Goal: Information Seeking & Learning: Find specific fact

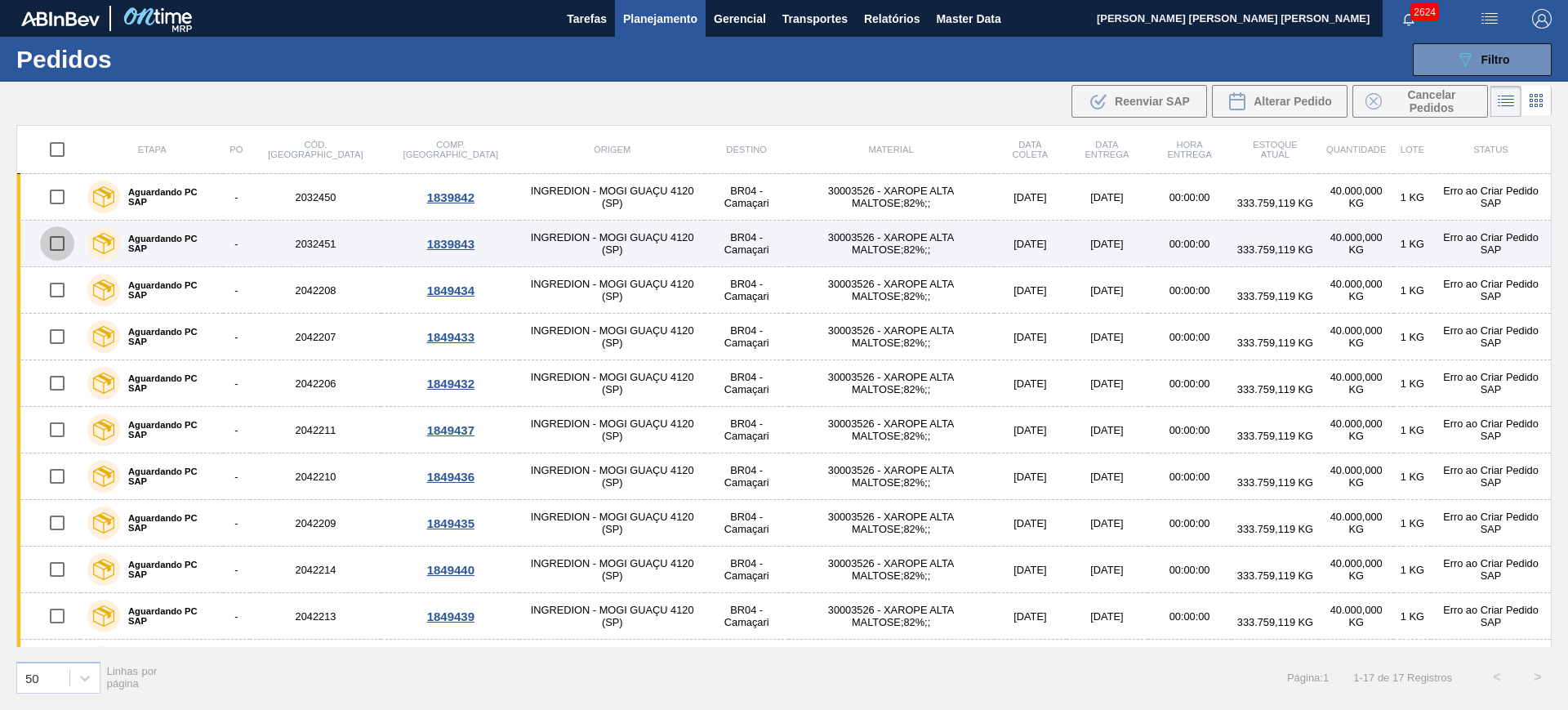
click at [55, 242] on input "checkbox" at bounding box center [57, 243] width 34 height 34
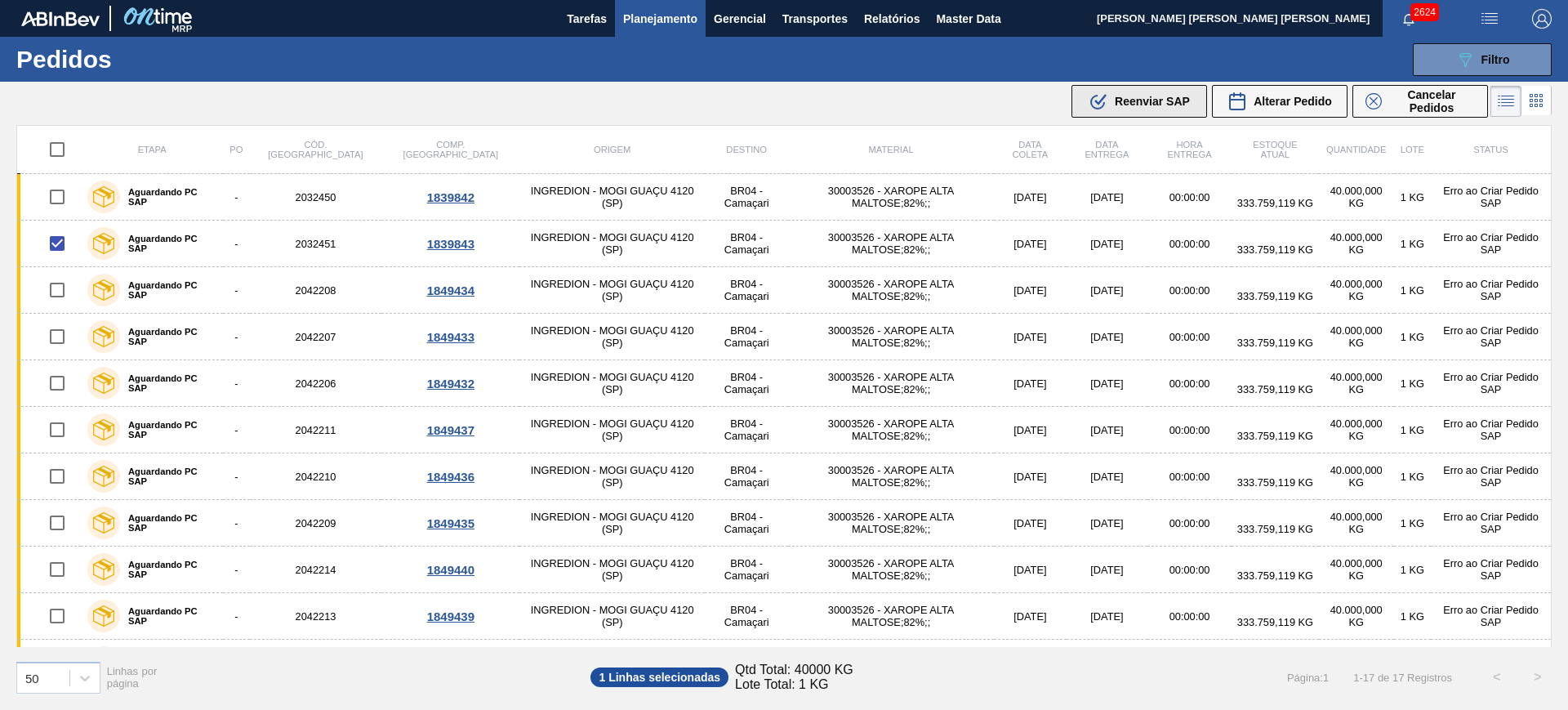
click at [1115, 95] on span "Reenviar SAP" at bounding box center [1152, 101] width 75 height 13
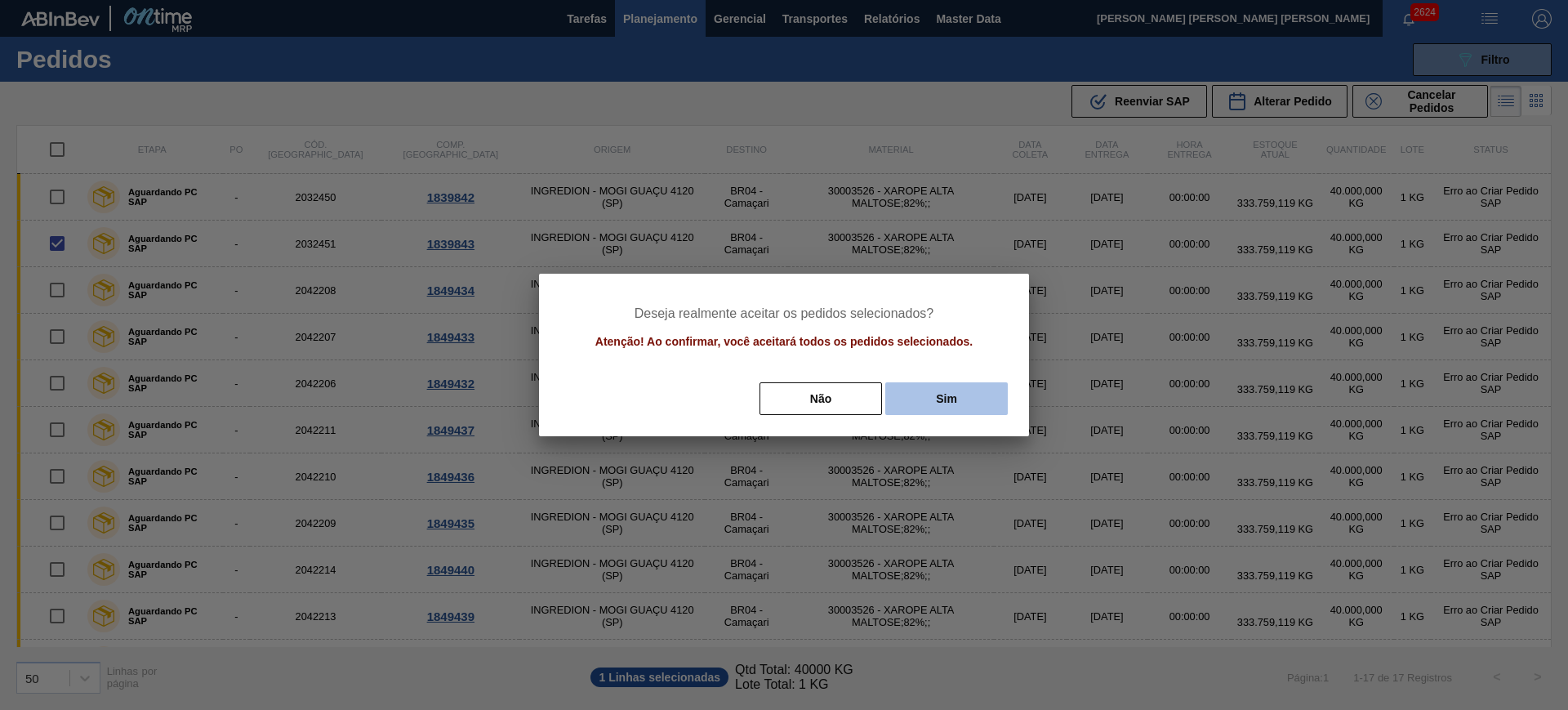
click at [923, 401] on button "Sim" at bounding box center [947, 398] width 122 height 32
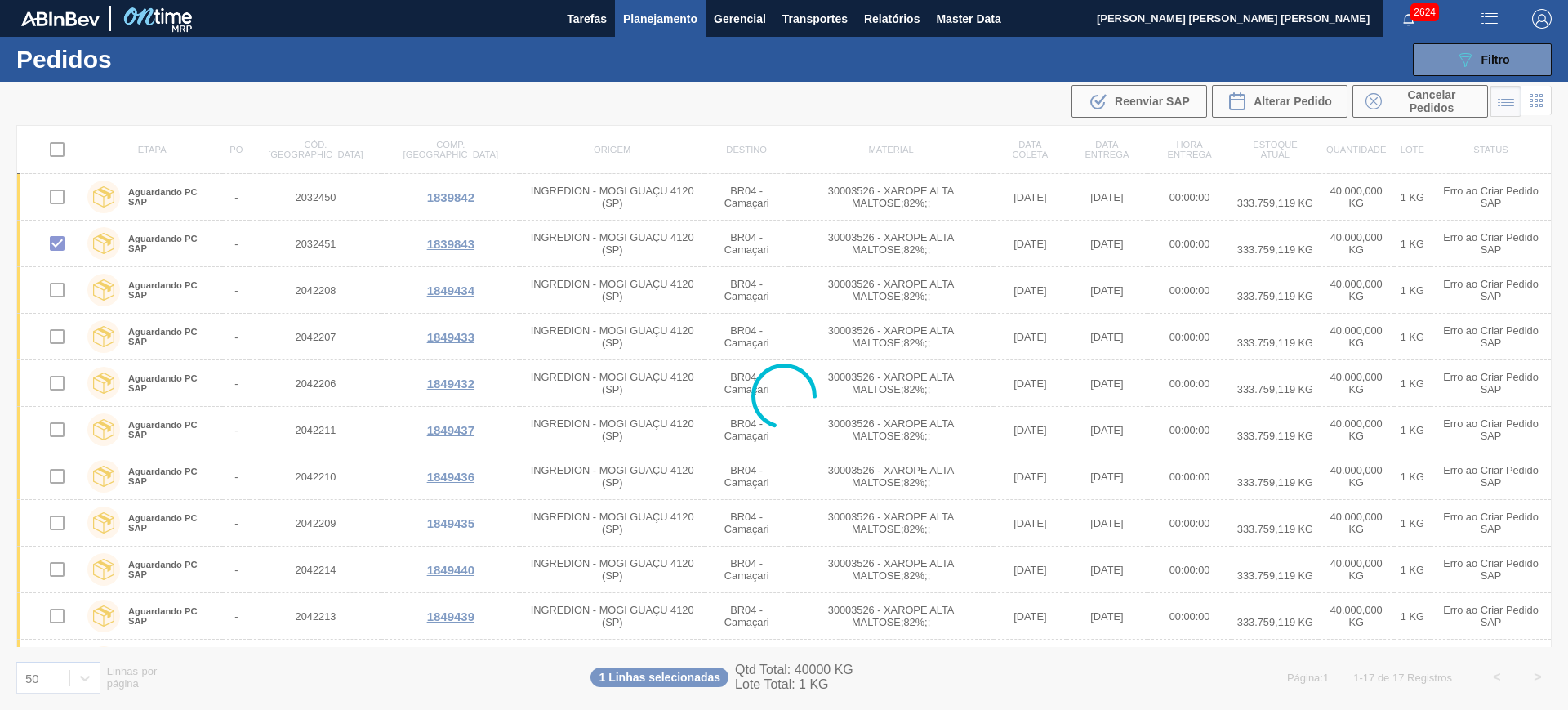
checkbox input "false"
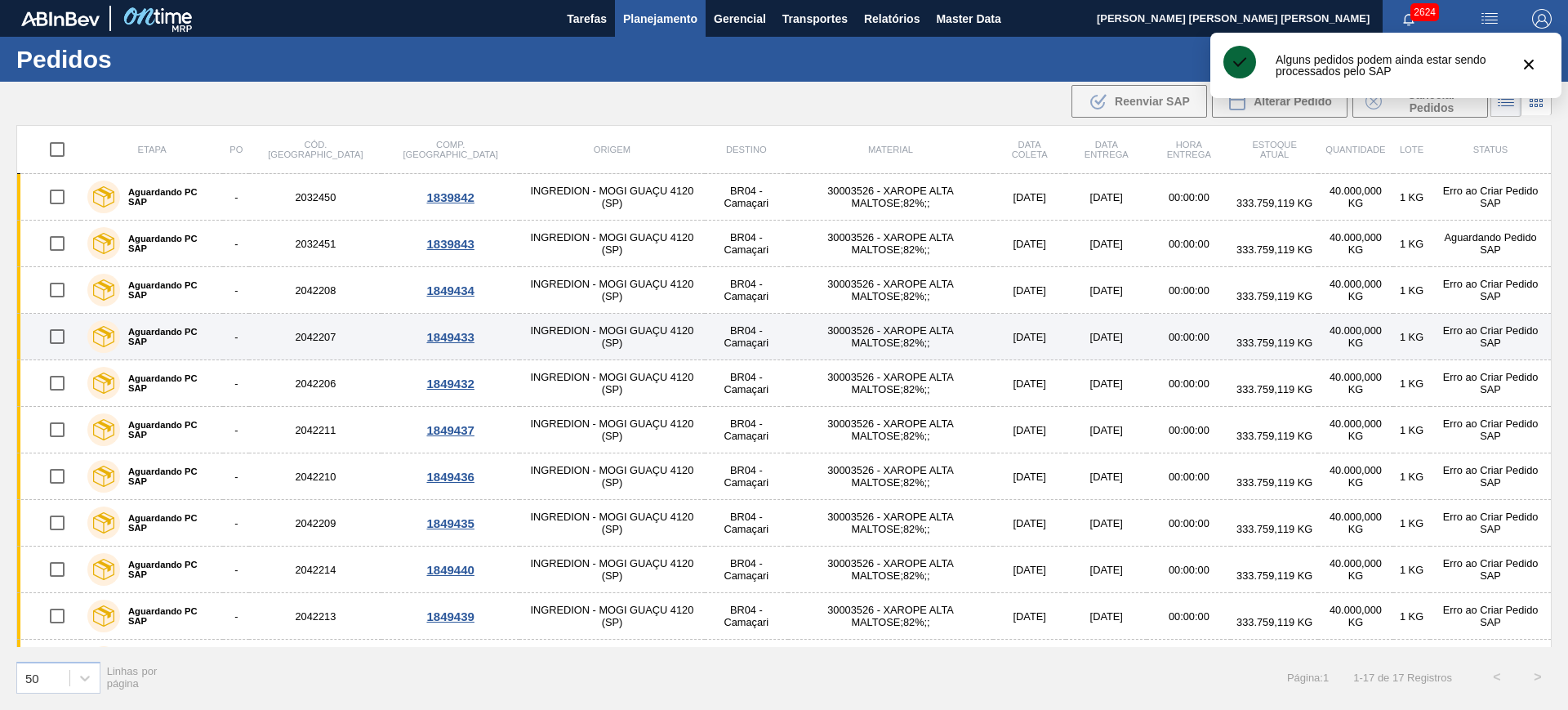
click at [58, 333] on input "checkbox" at bounding box center [57, 336] width 34 height 34
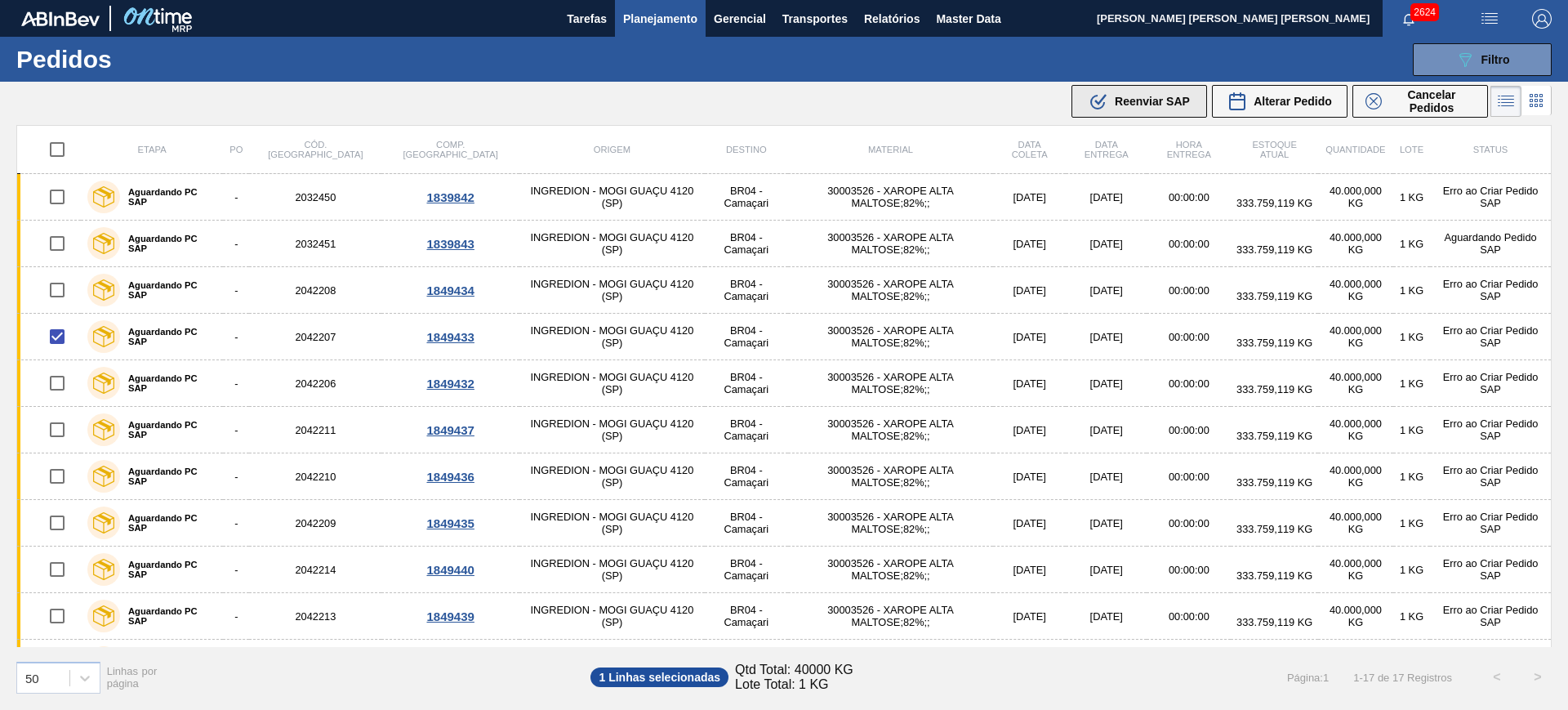
click at [1131, 92] on div ".b{fill:var(--color-action-default)} Reenviar SAP" at bounding box center [1139, 101] width 101 height 19
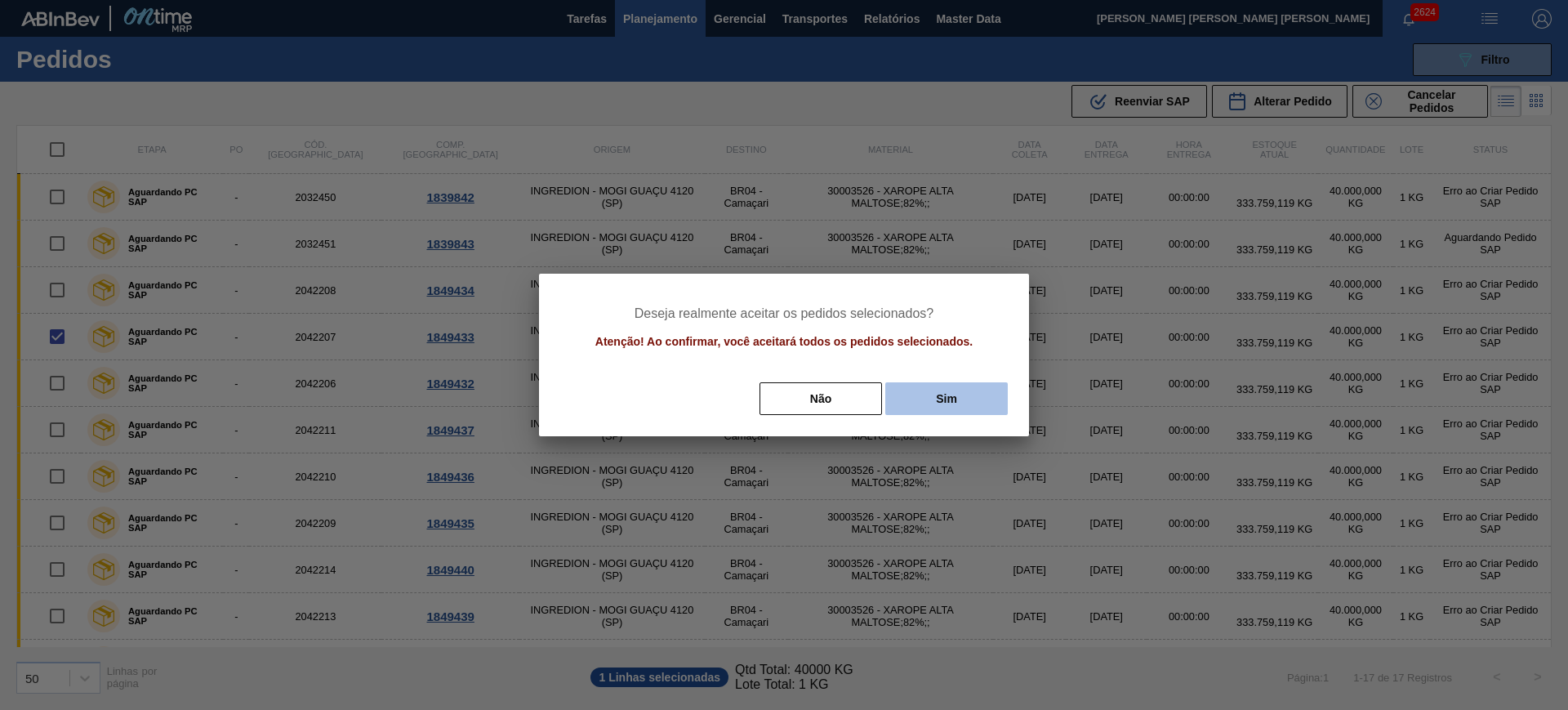
click at [976, 399] on button "Sim" at bounding box center [947, 398] width 122 height 32
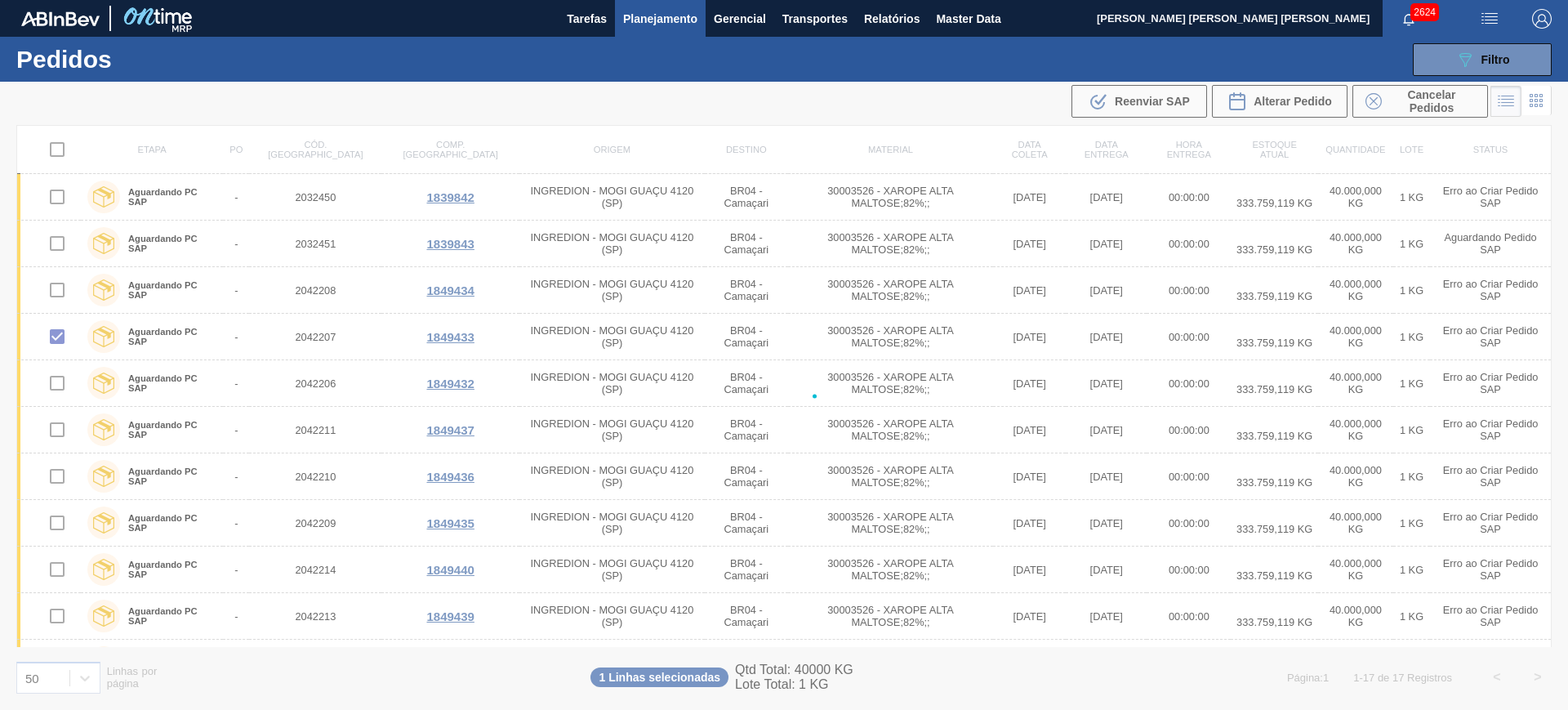
checkbox input "false"
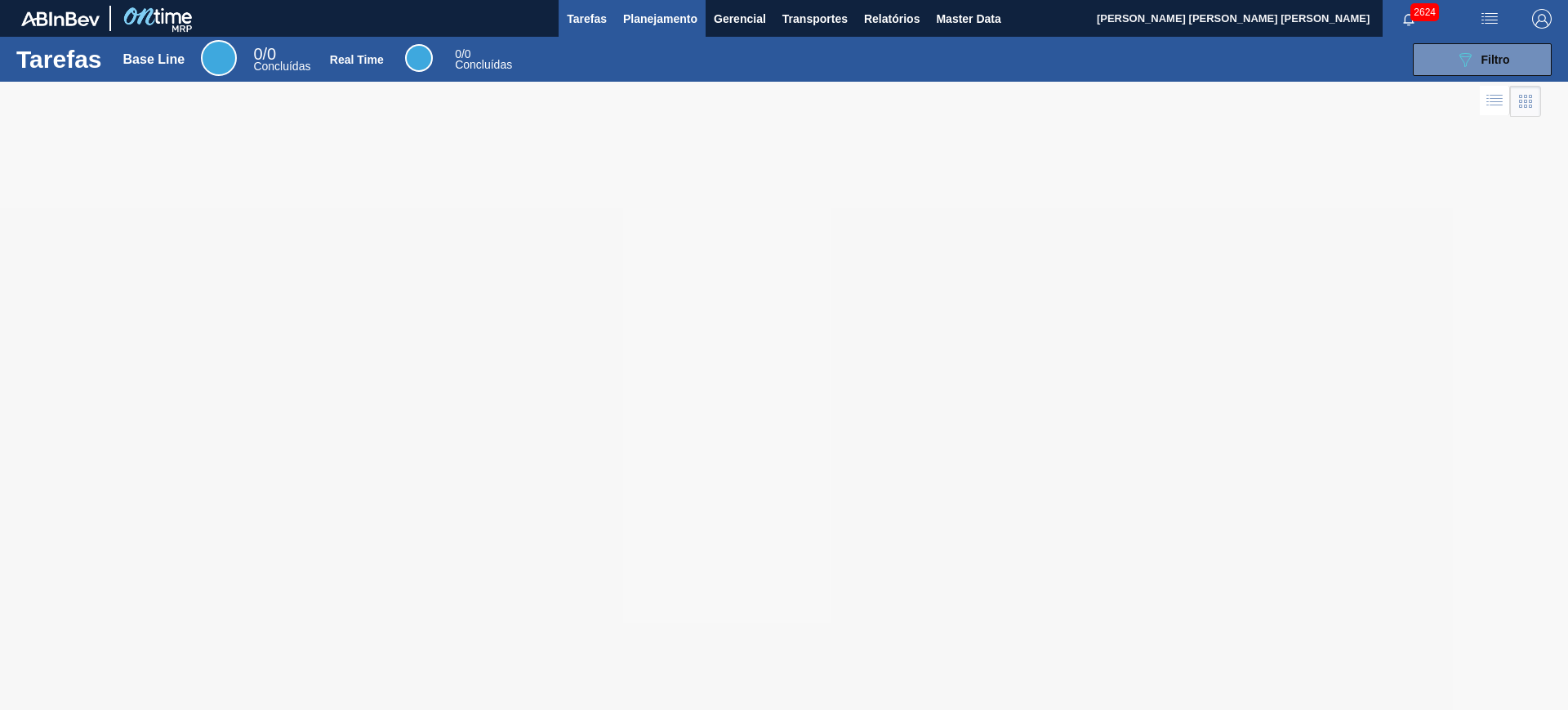
click at [645, 24] on span "Planejamento" at bounding box center [660, 19] width 74 height 19
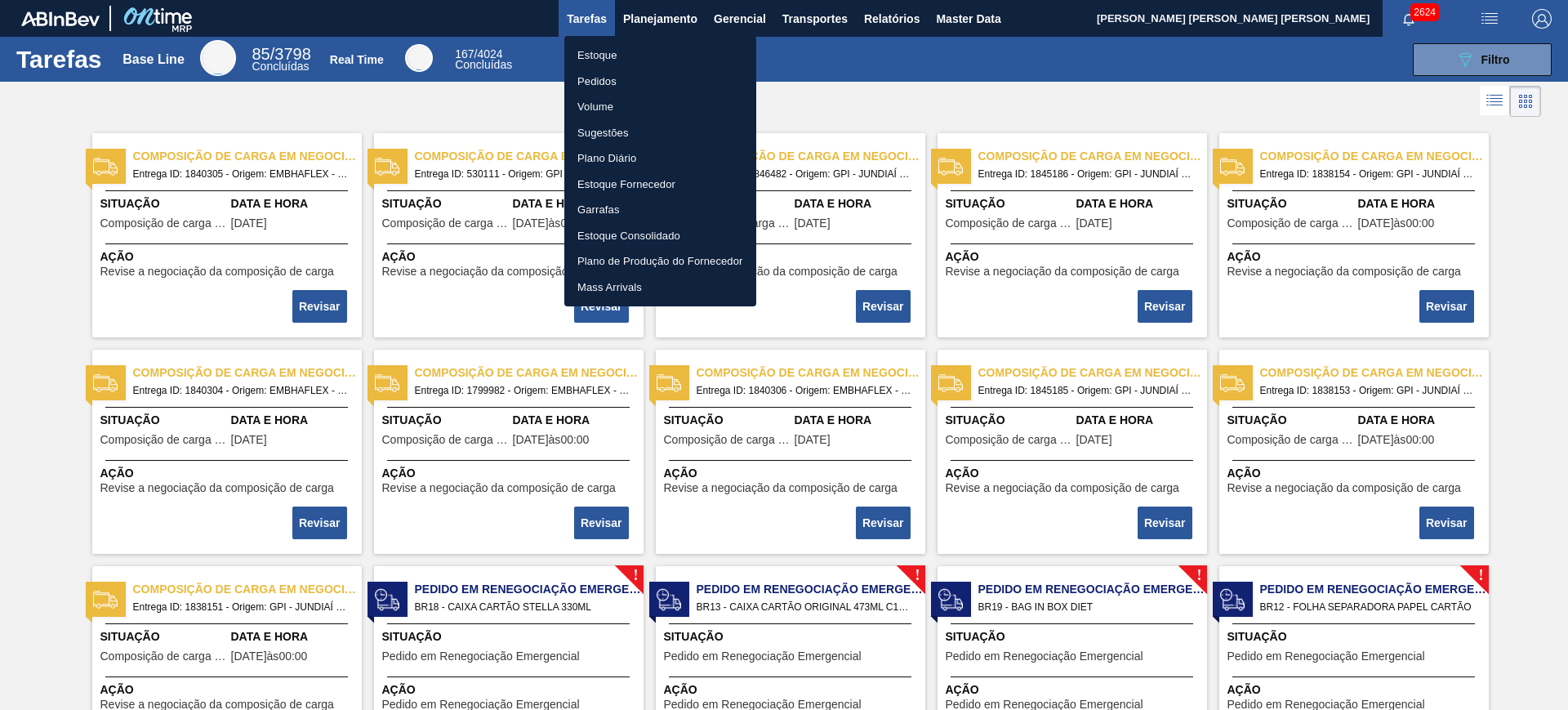
click at [605, 50] on li "Estoque" at bounding box center [660, 56] width 192 height 26
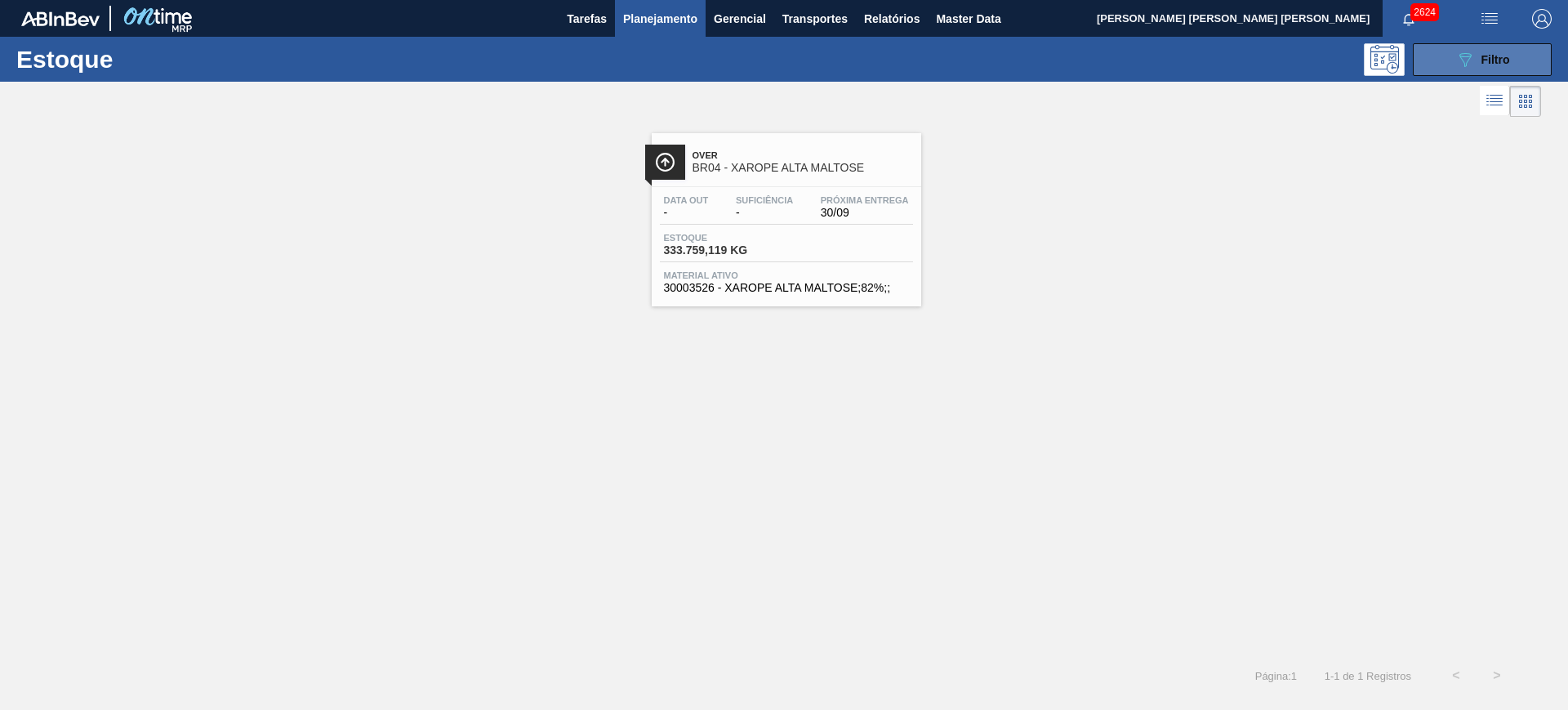
click at [1443, 70] on button "089F7B8B-B2A5-4AFE-B5C0-19BA573D28AC Filtro" at bounding box center [1483, 59] width 139 height 32
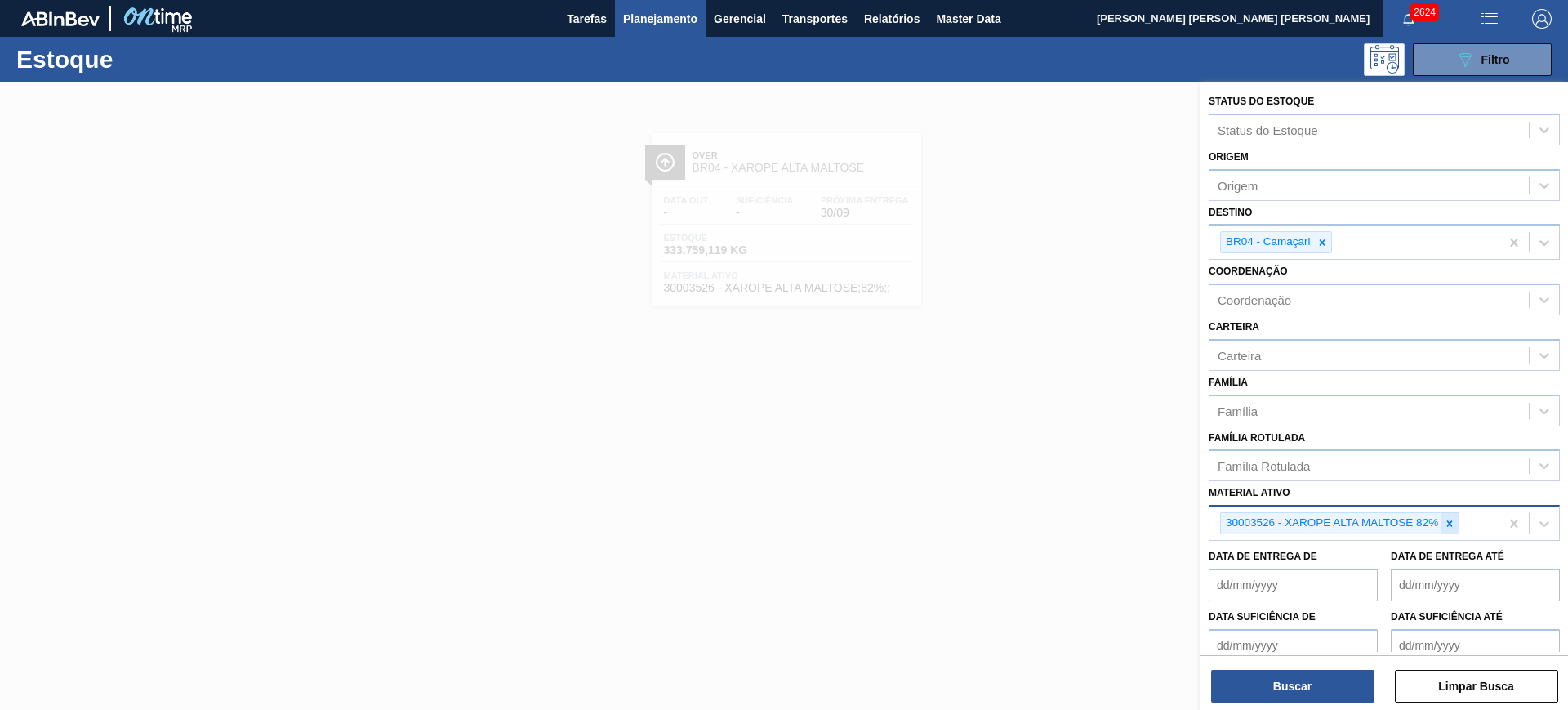
click at [1448, 526] on icon at bounding box center [1449, 524] width 11 height 11
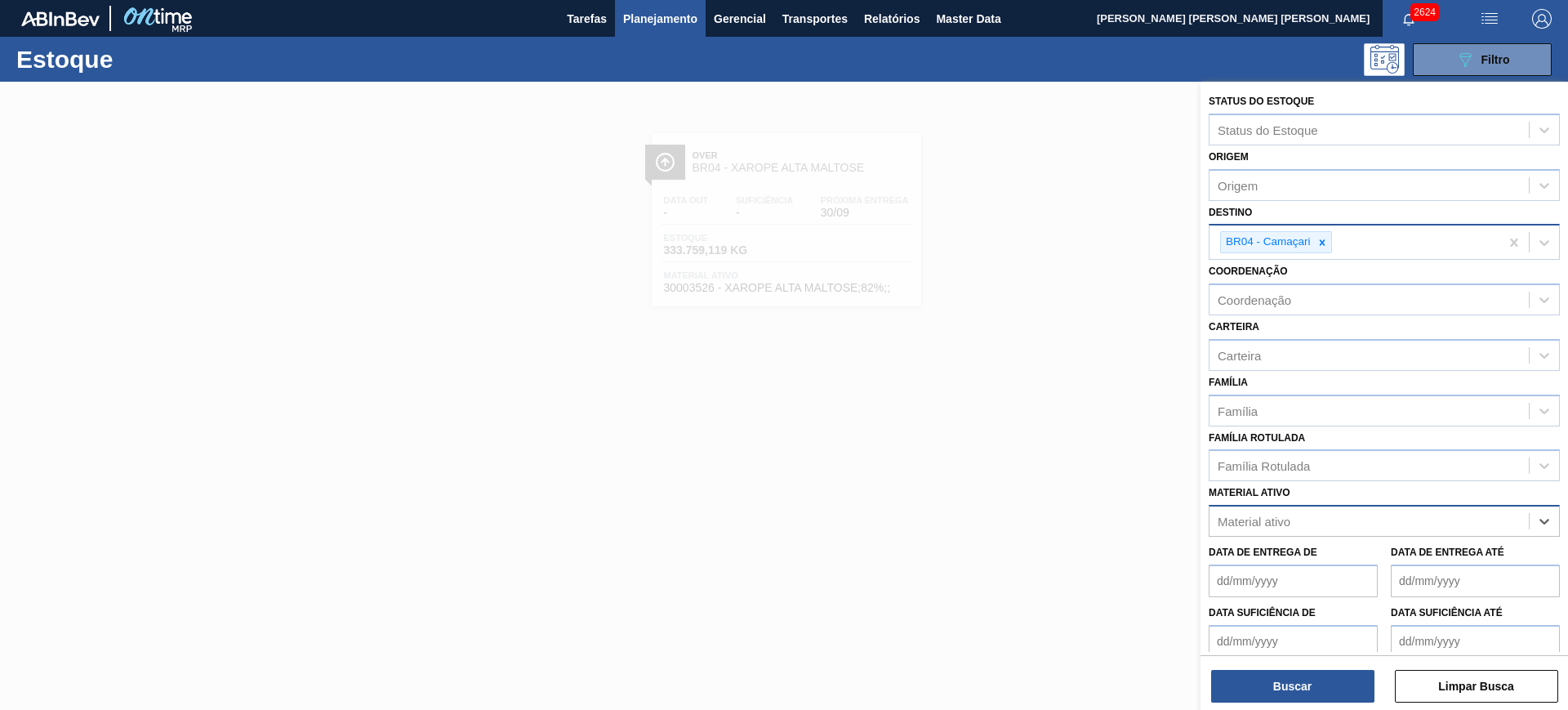
click at [1322, 239] on icon at bounding box center [1322, 242] width 11 height 11
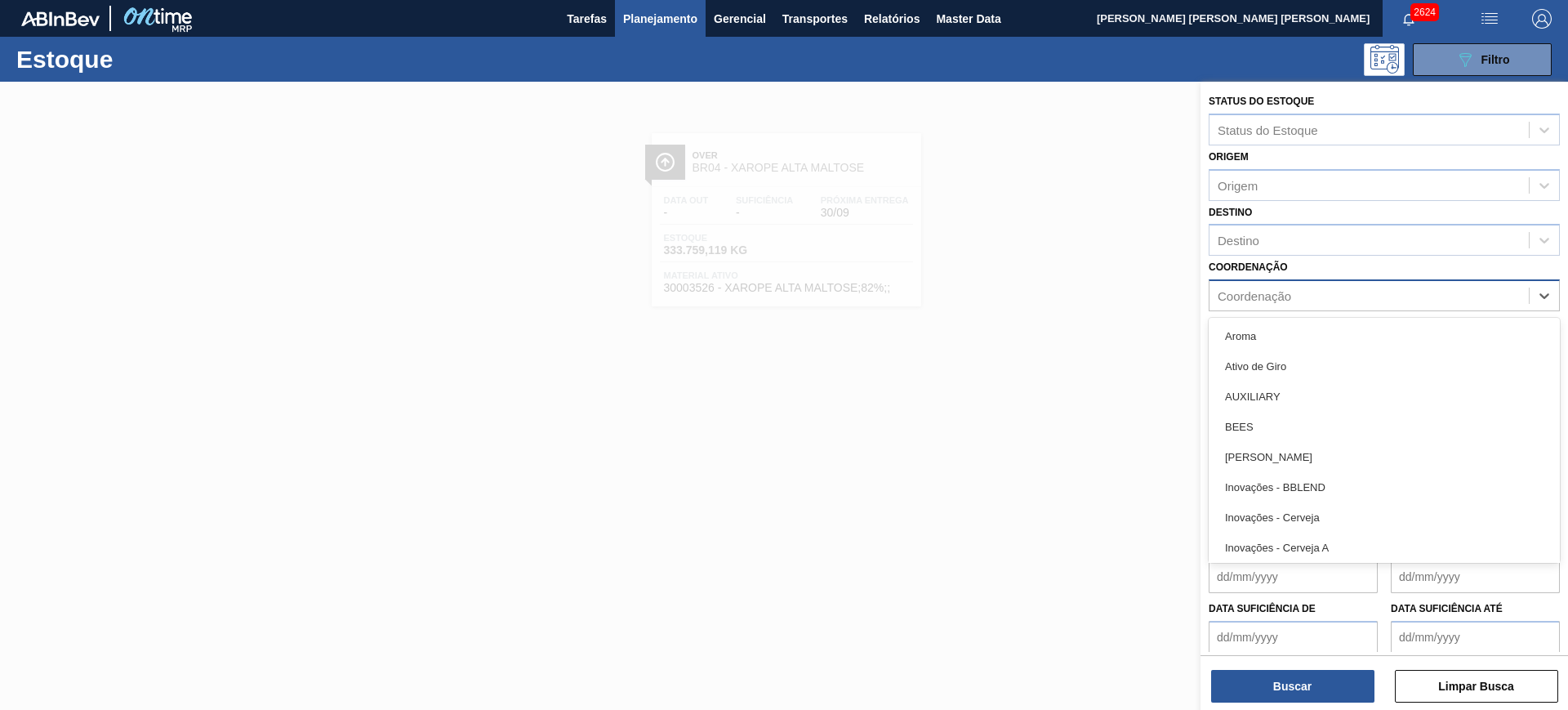
click at [1287, 289] on div "Coordenação" at bounding box center [1254, 296] width 73 height 14
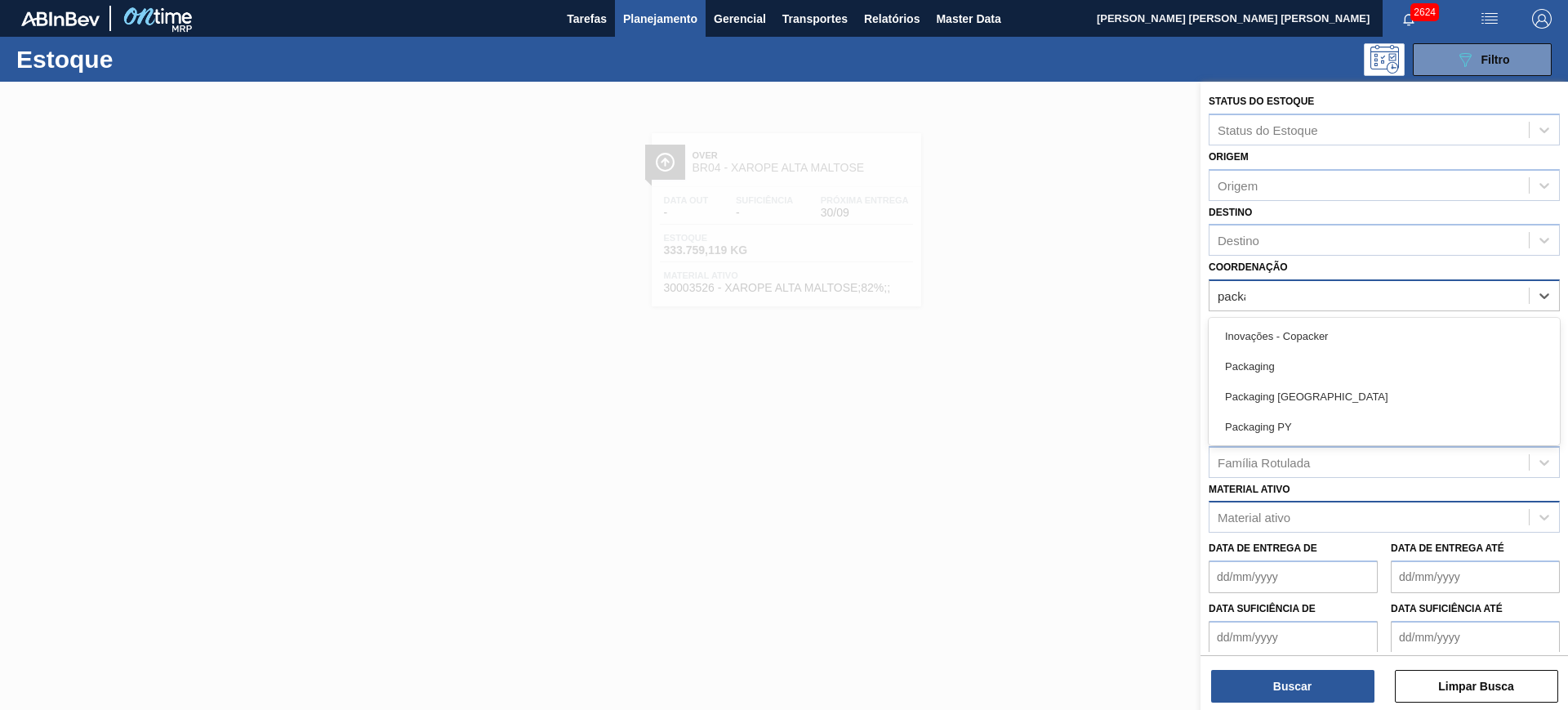
type input "packag"
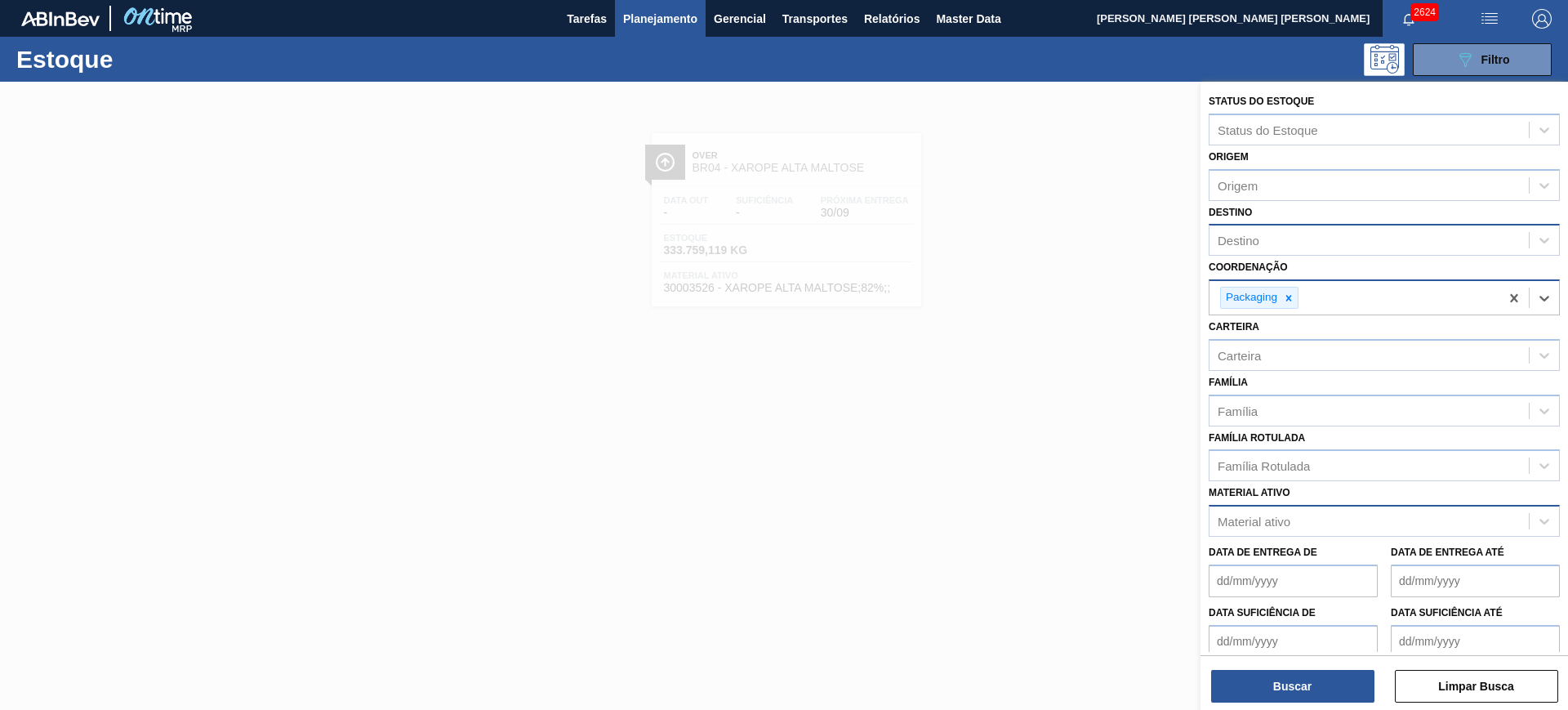
click at [1267, 239] on div "Destino" at bounding box center [1370, 241] width 319 height 24
type input "cont"
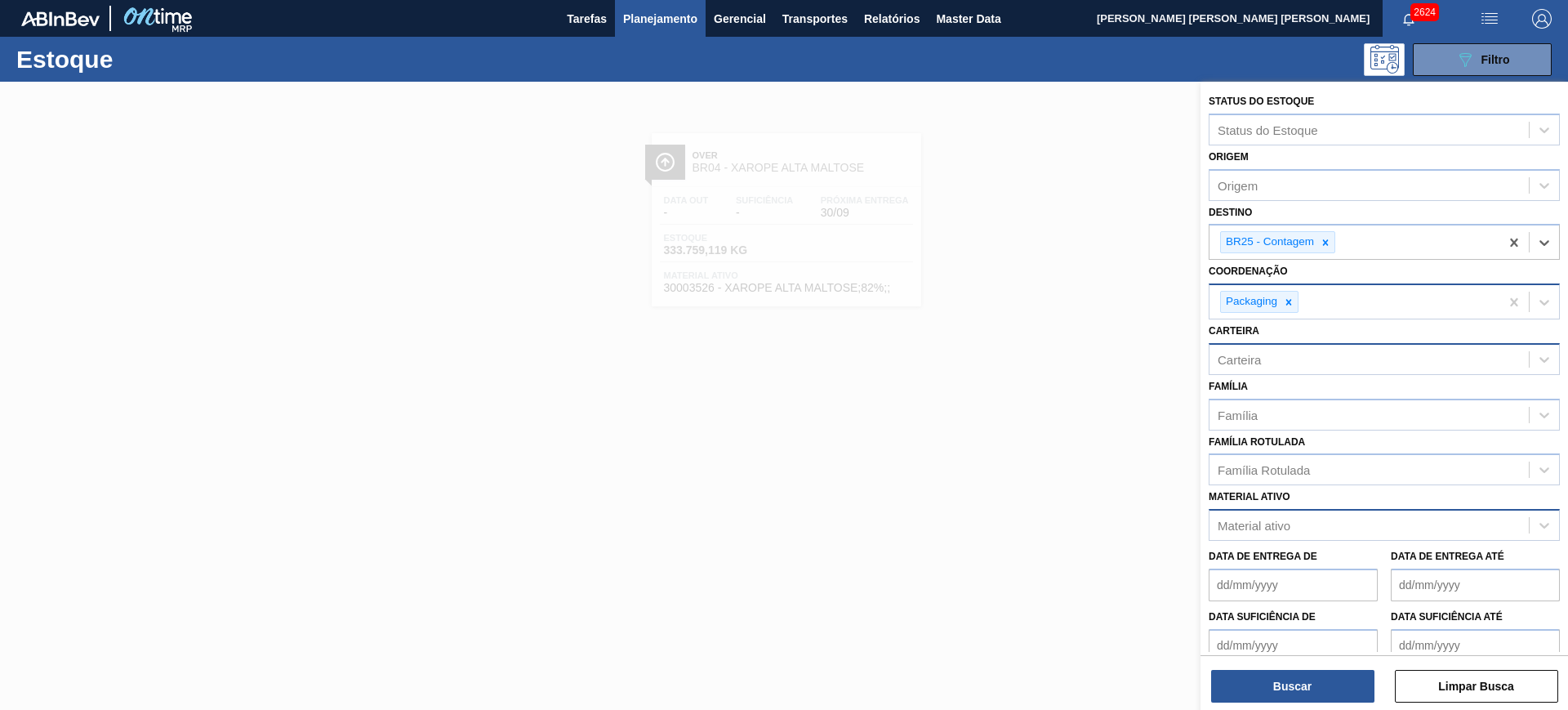
click at [1324, 363] on div "Carteira" at bounding box center [1370, 359] width 319 height 24
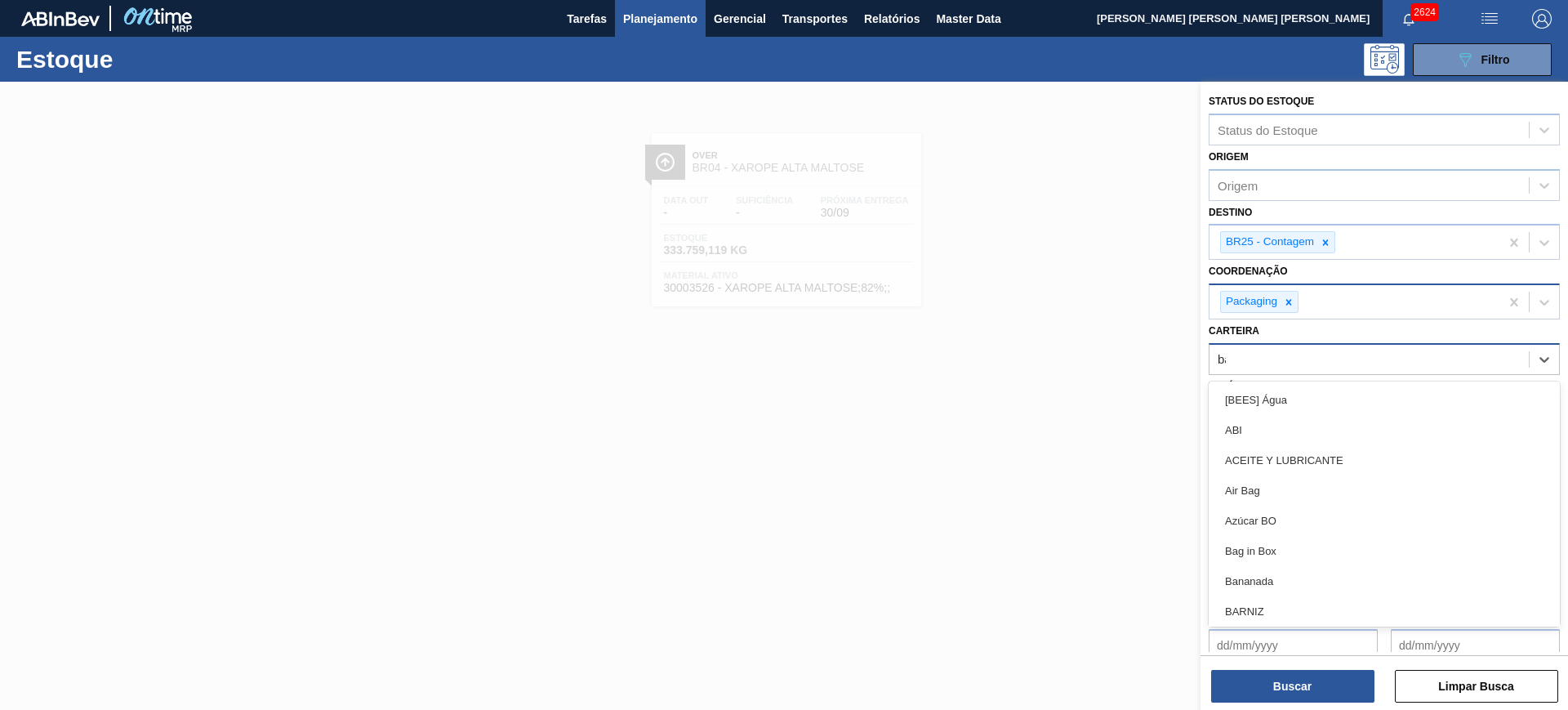
type input "bag"
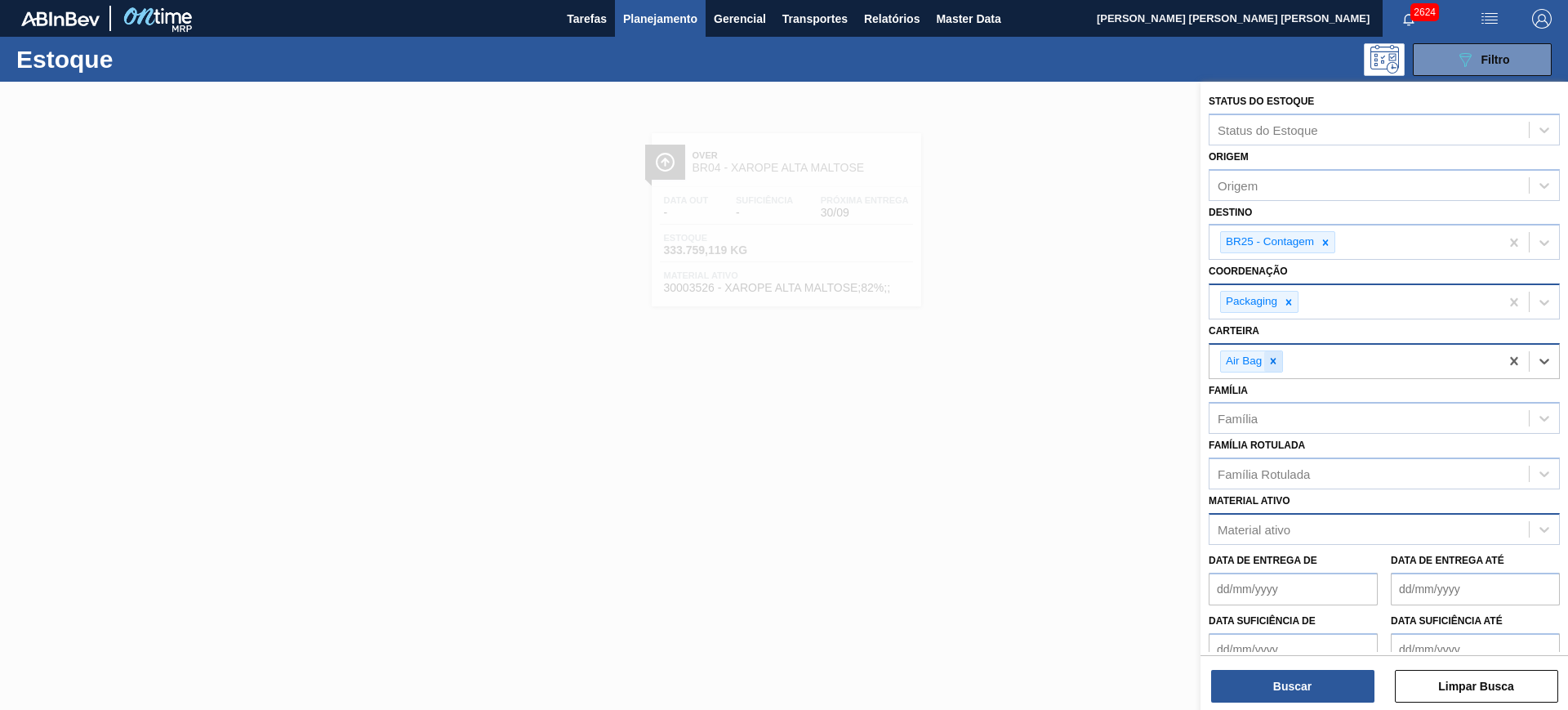
click at [1272, 356] on icon at bounding box center [1273, 361] width 11 height 11
type input "bag in"
click at [1297, 699] on button "Buscar" at bounding box center [1293, 685] width 163 height 32
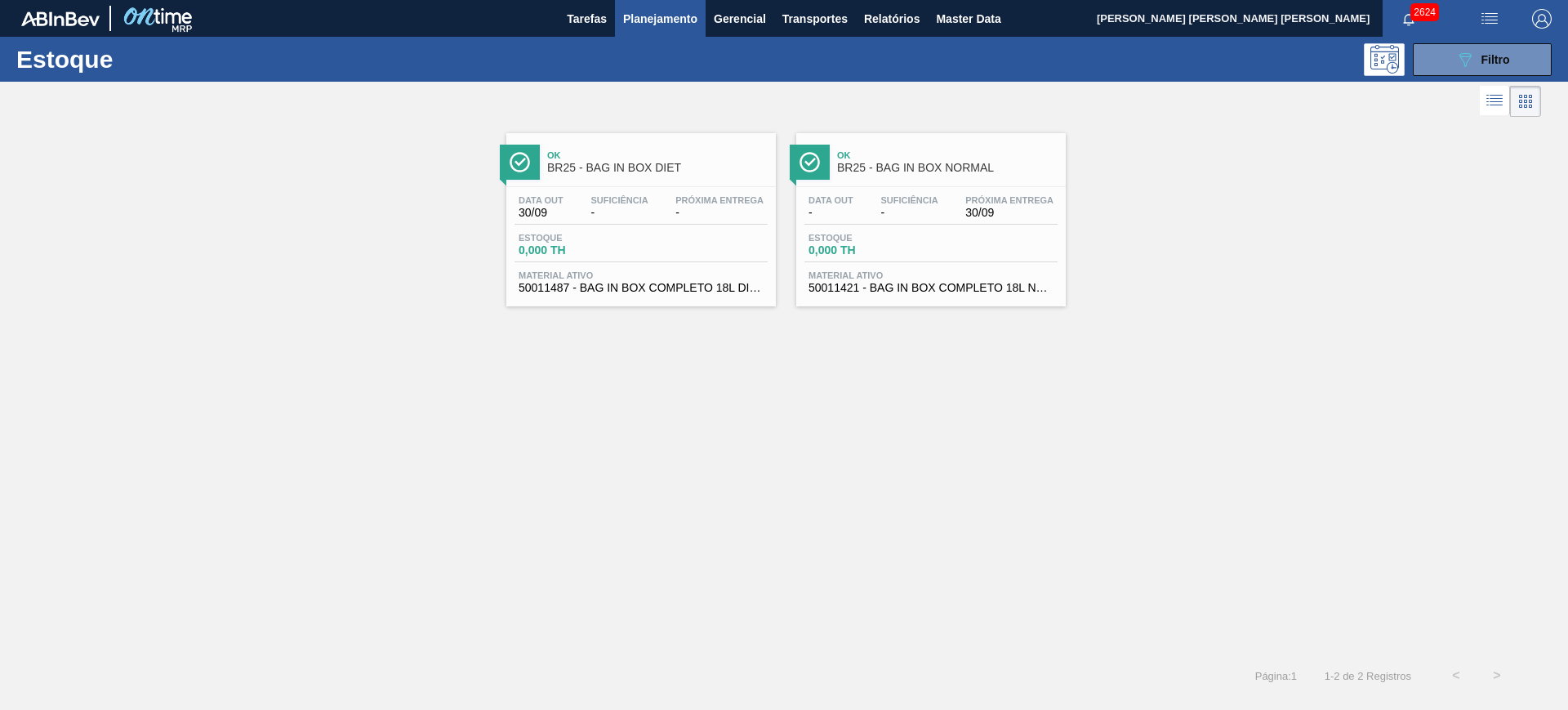
click at [656, 18] on span "Planejamento" at bounding box center [660, 19] width 74 height 19
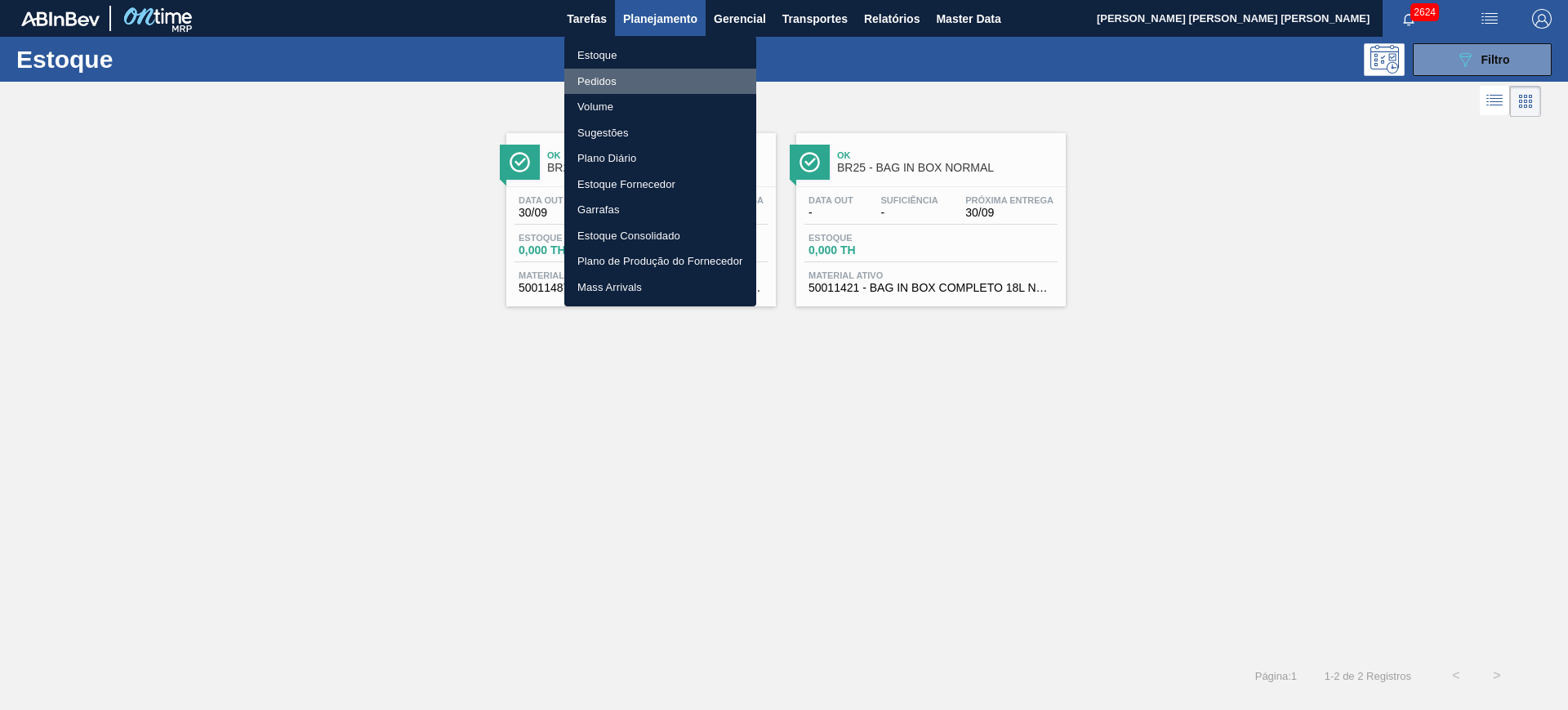
click at [651, 72] on li "Pedidos" at bounding box center [660, 82] width 192 height 26
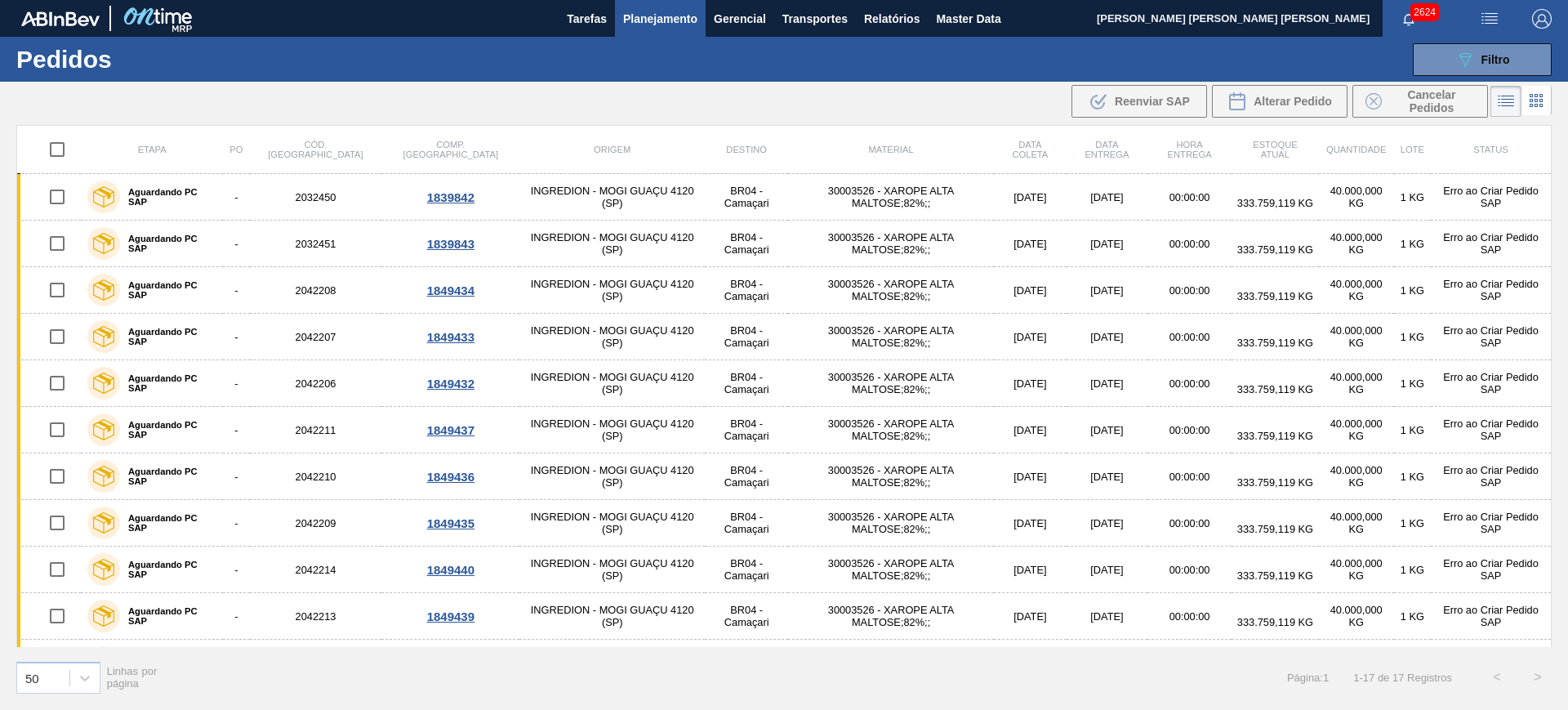
click at [669, 13] on span "Planejamento" at bounding box center [660, 19] width 74 height 19
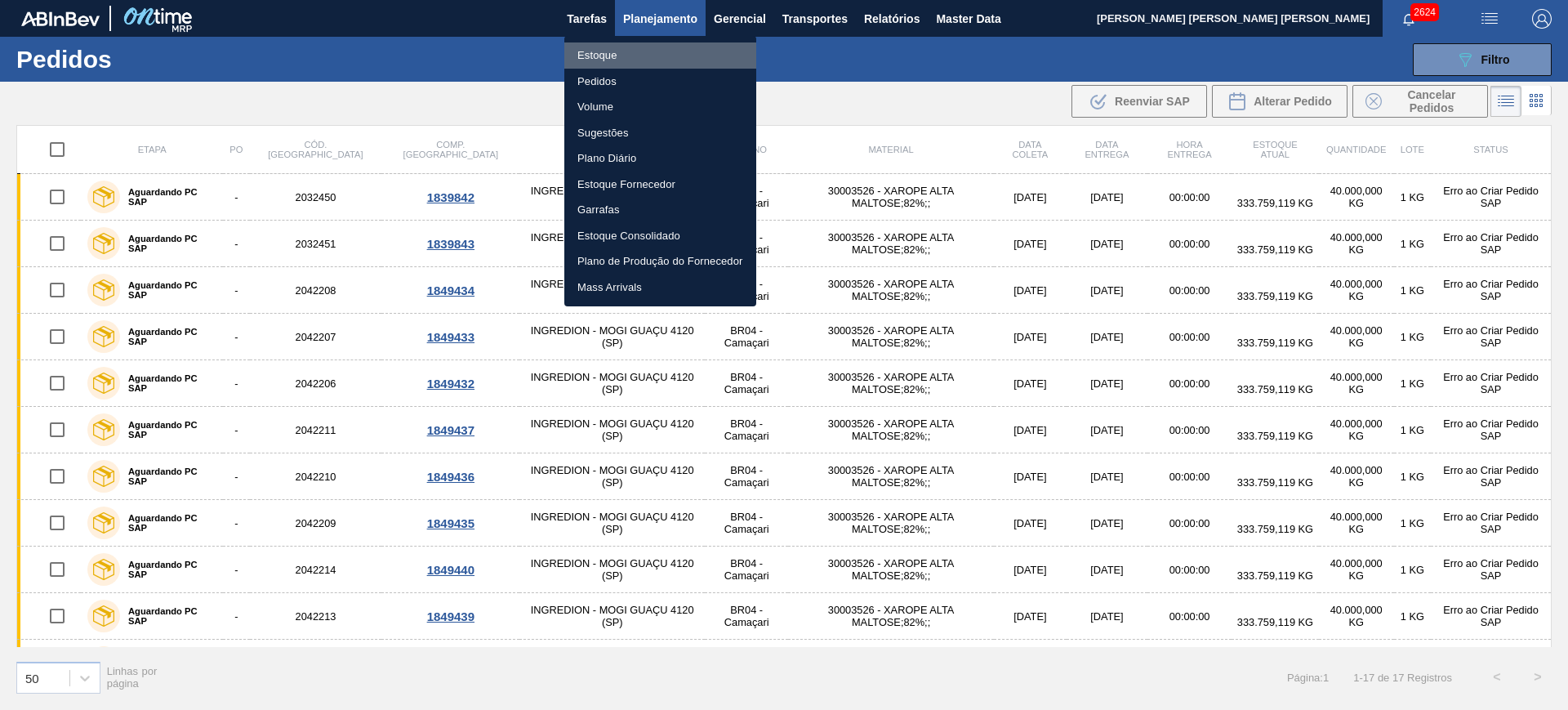
click at [666, 52] on li "Estoque" at bounding box center [660, 56] width 192 height 26
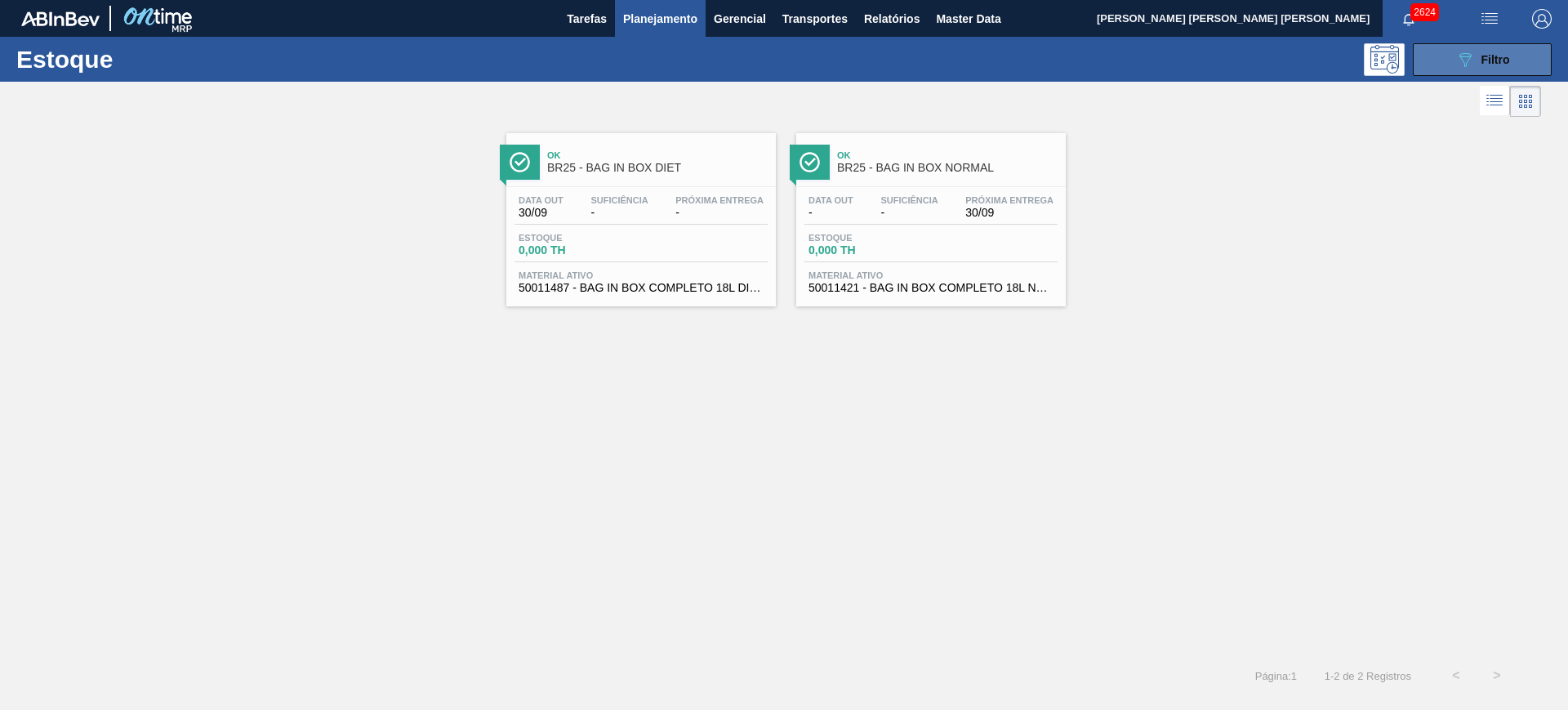
click at [1474, 69] on button "089F7B8B-B2A5-4AFE-B5C0-19BA573D28AC Filtro" at bounding box center [1483, 59] width 139 height 32
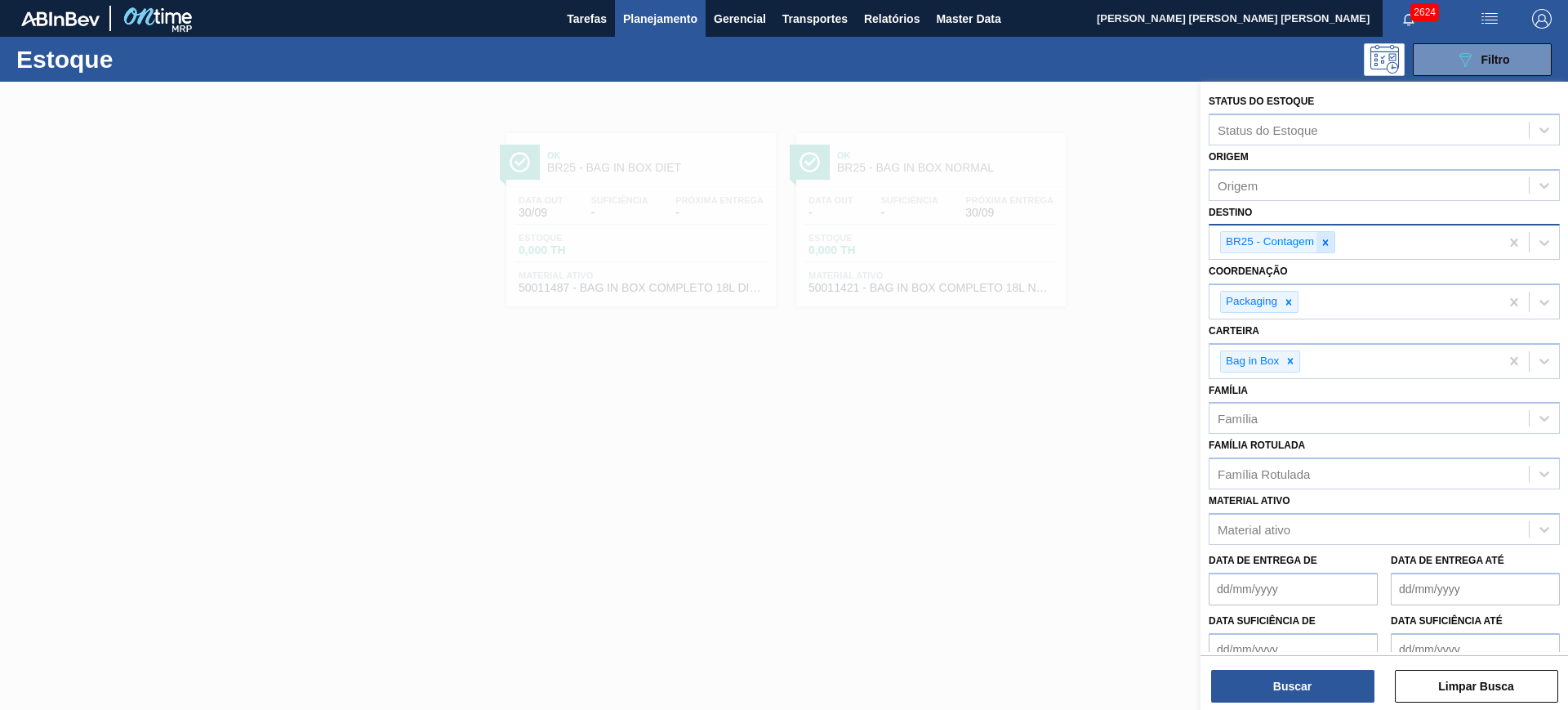
click at [1329, 239] on icon at bounding box center [1326, 242] width 11 height 11
drag, startPoint x: 1286, startPoint y: 357, endPoint x: 1300, endPoint y: 255, distance: 103.0
click at [1289, 356] on icon at bounding box center [1291, 357] width 11 height 11
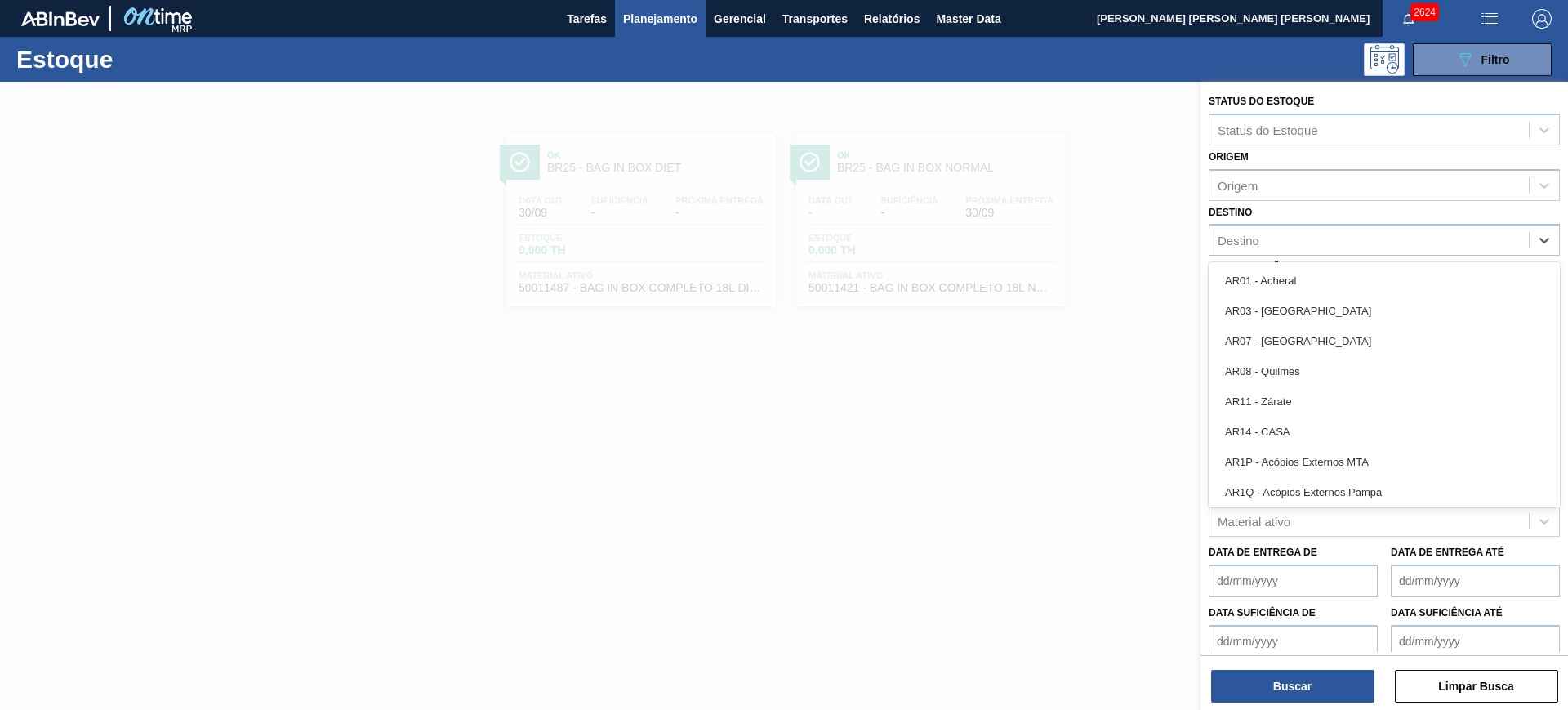
click at [1300, 248] on div "Destino" at bounding box center [1370, 241] width 319 height 24
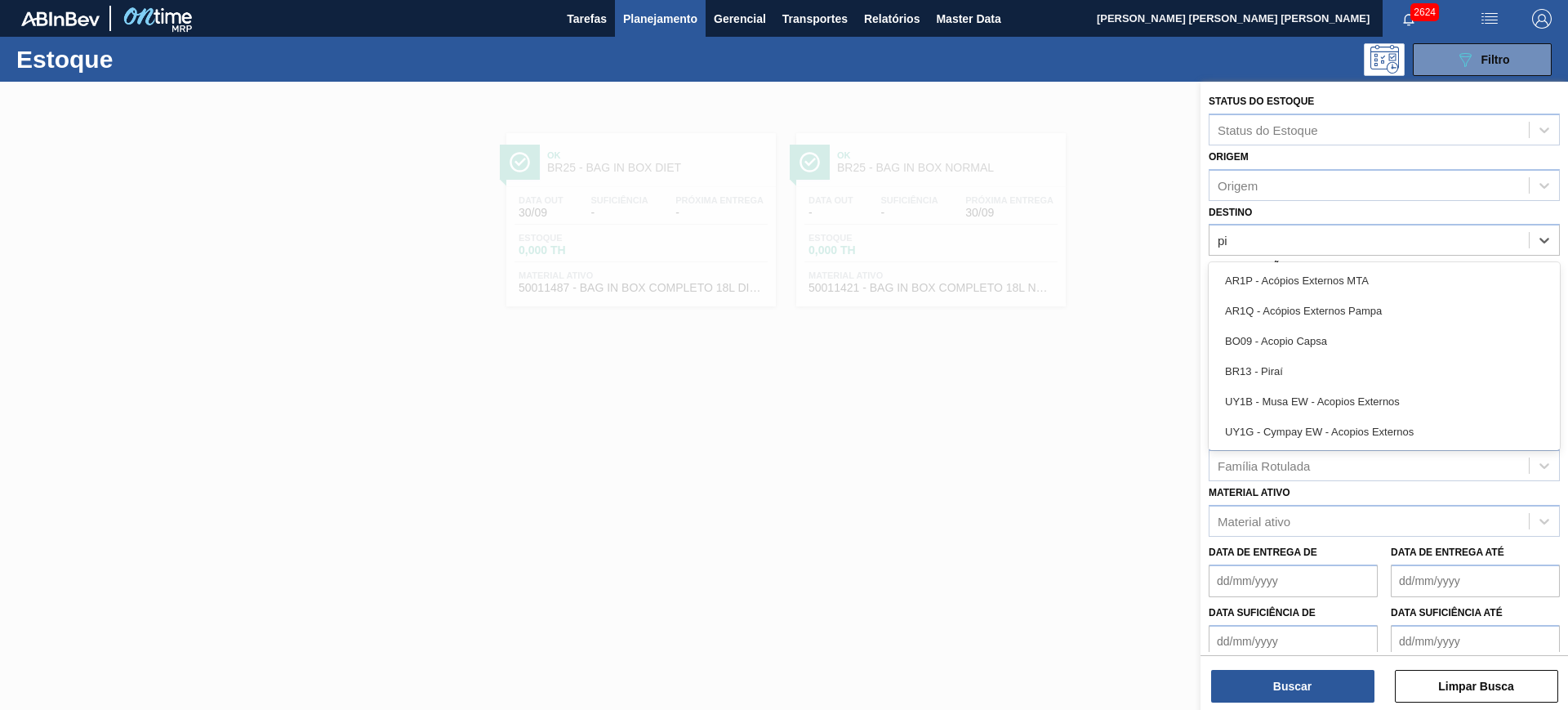
type input "pir"
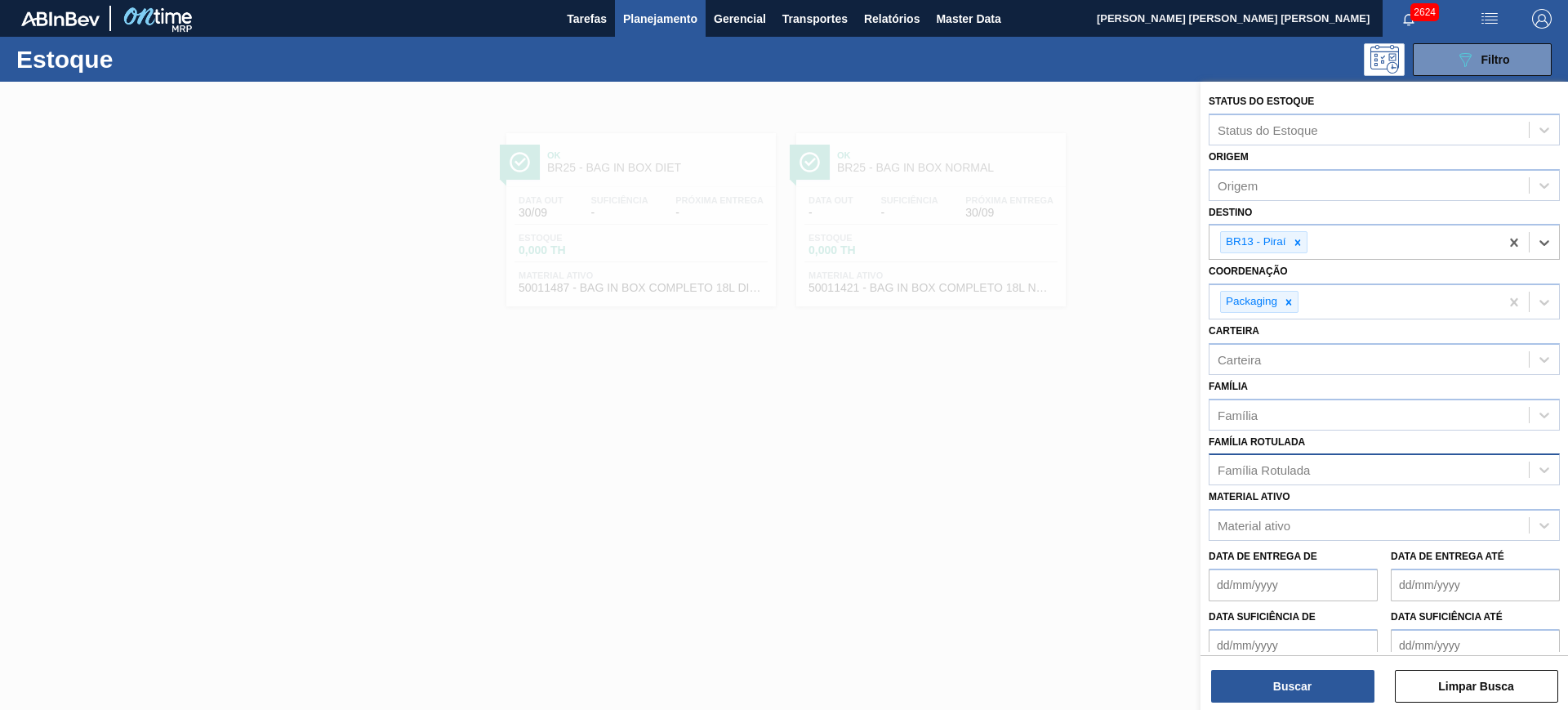
click at [1308, 465] on div "Família Rotulada" at bounding box center [1264, 469] width 93 height 14
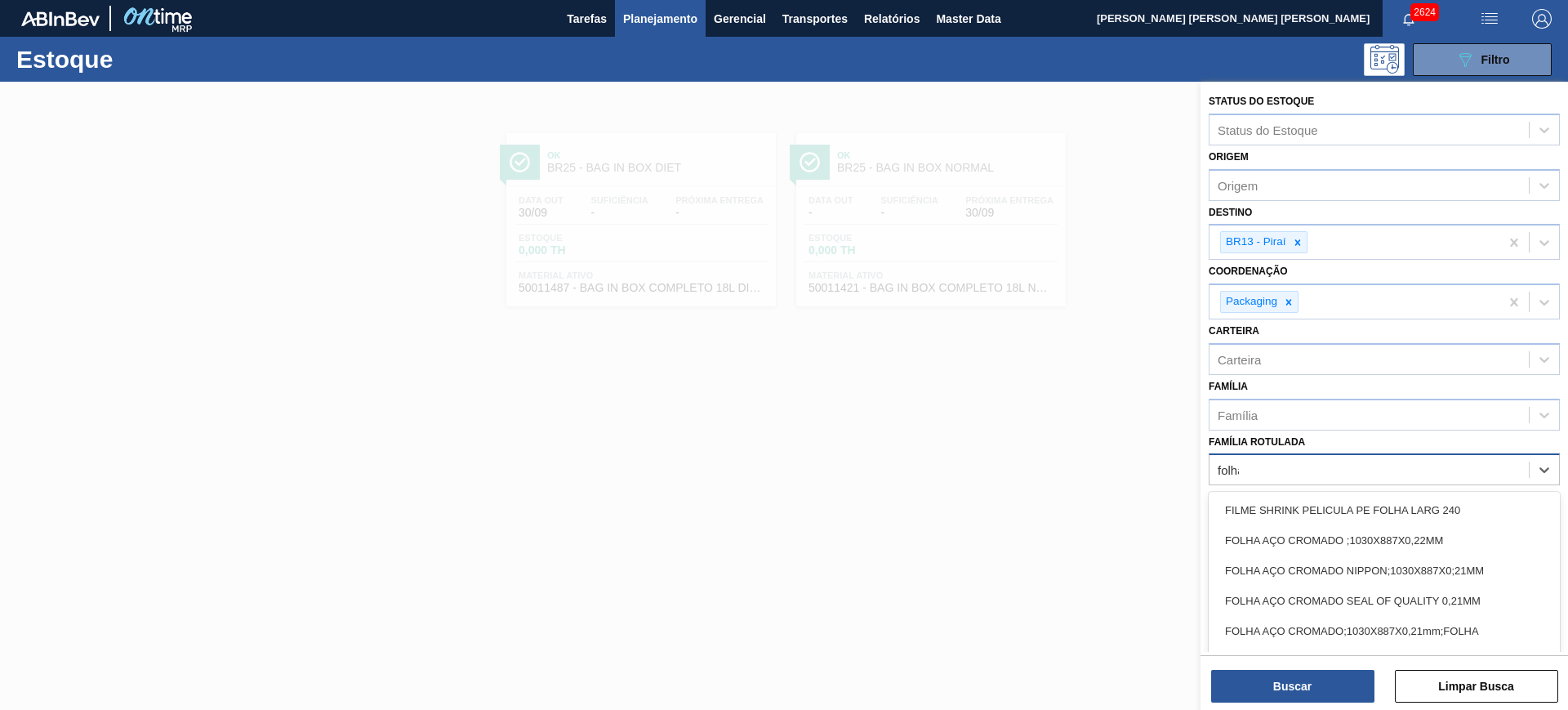
type Rotulada "folha s"
click at [1320, 493] on div "FOLHA SEPARADORA FOLHA SEPARADORA 1.175 mm x 980 mm; FOLHA SEPARADORA 1150x1000…" at bounding box center [1384, 597] width 351 height 211
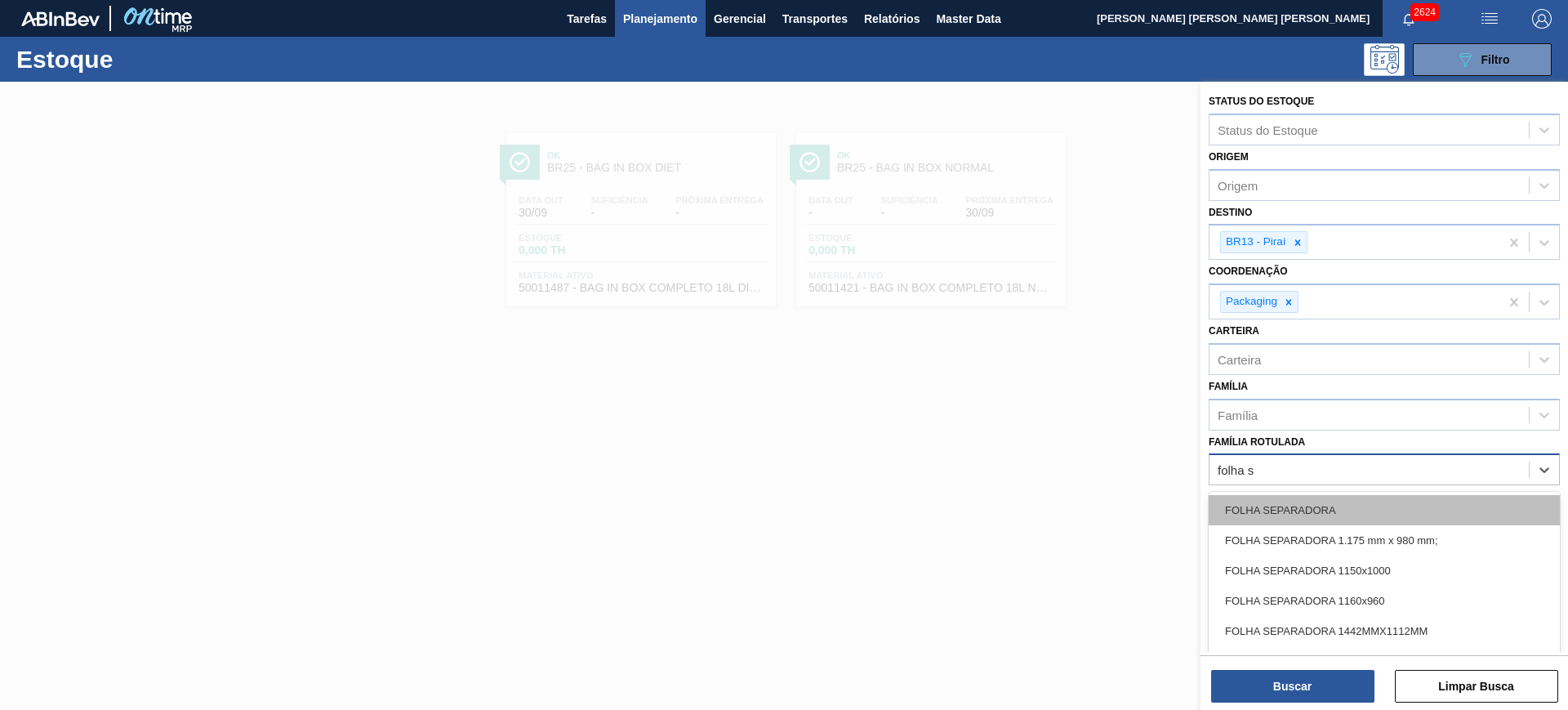
click at [1324, 498] on div "FOLHA SEPARADORA" at bounding box center [1384, 510] width 351 height 31
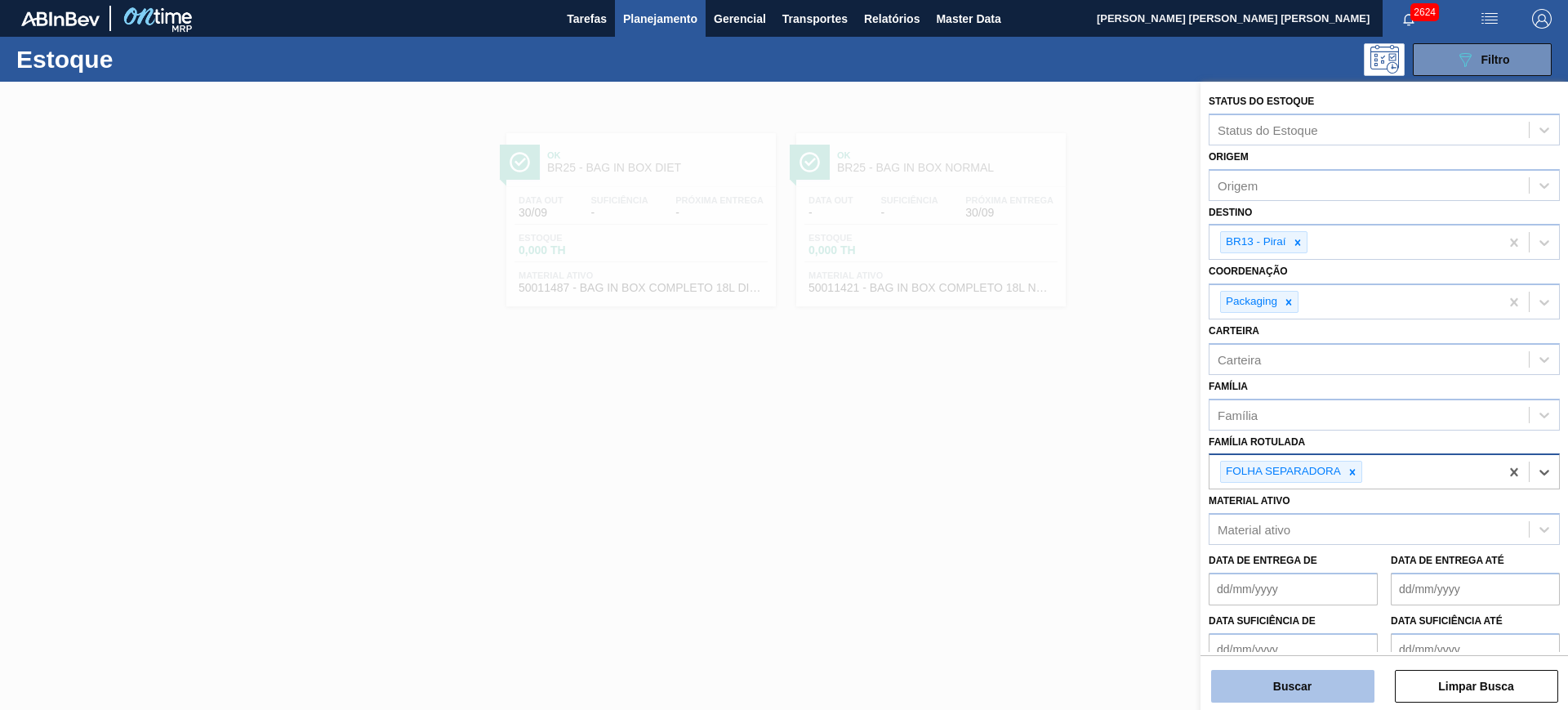
click at [1327, 691] on button "Buscar" at bounding box center [1293, 685] width 163 height 32
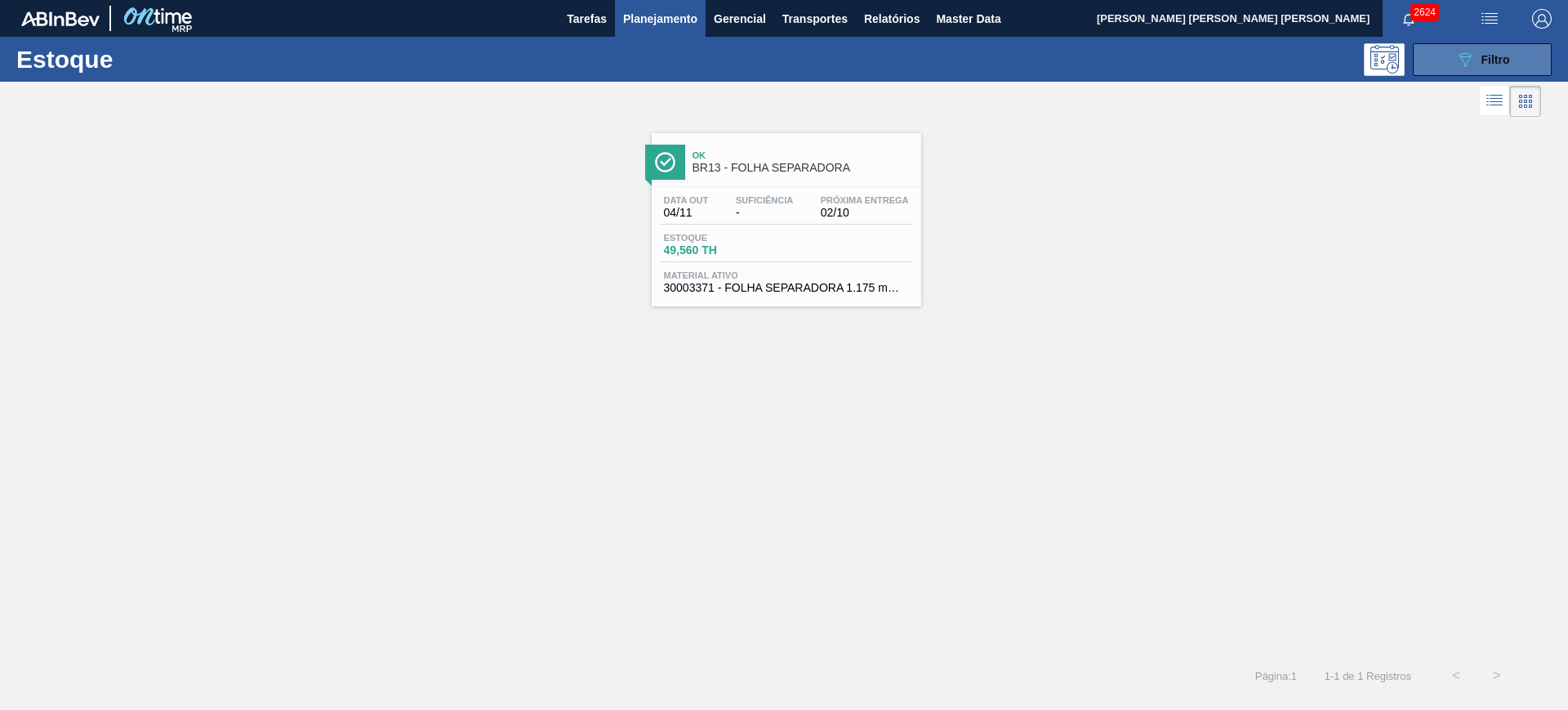
click at [1446, 52] on button "089F7B8B-B2A5-4AFE-B5C0-19BA573D28AC Filtro" at bounding box center [1483, 59] width 139 height 32
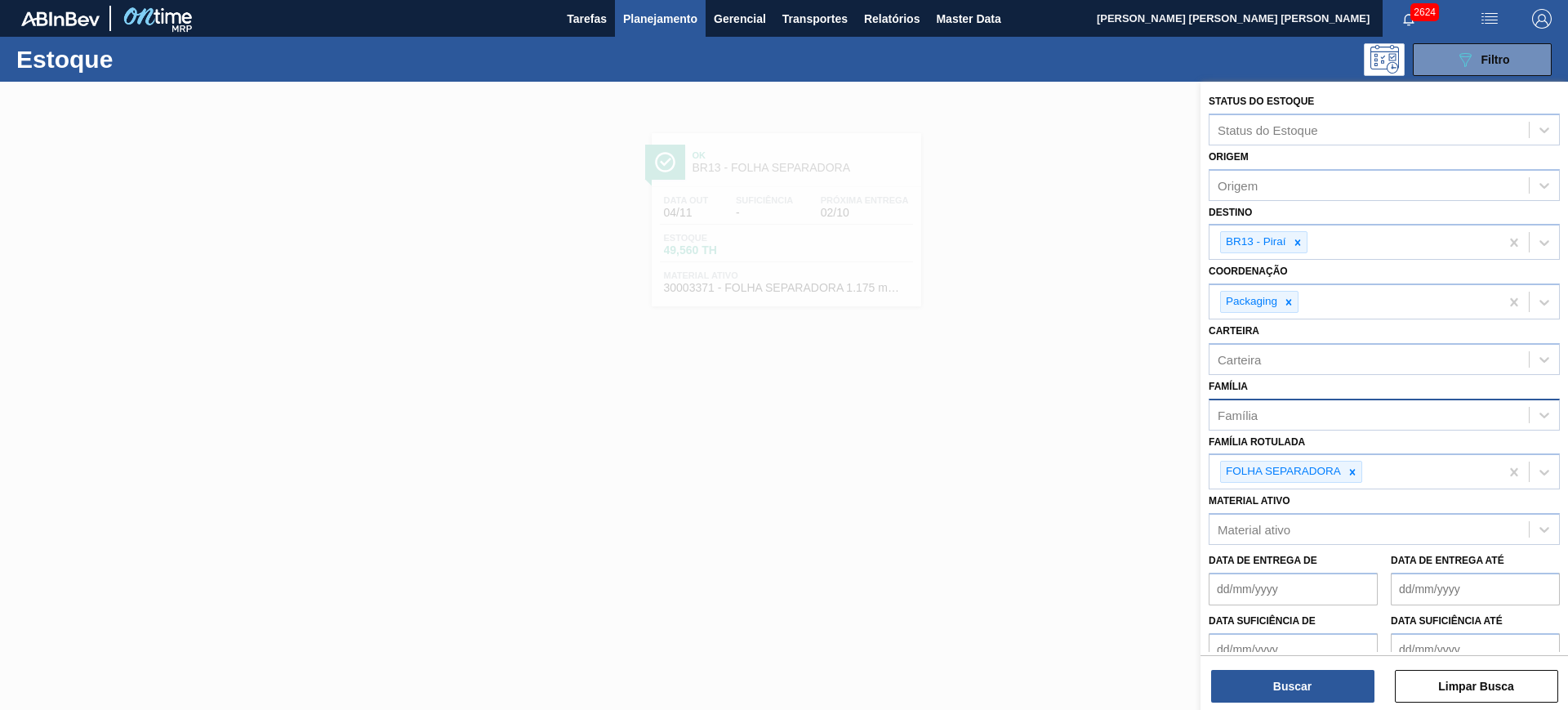
drag, startPoint x: 1350, startPoint y: 463, endPoint x: 1337, endPoint y: 421, distance: 44.0
click at [1350, 465] on div at bounding box center [1352, 472] width 18 height 20
click at [1312, 360] on div "Carteira" at bounding box center [1370, 359] width 319 height 24
type input "folha se"
click at [1299, 238] on icon at bounding box center [1298, 242] width 11 height 11
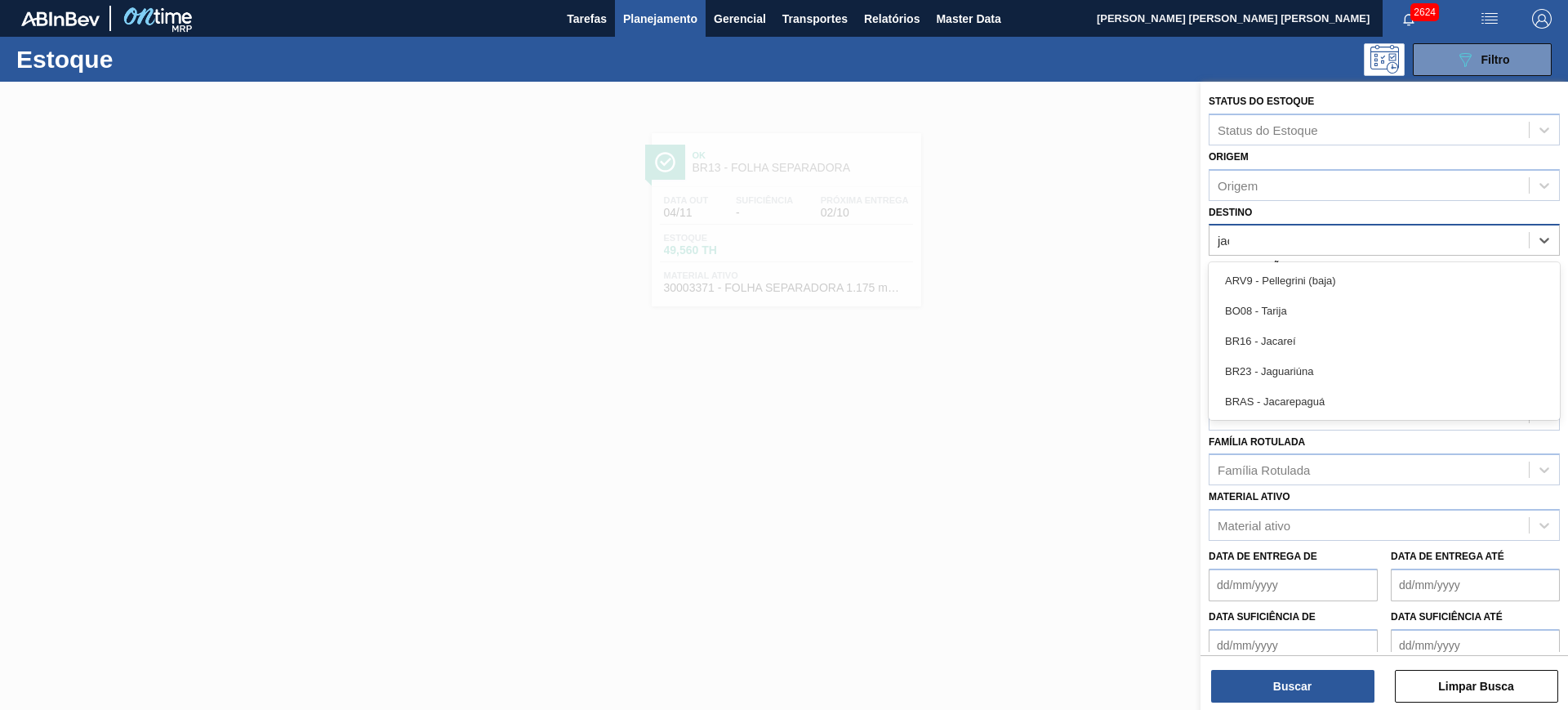
type input "jaca"
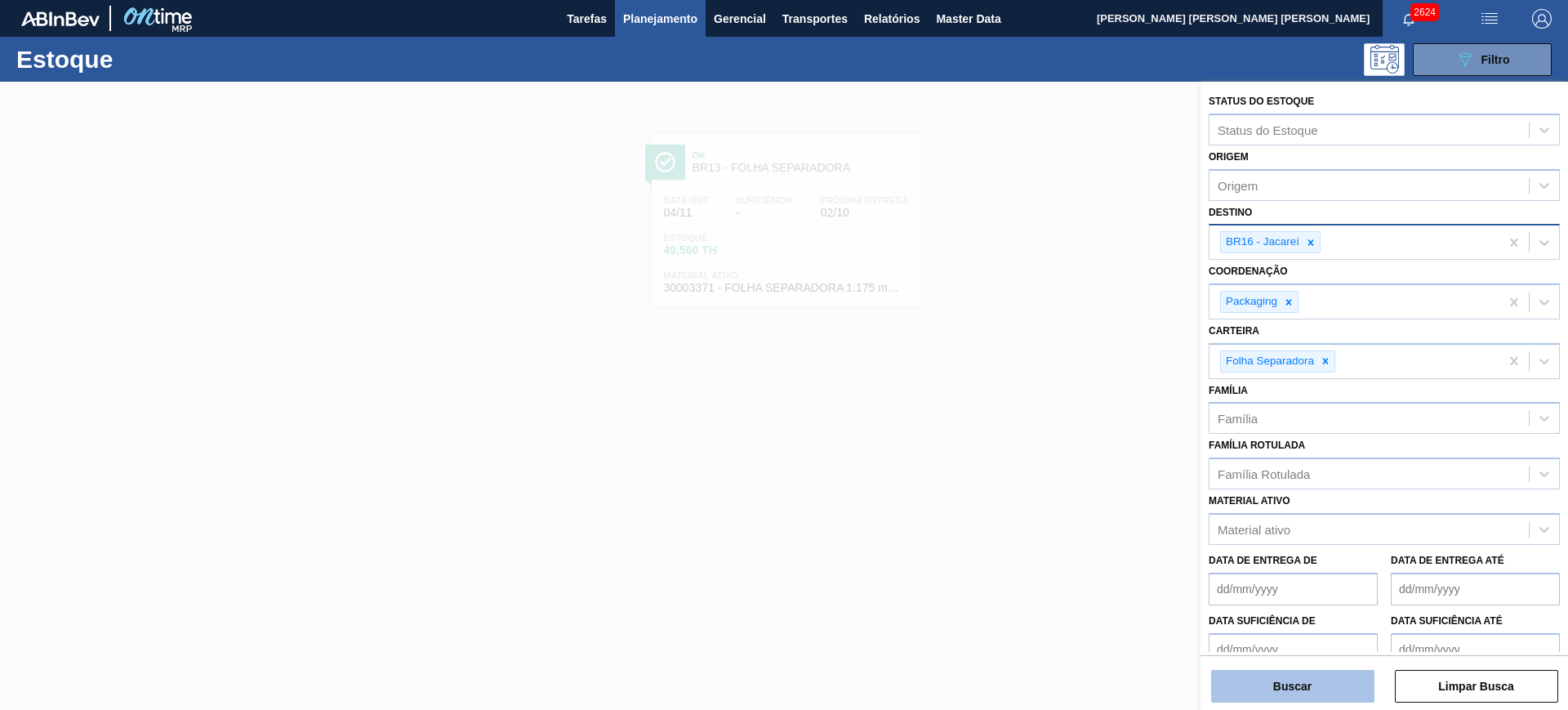
click at [1263, 679] on button "Buscar" at bounding box center [1293, 685] width 163 height 32
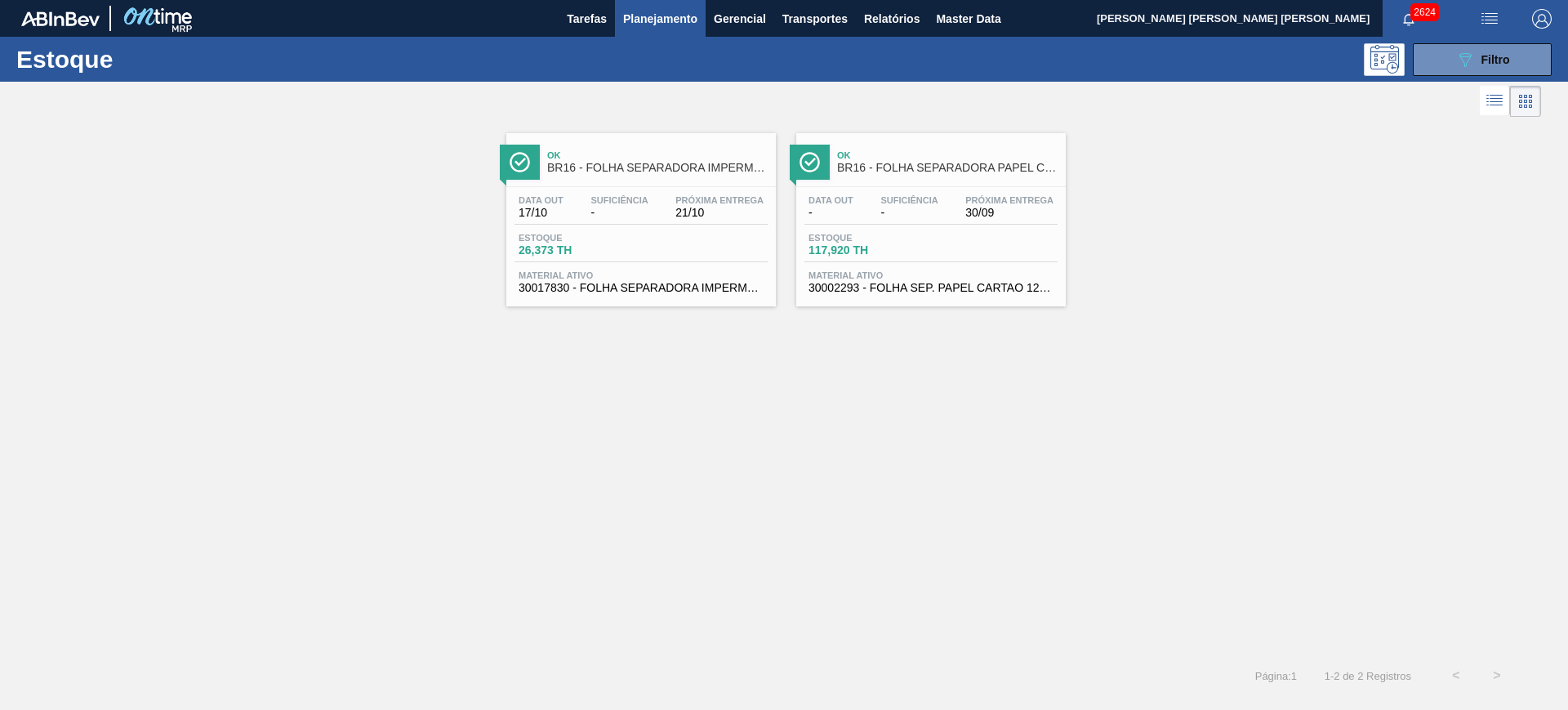
drag, startPoint x: 718, startPoint y: 204, endPoint x: 794, endPoint y: 221, distance: 77.9
click at [787, 215] on link "Ok BR16 - FOLHA SEPARADORA PAPEL CARTÃO Data out - Suficiência - Próxima Entreg…" at bounding box center [929, 213] width 290 height 185
click at [1444, 56] on button "089F7B8B-B2A5-4AFE-B5C0-19BA573D28AC Filtro" at bounding box center [1483, 59] width 139 height 32
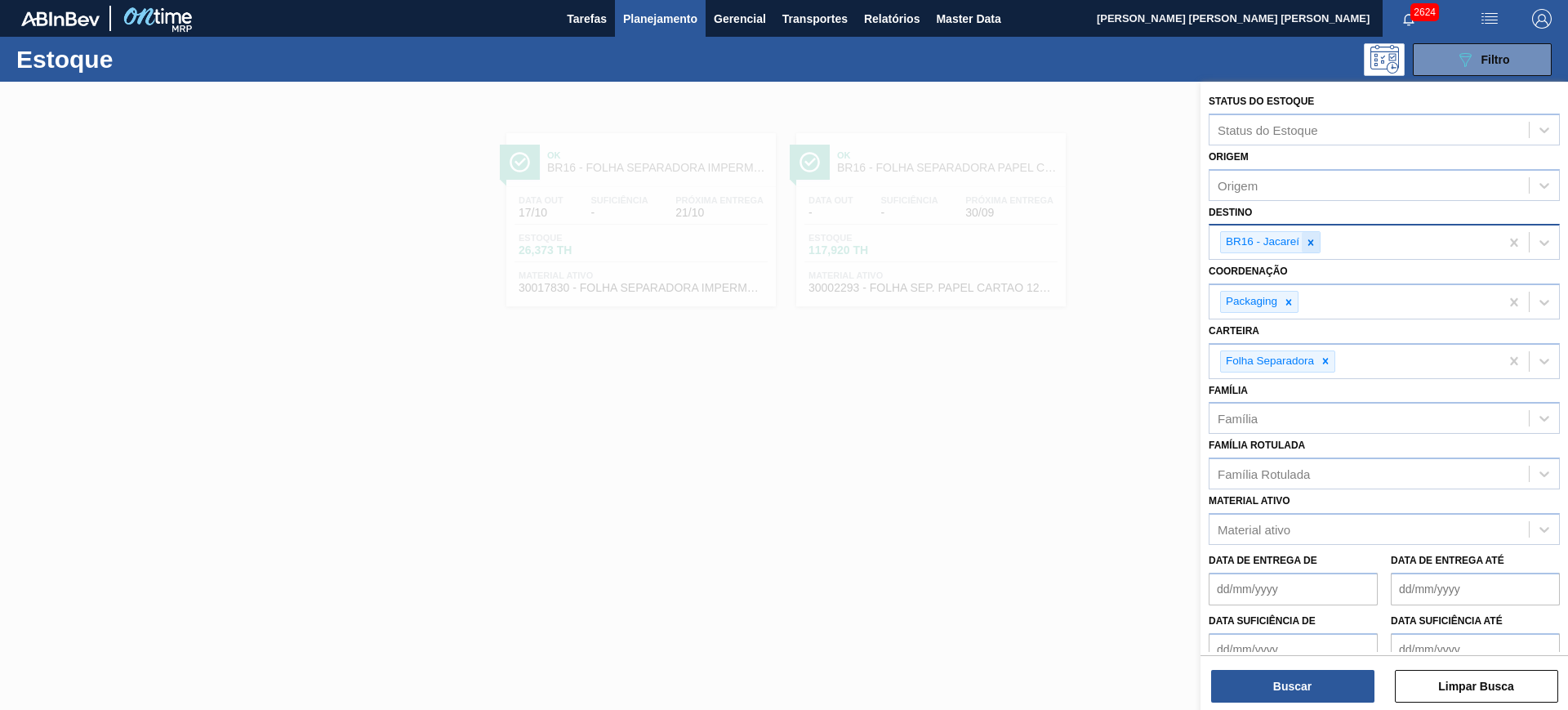
click at [1316, 247] on icon at bounding box center [1311, 242] width 11 height 11
type input "cont"
click at [1319, 360] on div at bounding box center [1325, 361] width 18 height 20
type input "bag in"
click at [1293, 692] on button "Buscar" at bounding box center [1293, 685] width 163 height 32
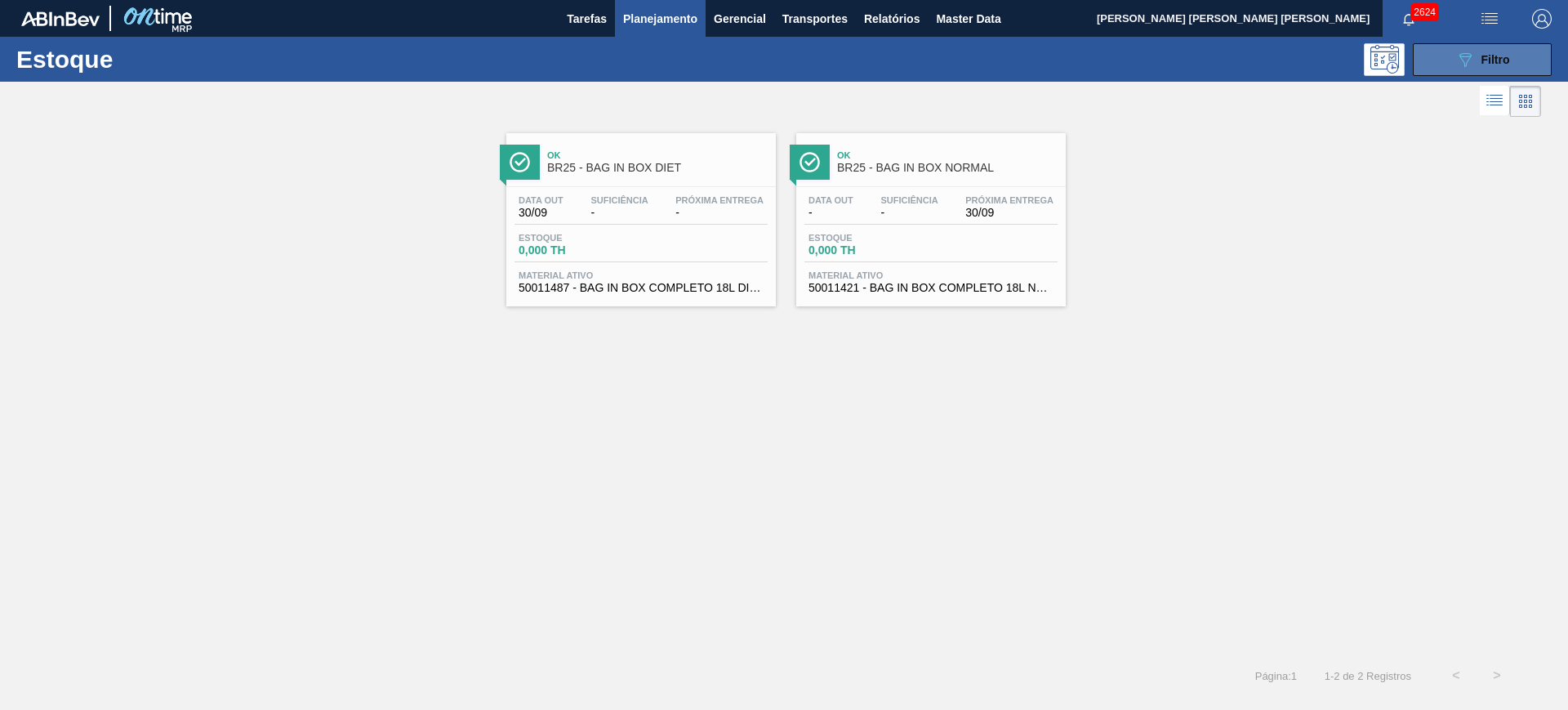
click at [1474, 58] on icon "089F7B8B-B2A5-4AFE-B5C0-19BA573D28AC" at bounding box center [1465, 59] width 19 height 19
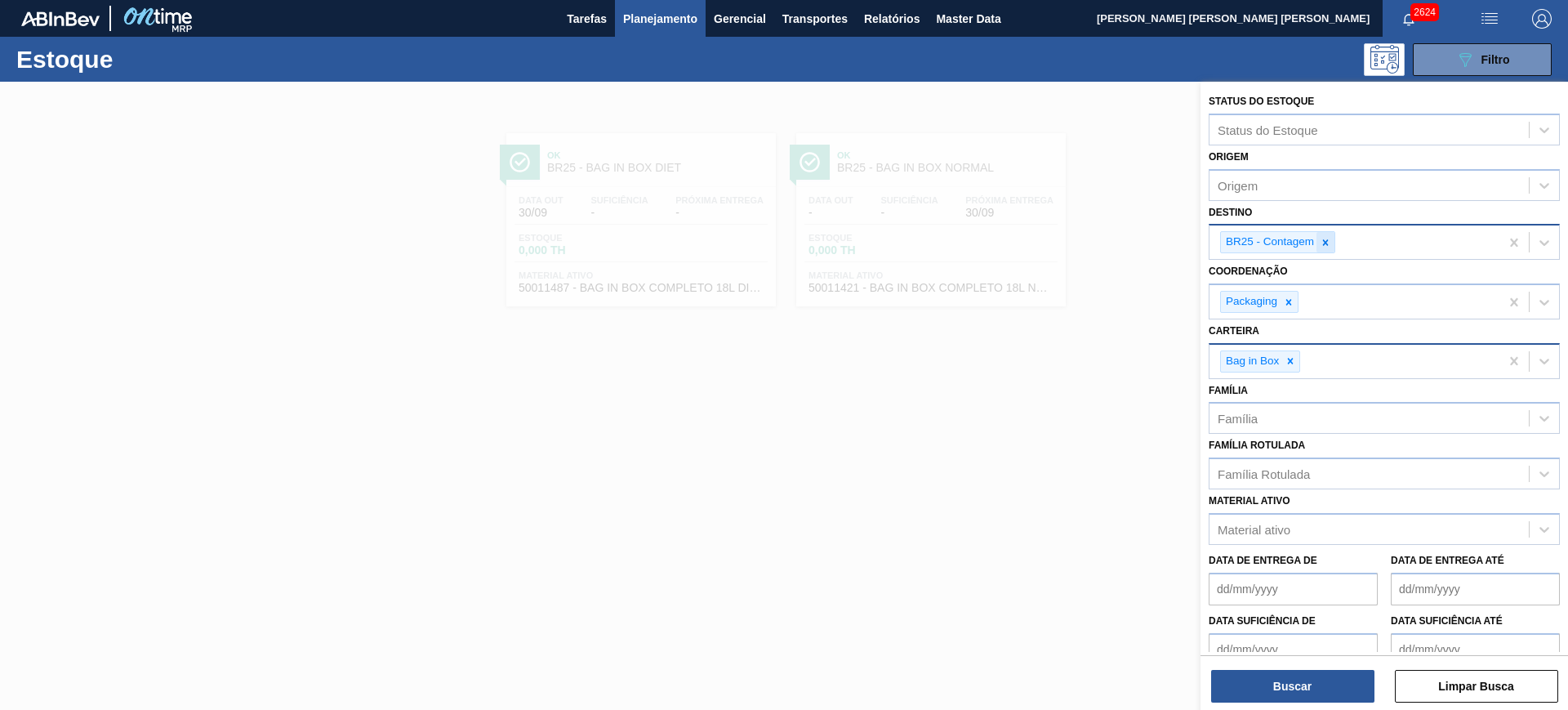
click at [1329, 246] on icon at bounding box center [1326, 242] width 11 height 11
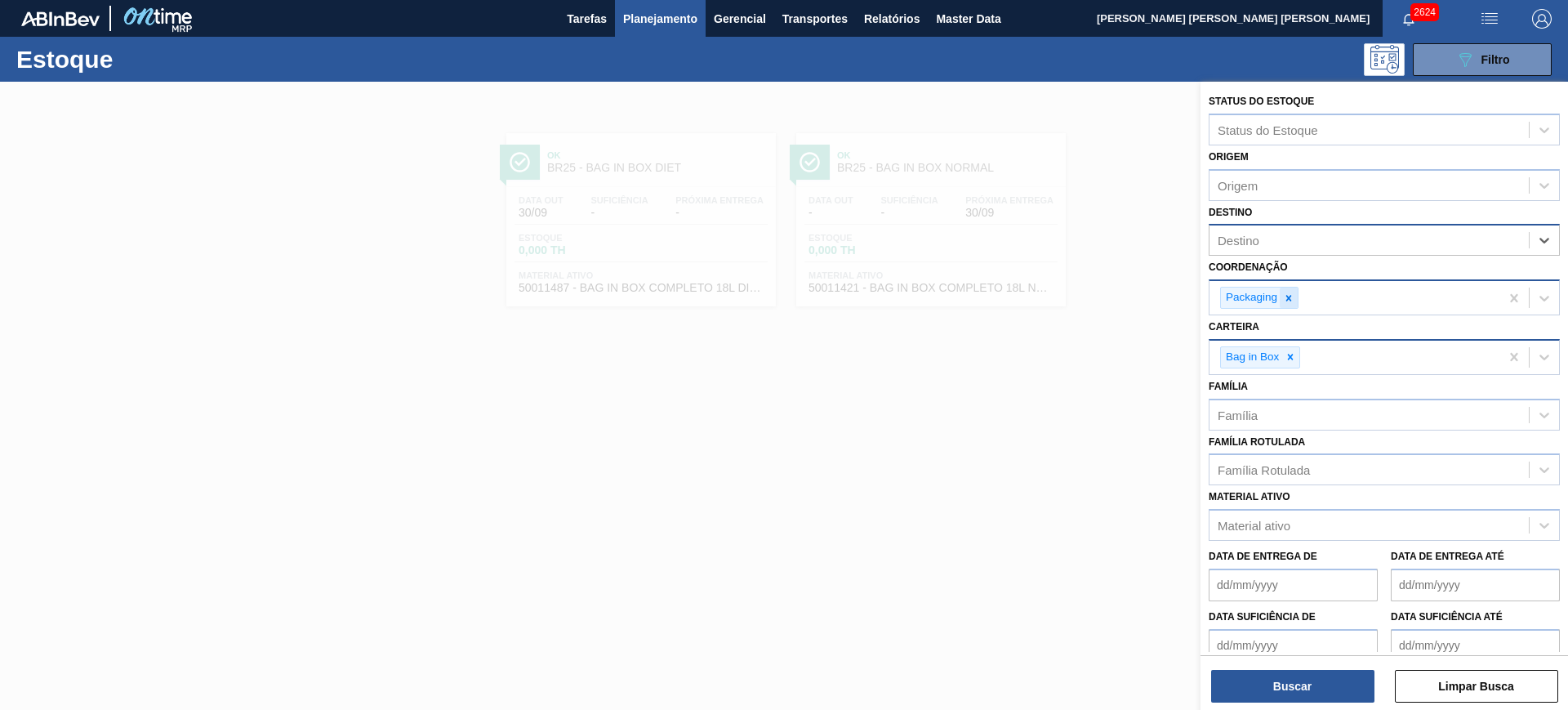
click at [1295, 294] on div at bounding box center [1288, 298] width 18 height 20
click at [1289, 354] on icon at bounding box center [1291, 353] width 6 height 6
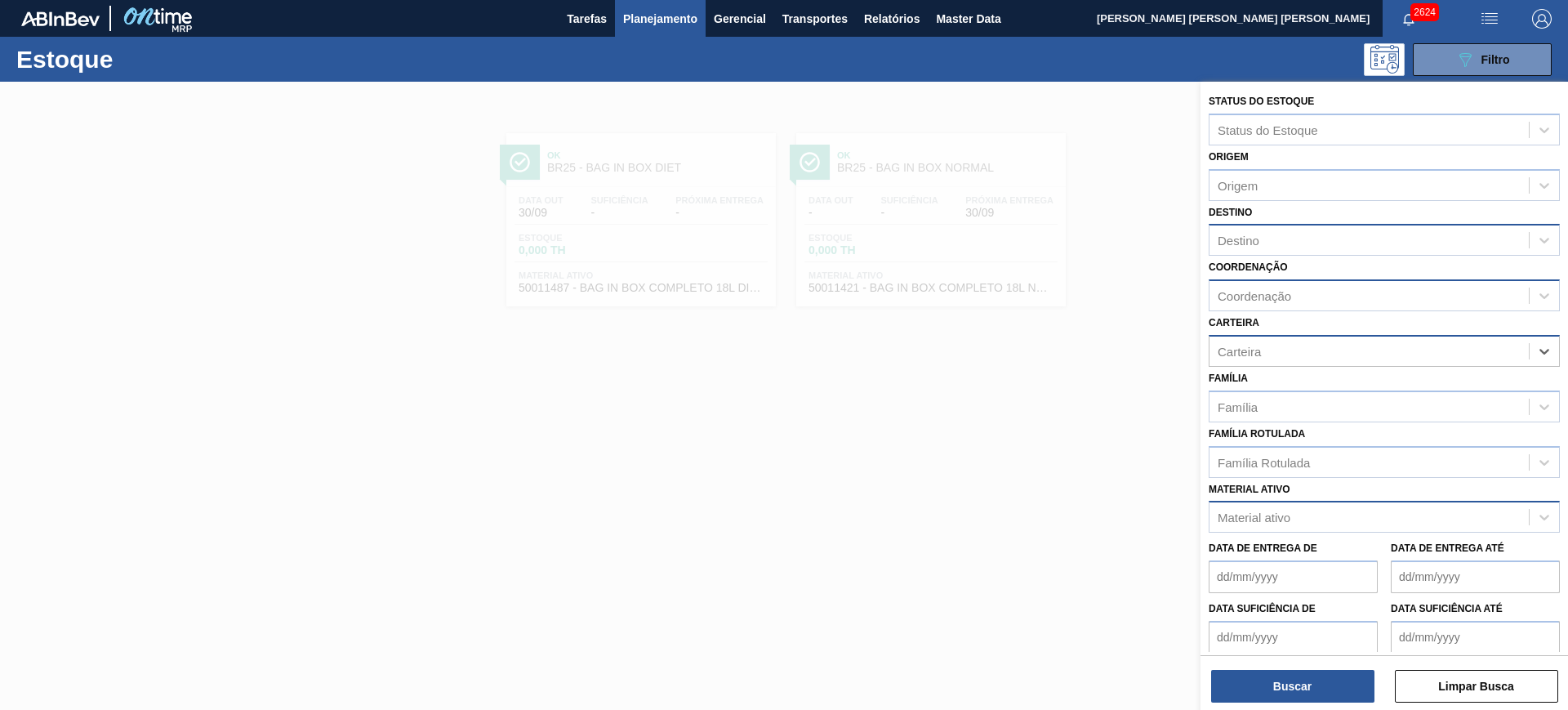
click at [1265, 524] on div "Material ativo" at bounding box center [1254, 517] width 72 height 14
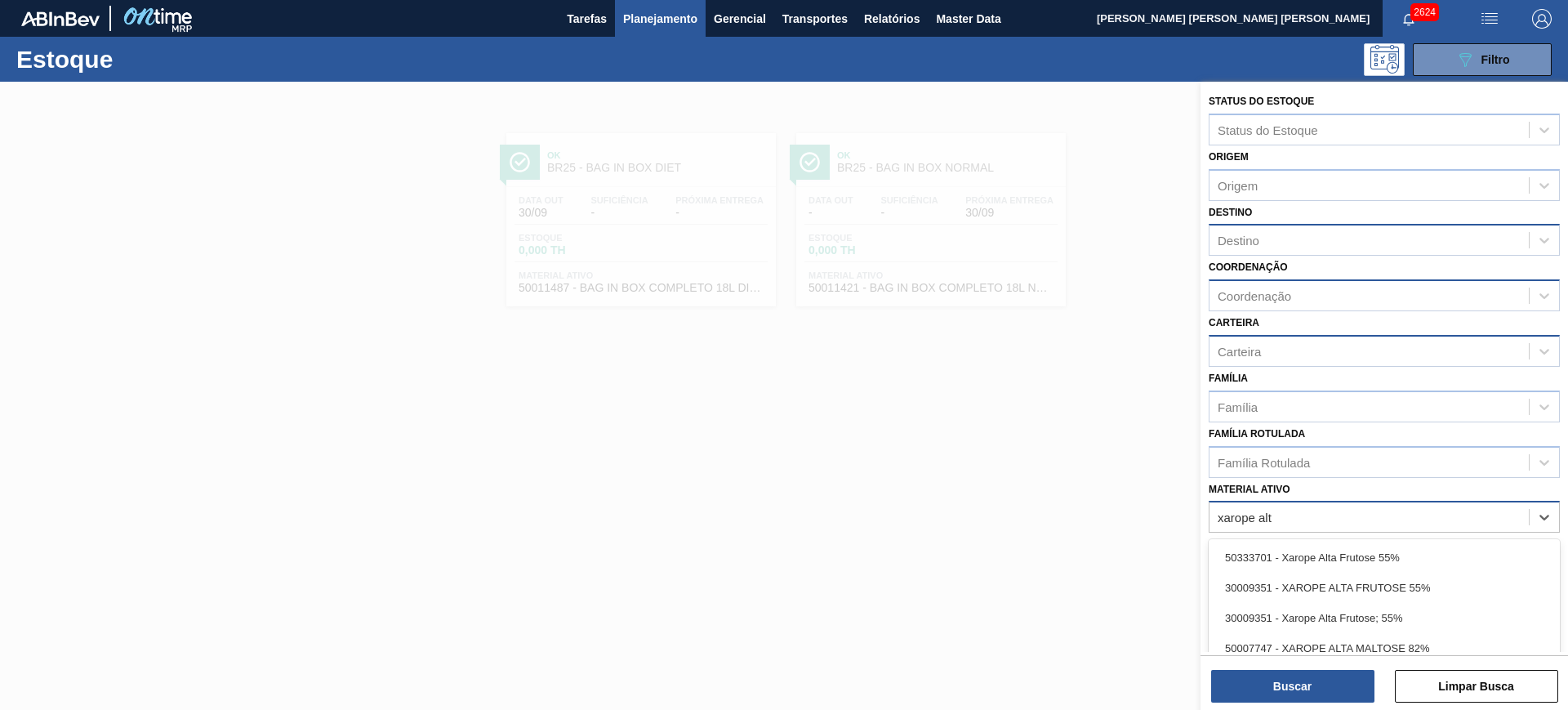
type ativo "xarope alta"
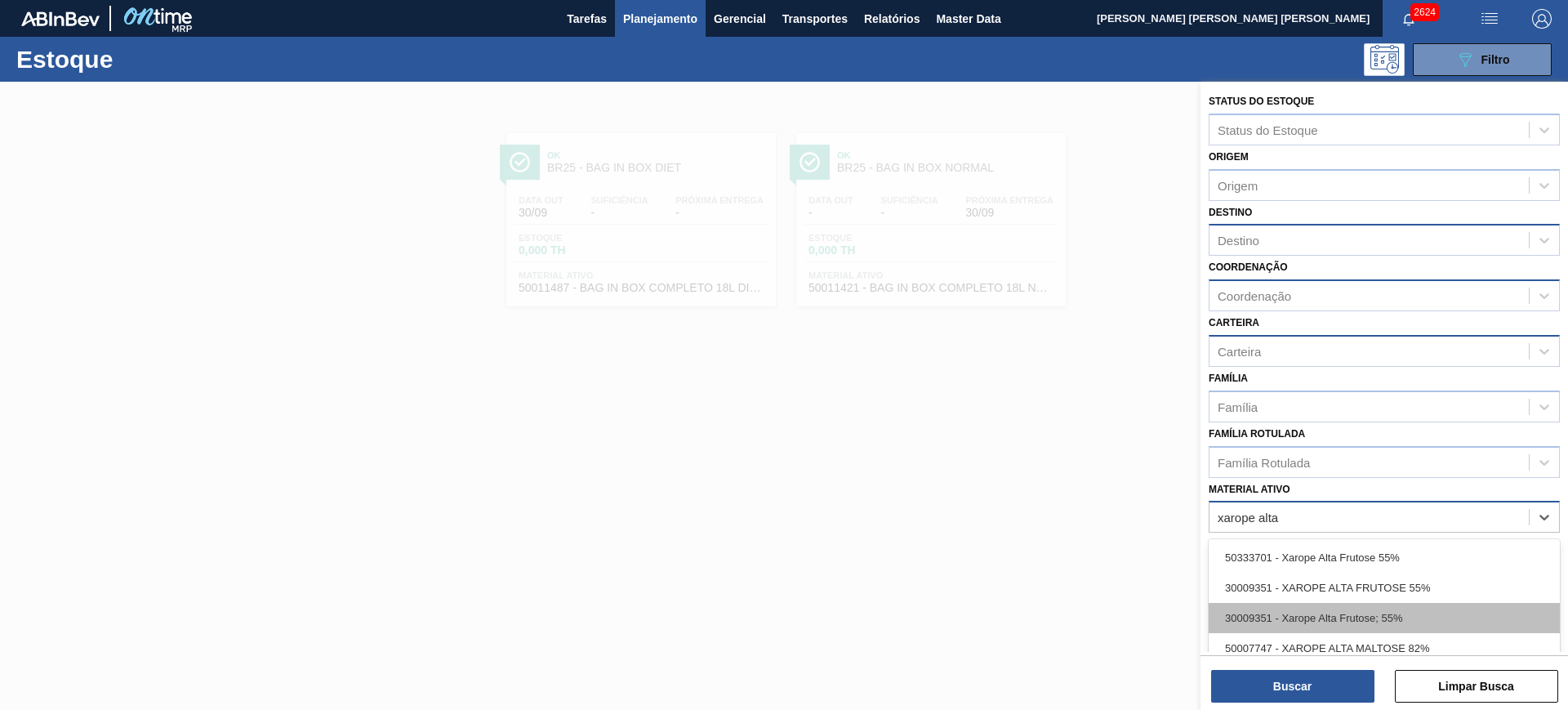
scroll to position [84, 0]
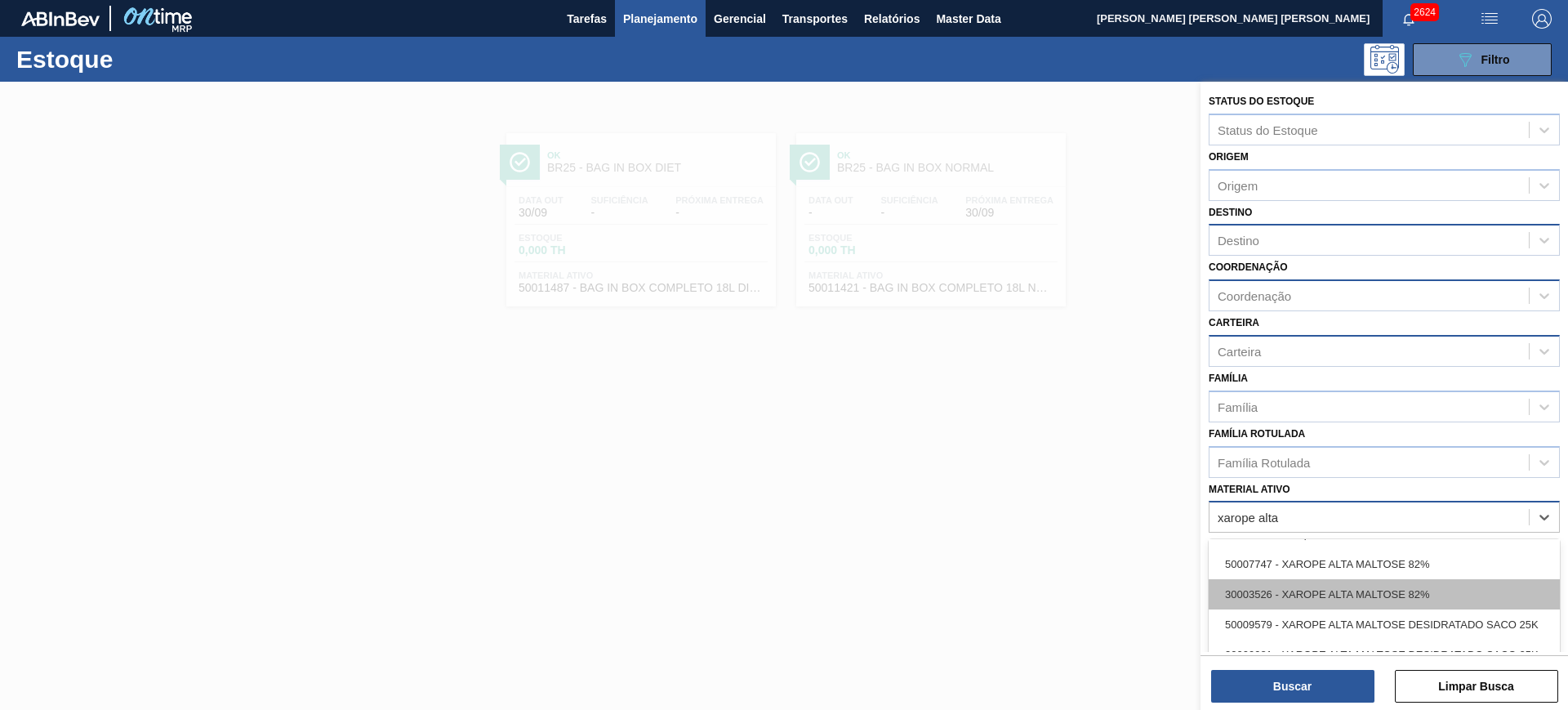
click at [1346, 592] on div "30003526 - XAROPE ALTA MALTOSE 82%" at bounding box center [1384, 594] width 351 height 31
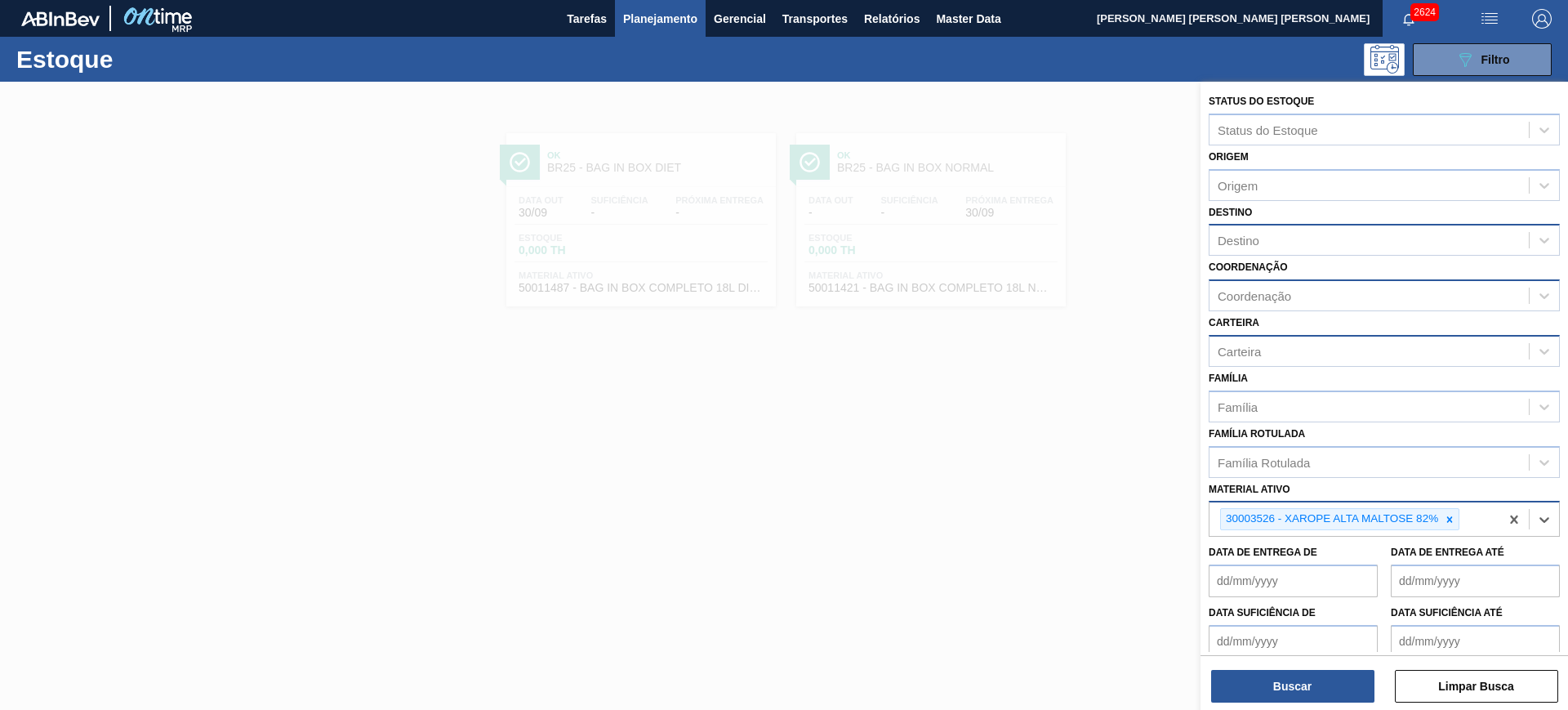
click at [1293, 246] on div "Destino" at bounding box center [1370, 241] width 319 height 24
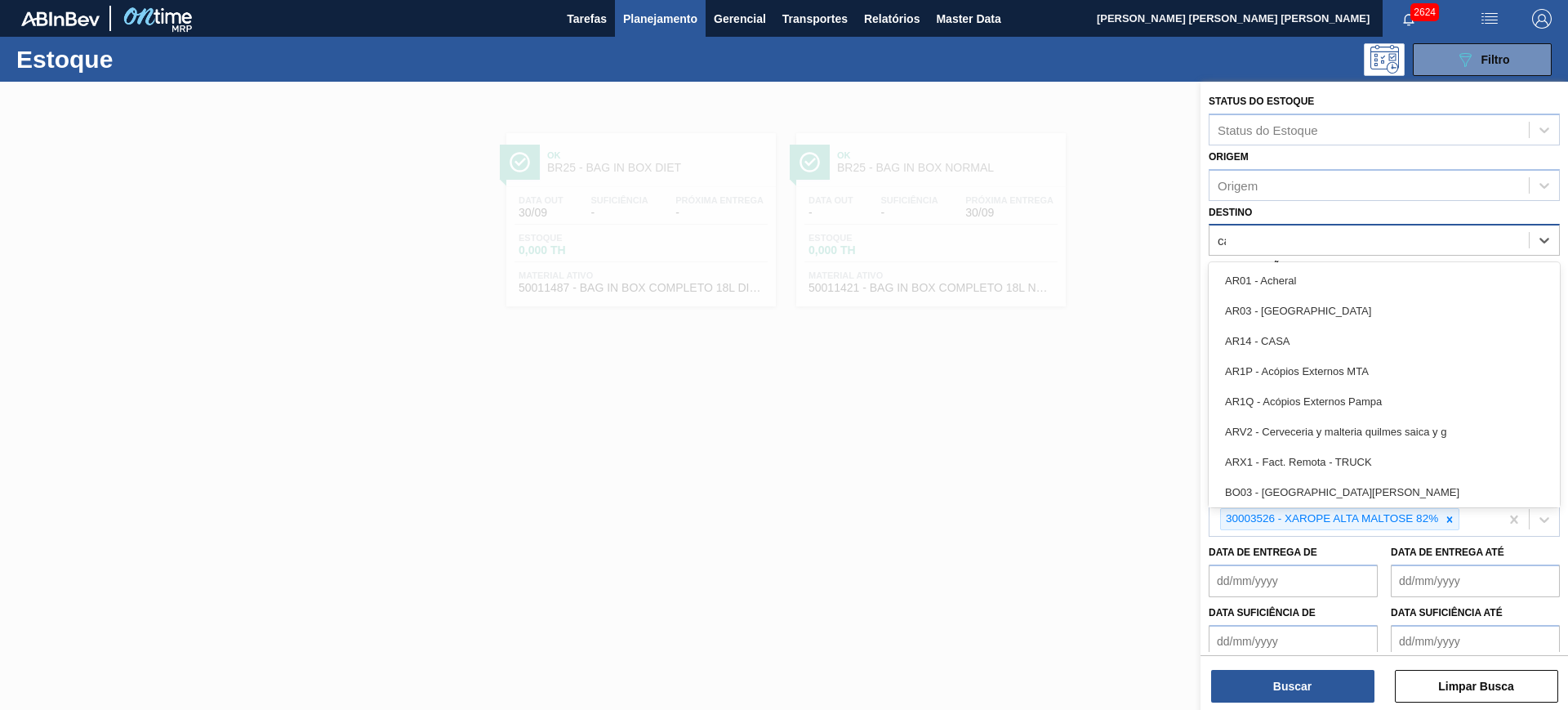
type input "cama"
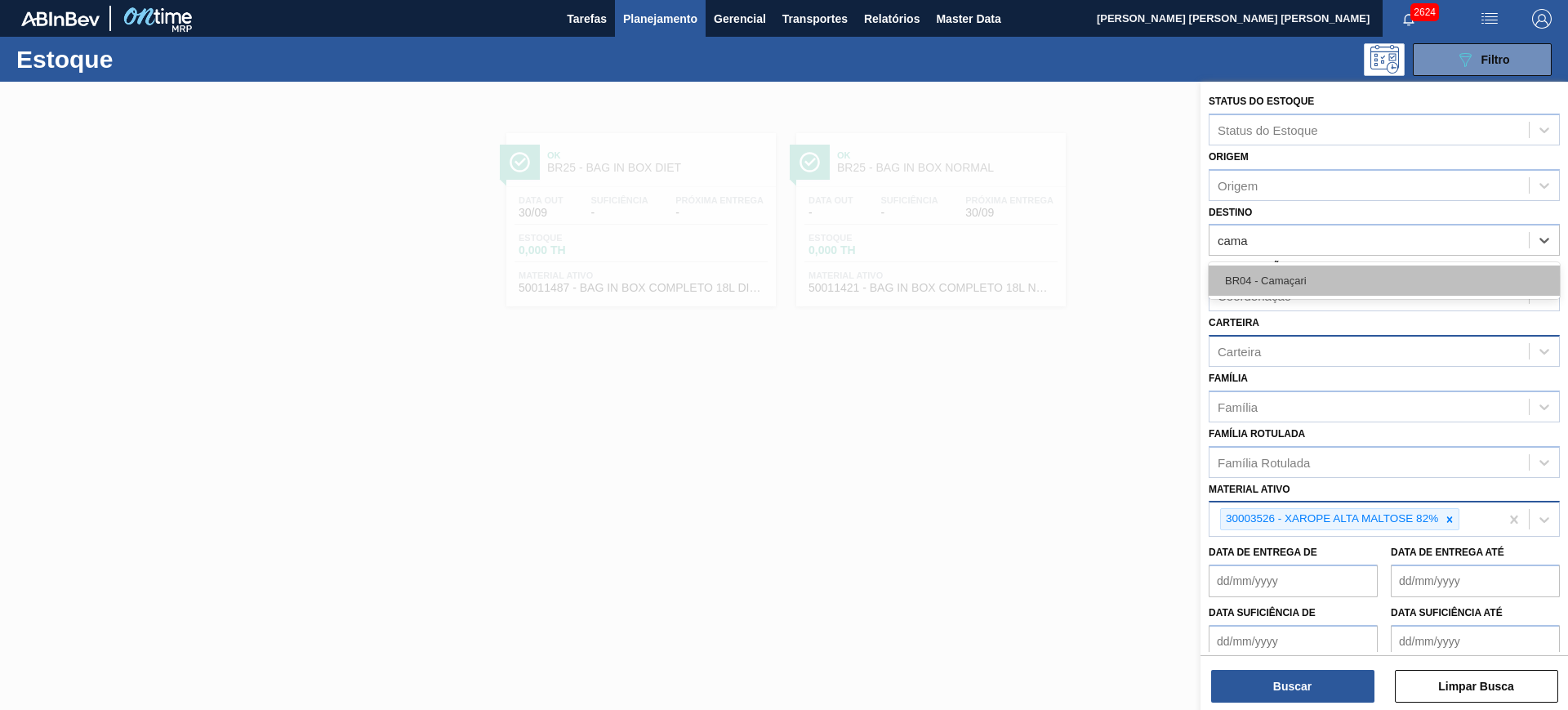
click at [1325, 285] on div "BR04 - Camaçari" at bounding box center [1384, 280] width 351 height 31
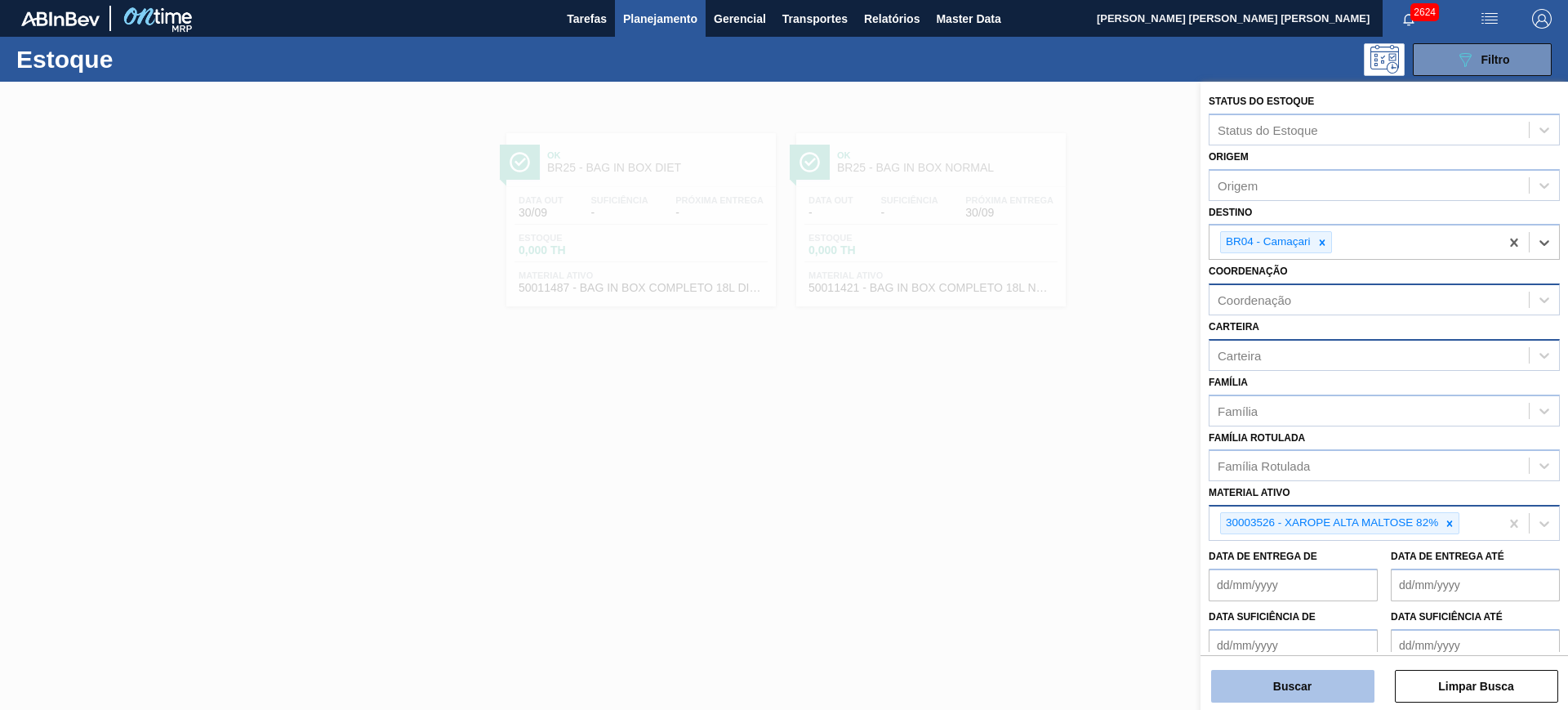
click at [1334, 679] on button "Buscar" at bounding box center [1293, 685] width 163 height 32
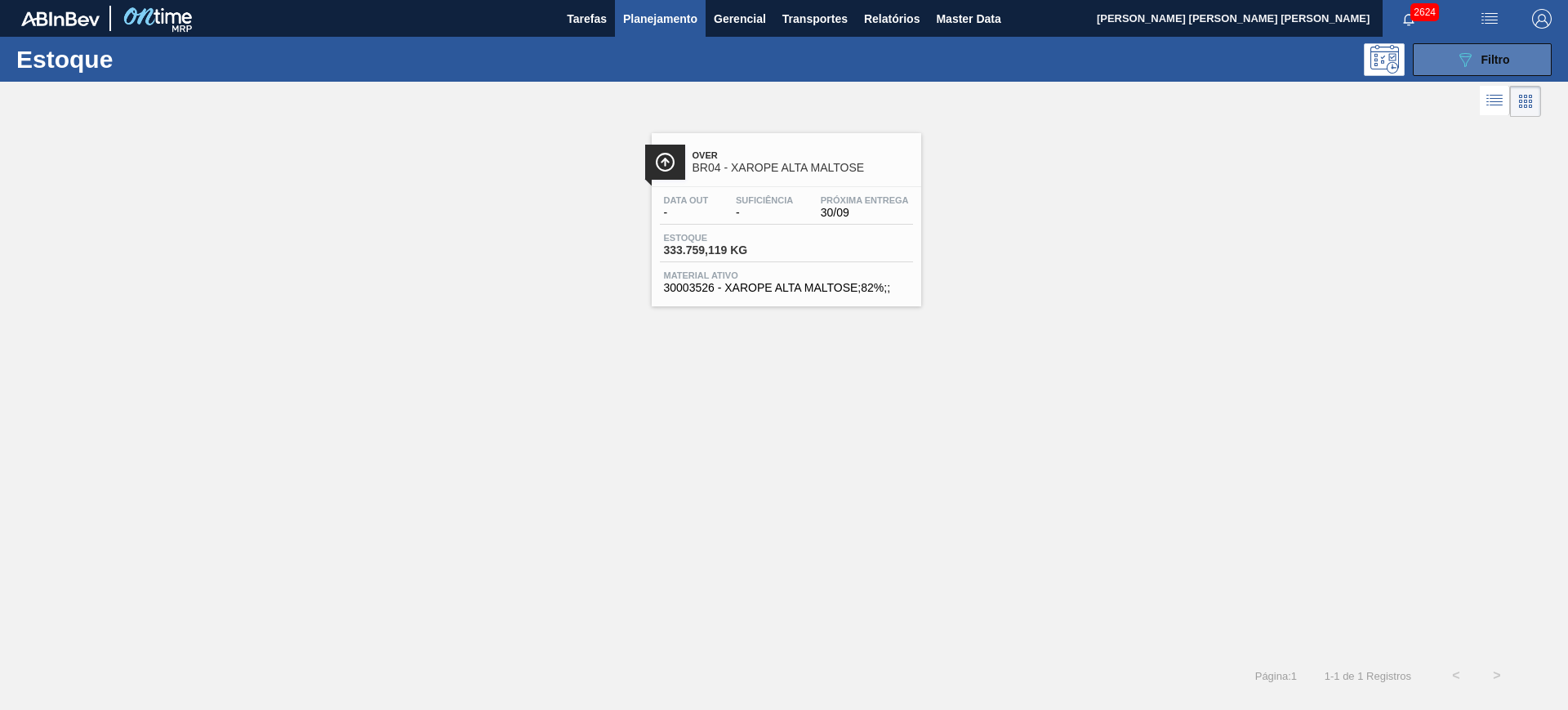
click at [1430, 64] on button "089F7B8B-B2A5-4AFE-B5C0-19BA573D28AC Filtro" at bounding box center [1483, 59] width 139 height 32
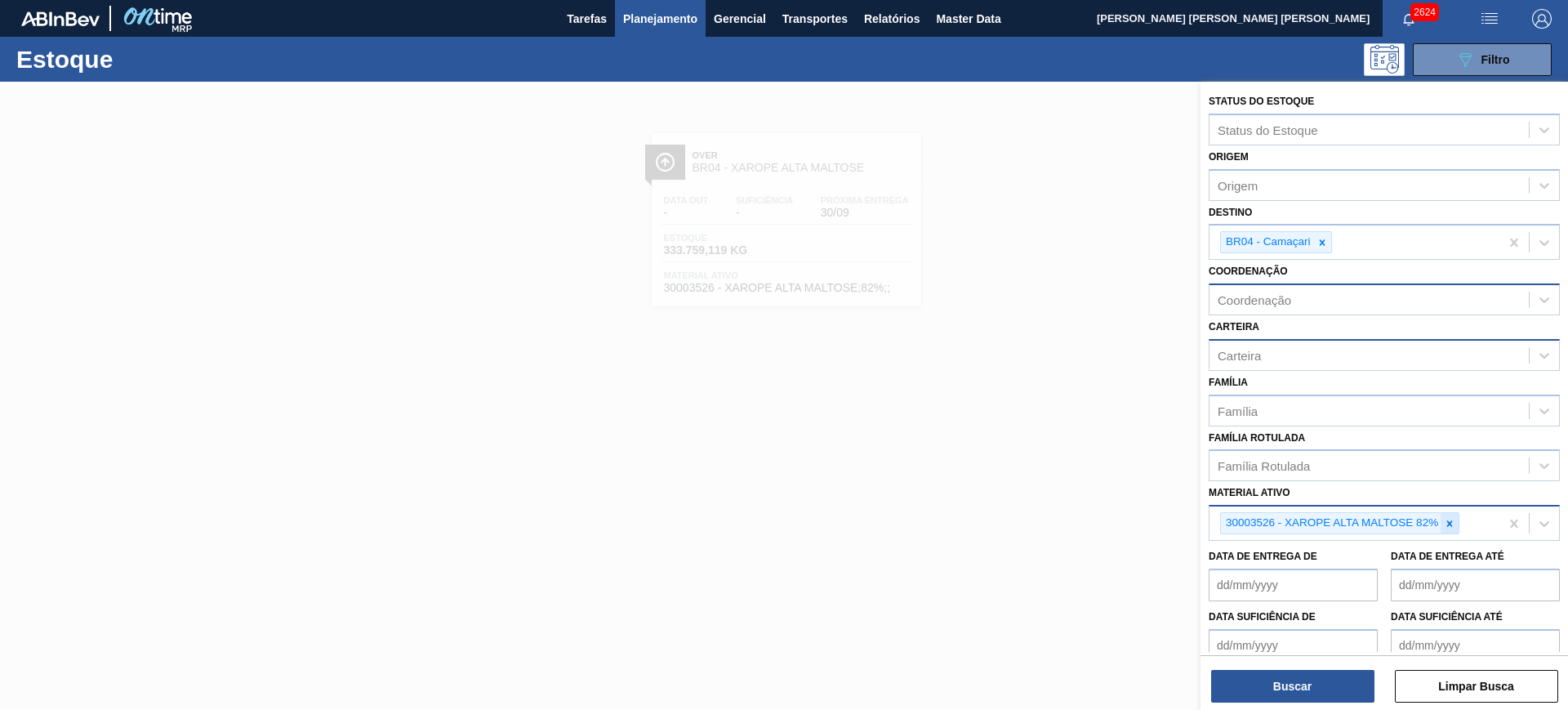
click at [1452, 518] on icon at bounding box center [1449, 524] width 11 height 11
paste ativo "30010196"
type ativo "30010196"
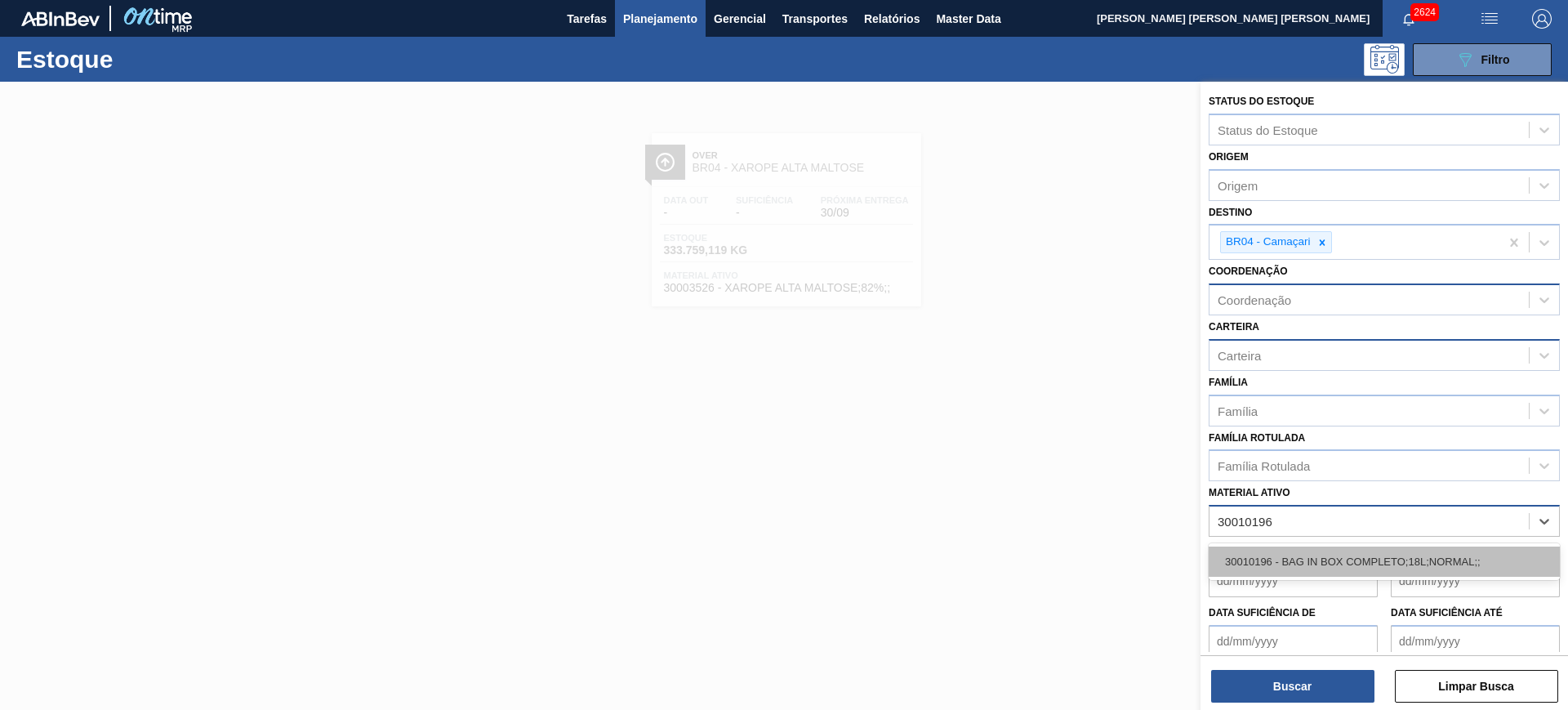
click at [1402, 552] on div "30010196 - BAG IN BOX COMPLETO;18L;NORMAL;;" at bounding box center [1384, 561] width 351 height 31
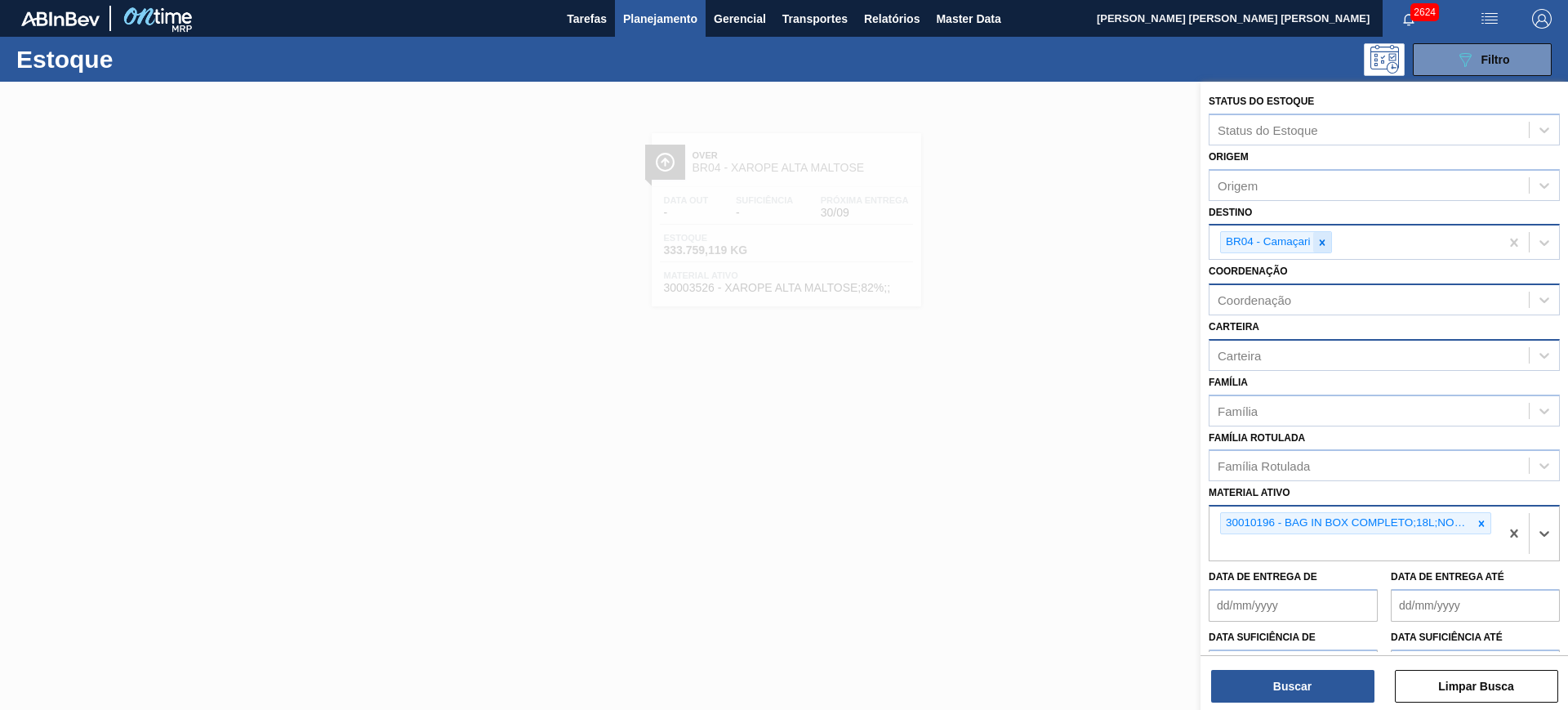
click at [1322, 250] on div at bounding box center [1322, 242] width 18 height 20
click at [1293, 301] on div "Coordenação" at bounding box center [1370, 297] width 319 height 24
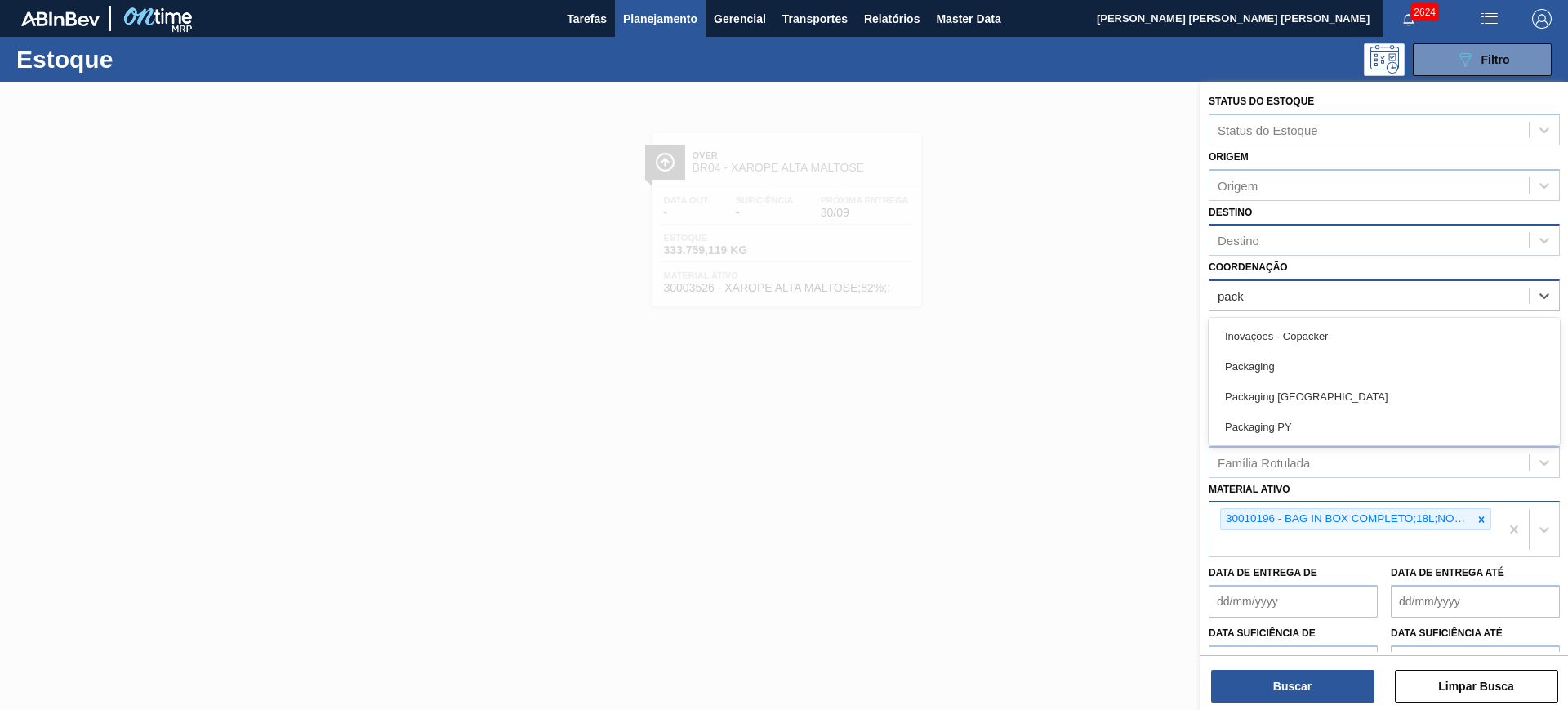
type input "packa"
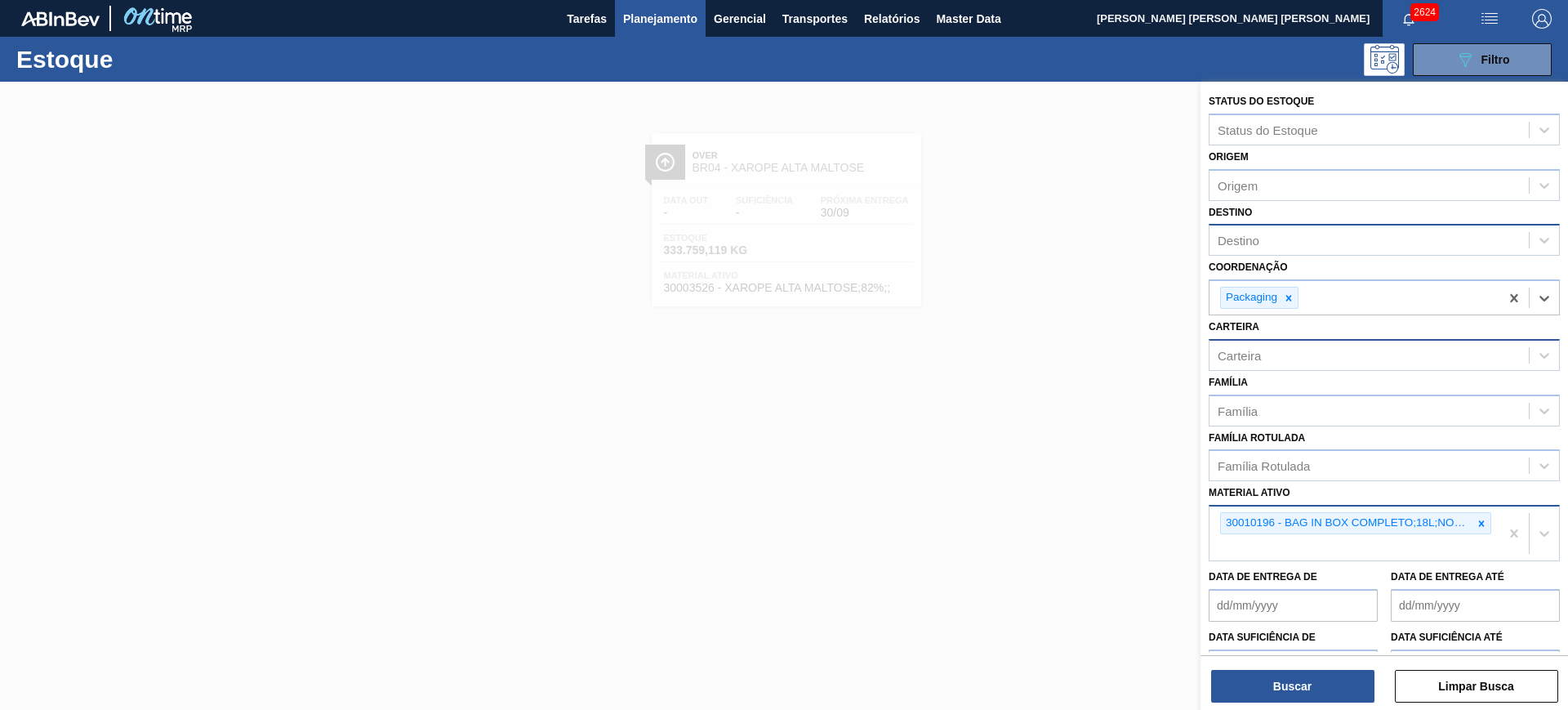
click at [1303, 237] on div "Destino" at bounding box center [1370, 241] width 319 height 24
type input "cont"
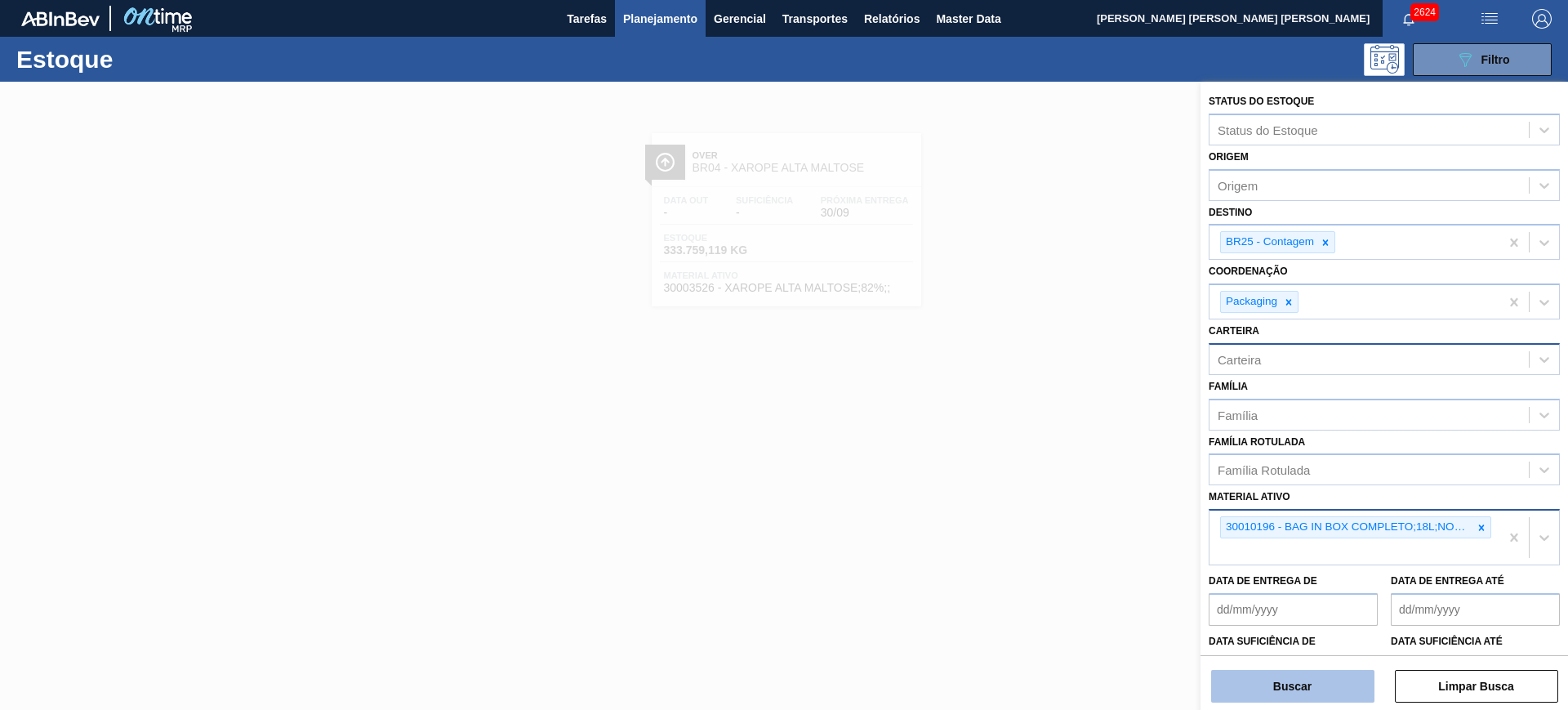
click at [1307, 687] on button "Buscar" at bounding box center [1293, 685] width 163 height 32
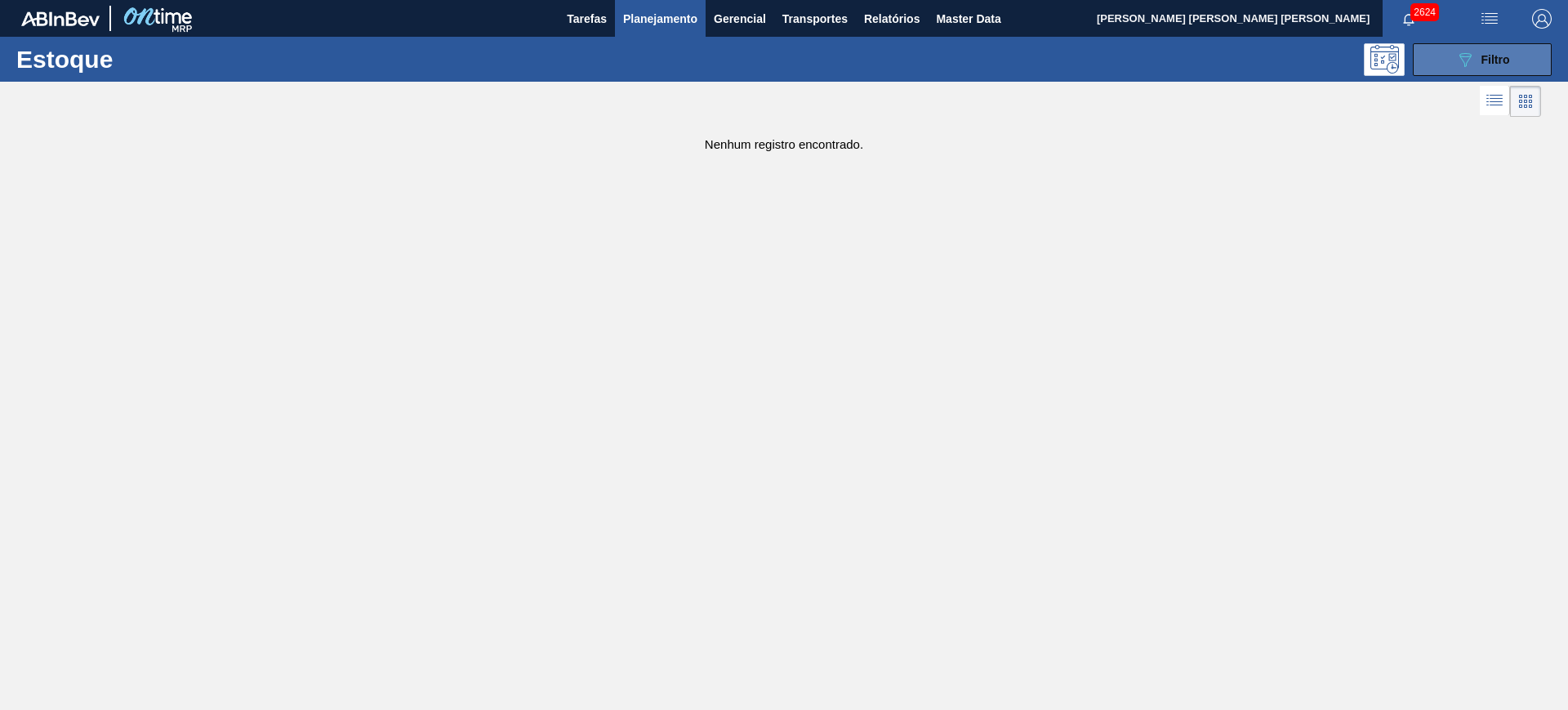
click at [1451, 57] on button "089F7B8B-B2A5-4AFE-B5C0-19BA573D28AC Filtro" at bounding box center [1483, 59] width 139 height 32
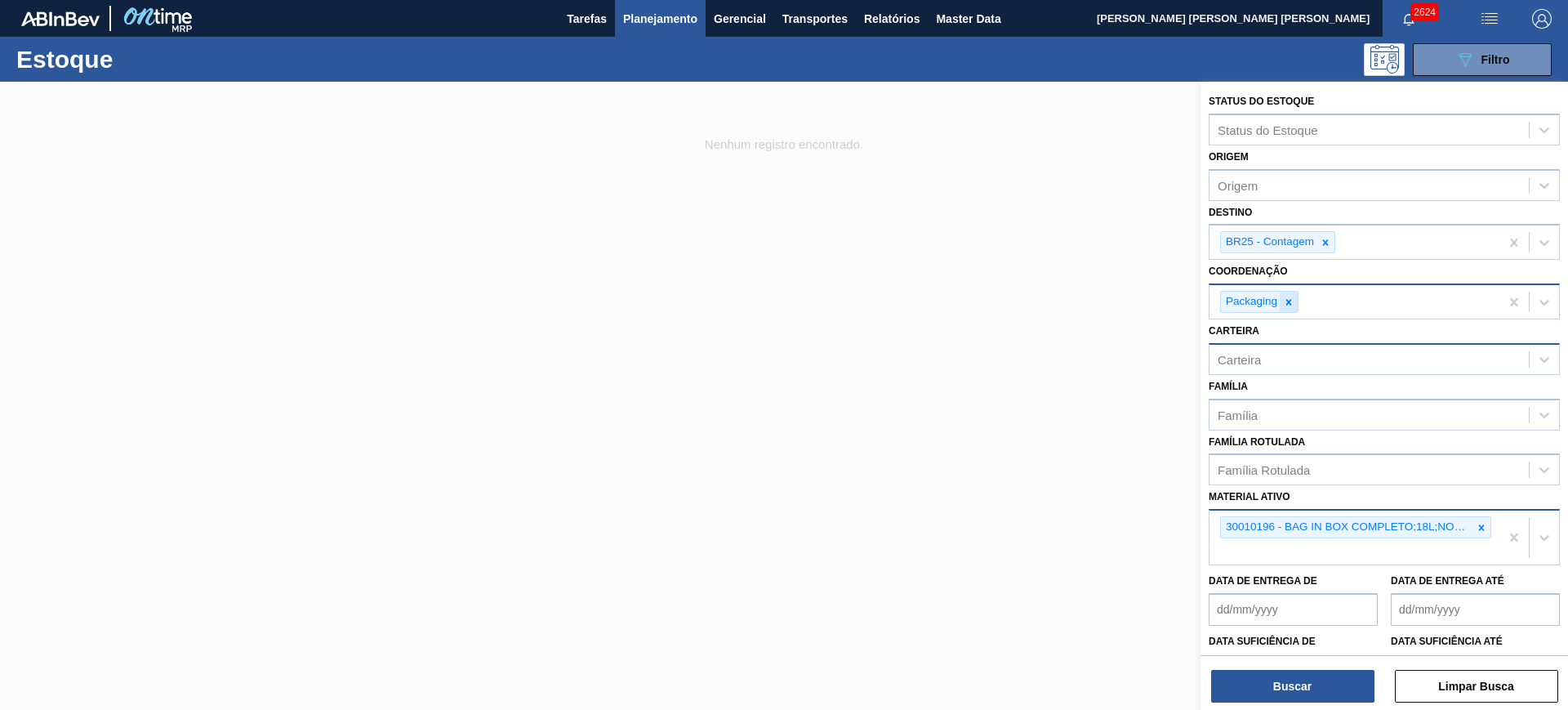
click at [1286, 298] on icon at bounding box center [1289, 302] width 11 height 11
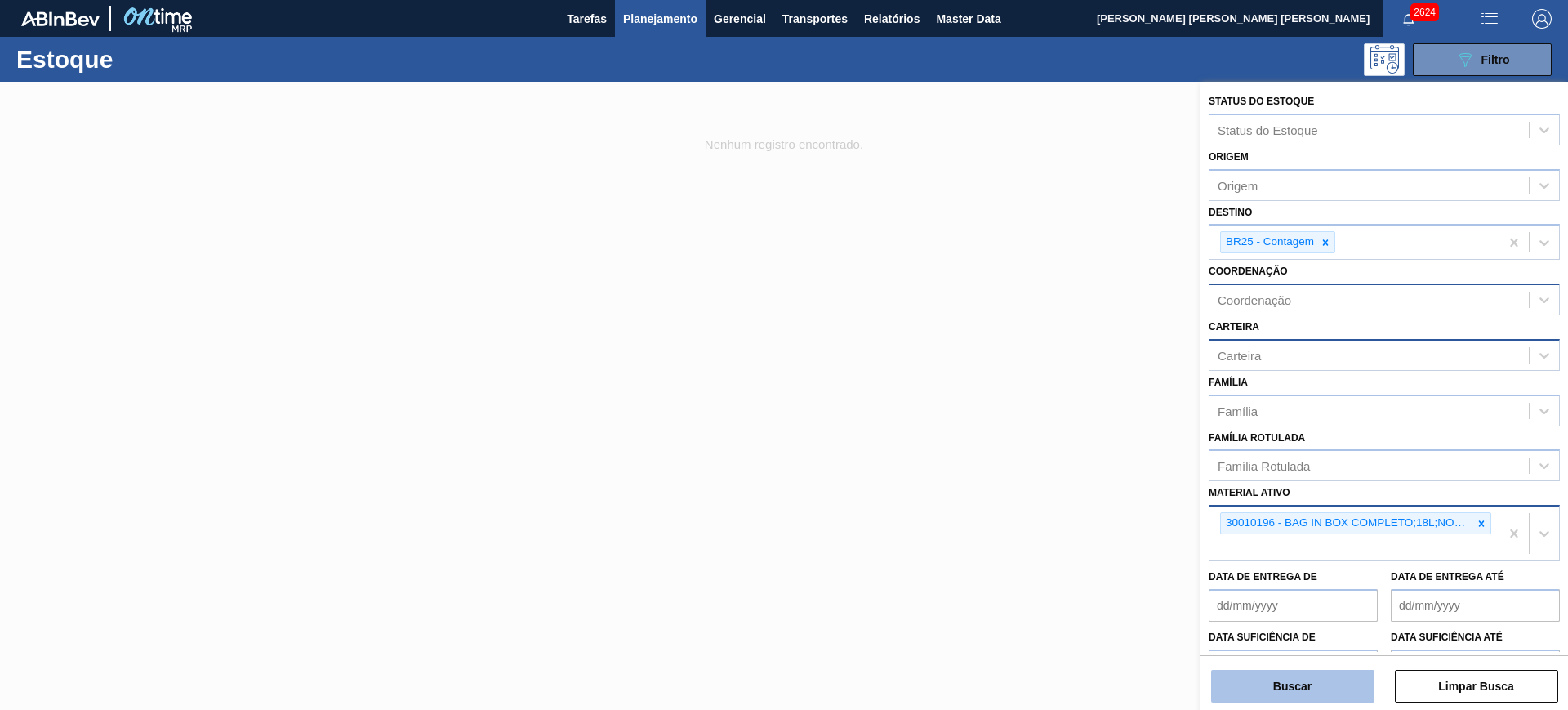
click at [1304, 672] on button "Buscar" at bounding box center [1293, 685] width 163 height 32
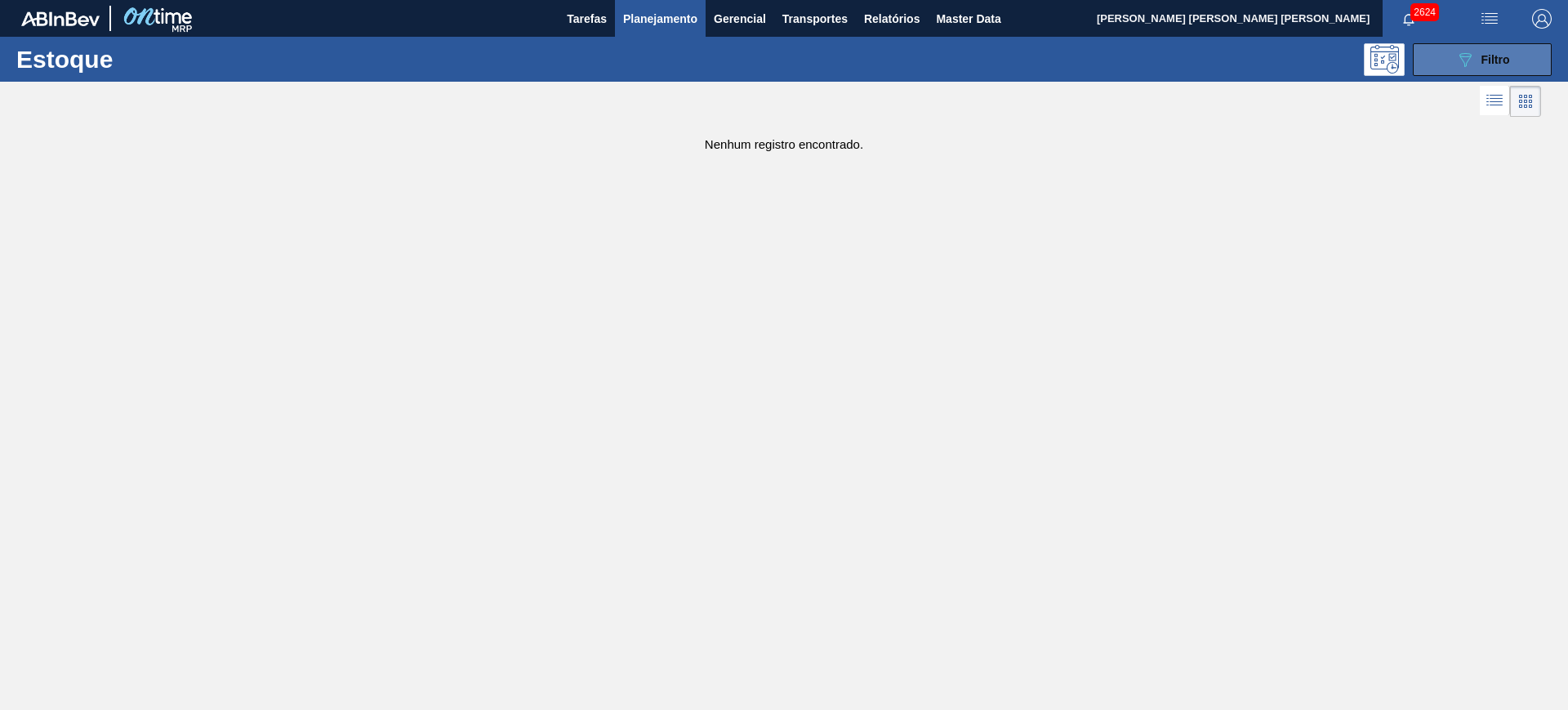
click at [1440, 57] on button "089F7B8B-B2A5-4AFE-B5C0-19BA573D28AC Filtro" at bounding box center [1483, 59] width 139 height 32
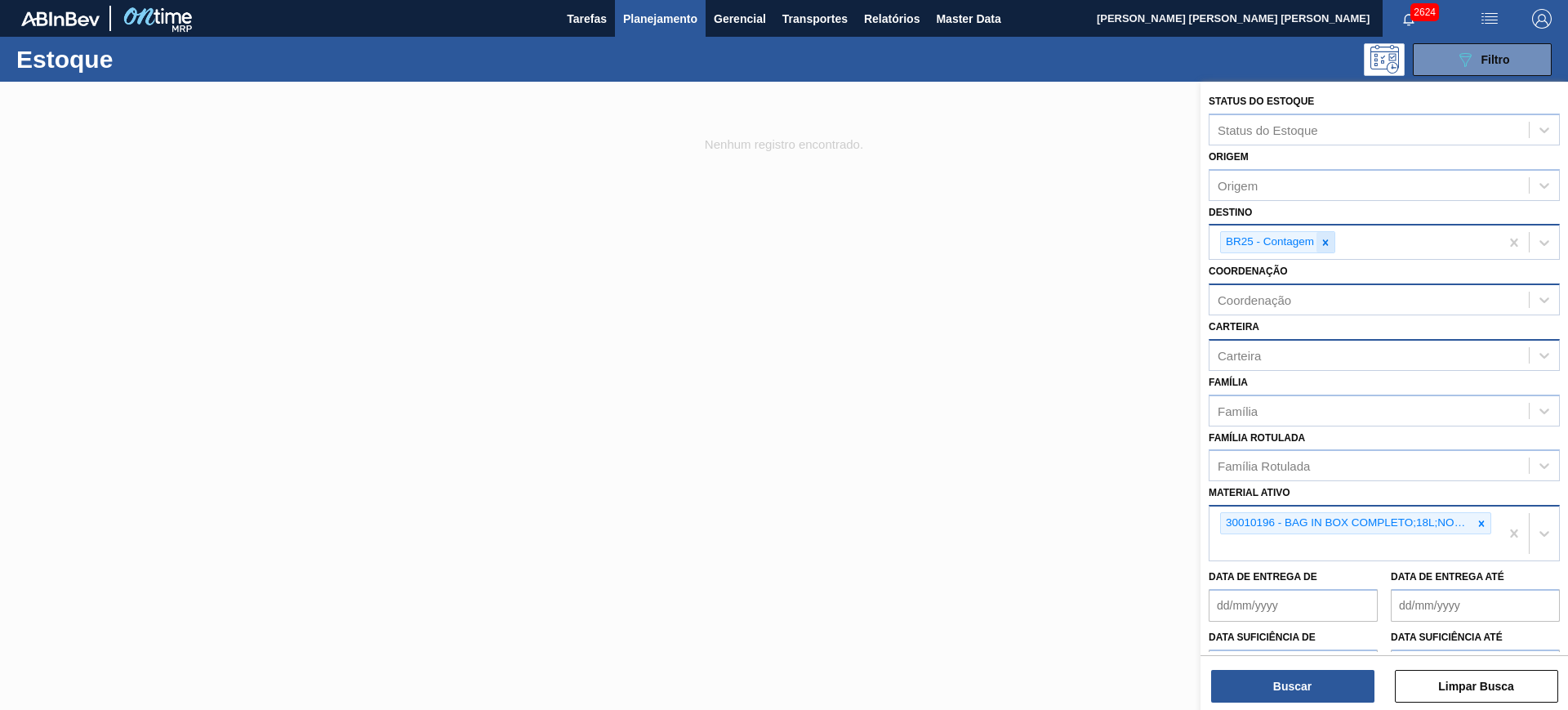
click at [1320, 236] on icon at bounding box center [1326, 242] width 11 height 11
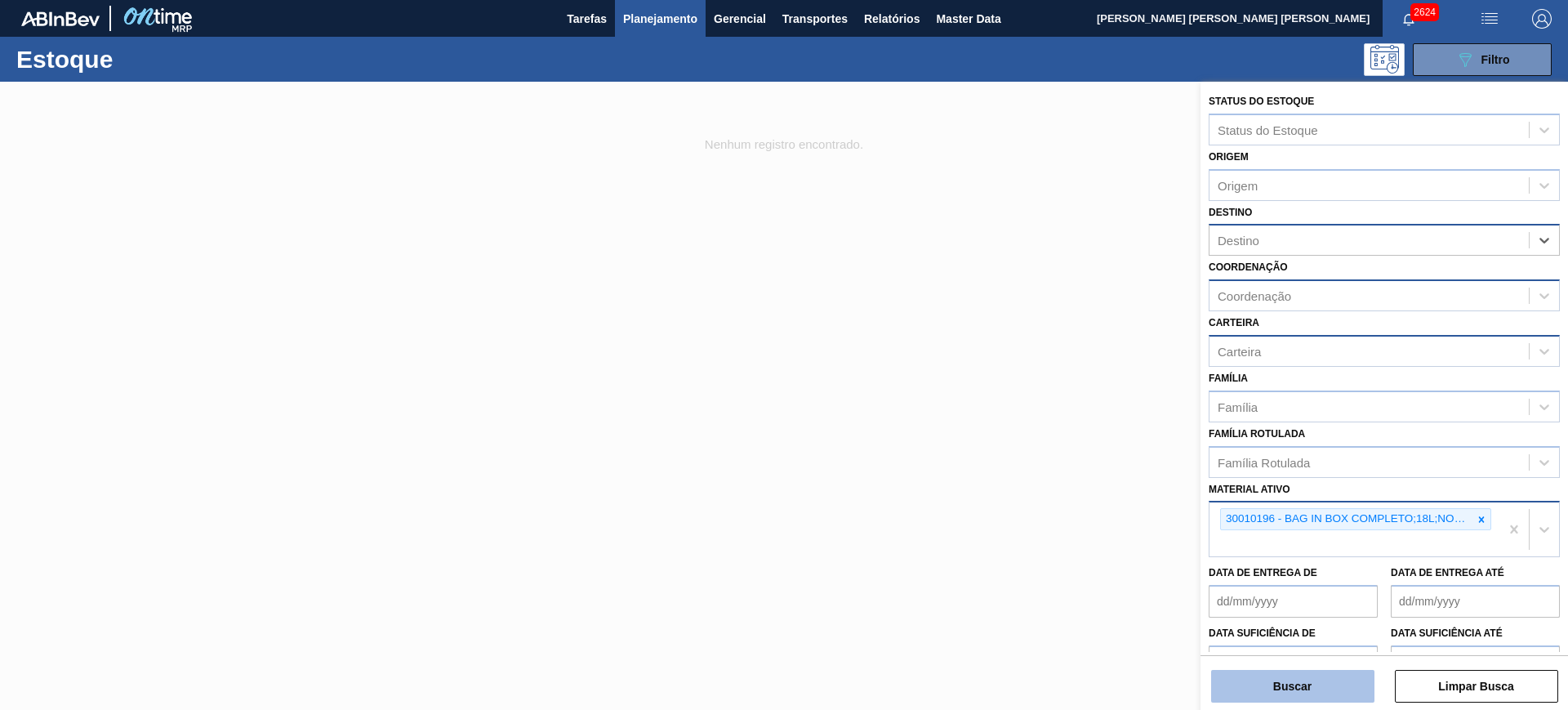
click at [1317, 685] on button "Buscar" at bounding box center [1293, 685] width 163 height 32
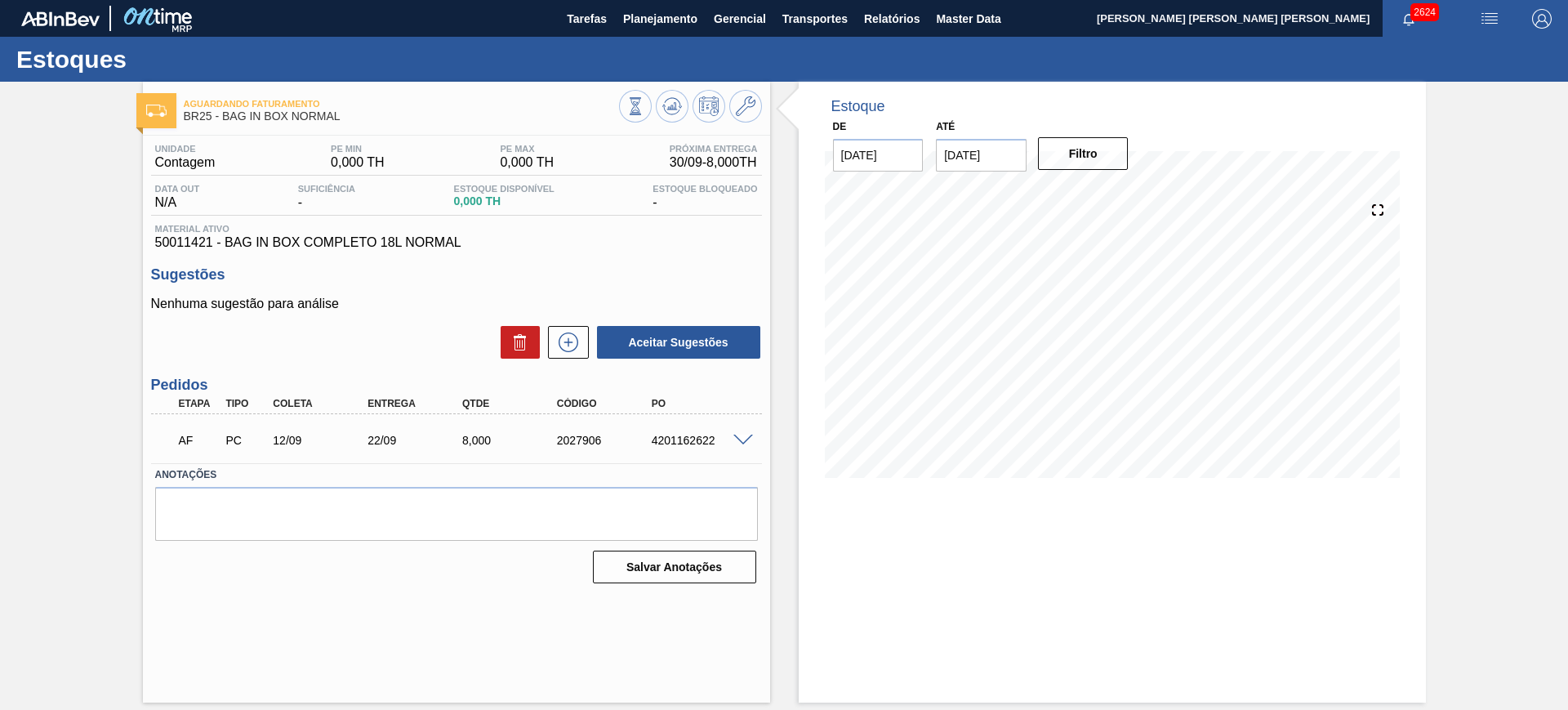
click at [748, 441] on span at bounding box center [743, 440] width 19 height 12
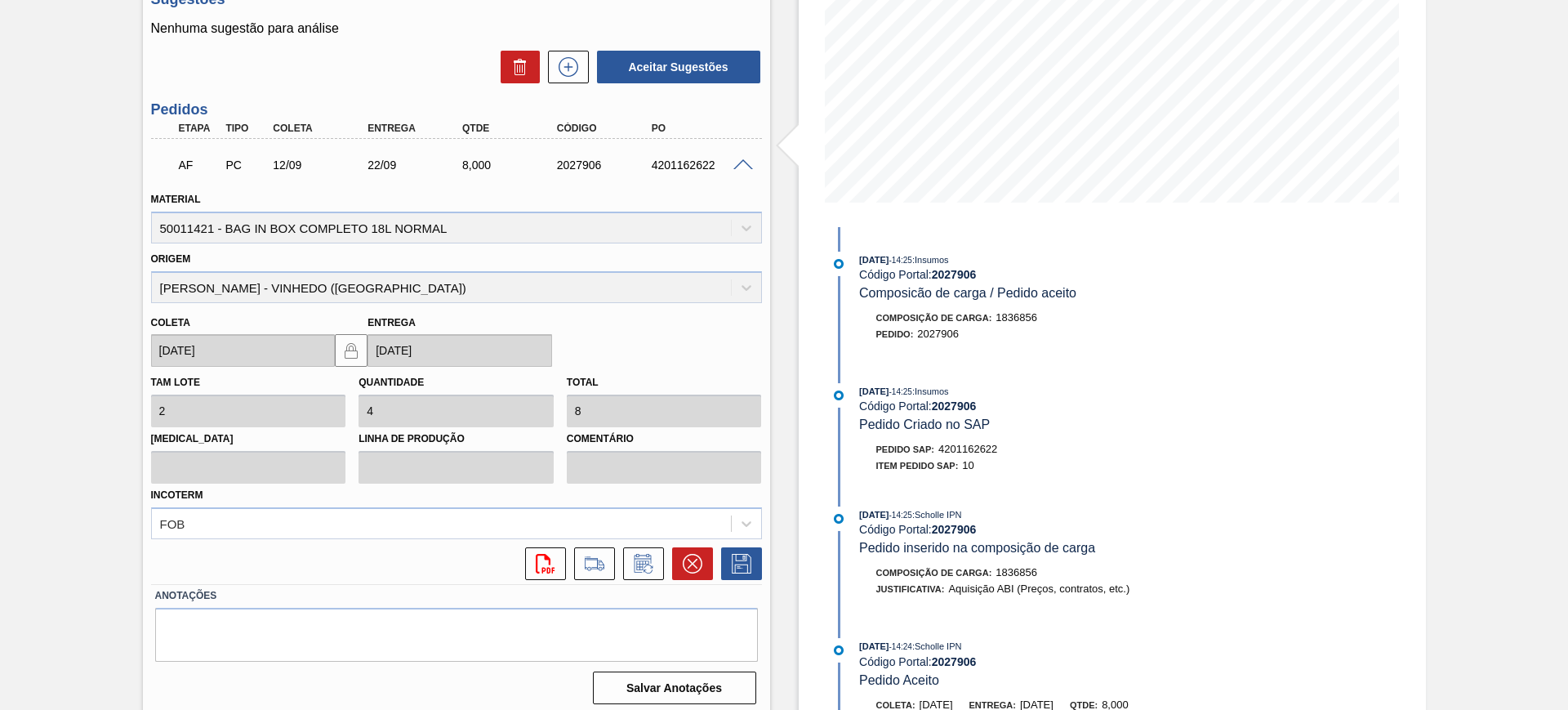
scroll to position [284, 0]
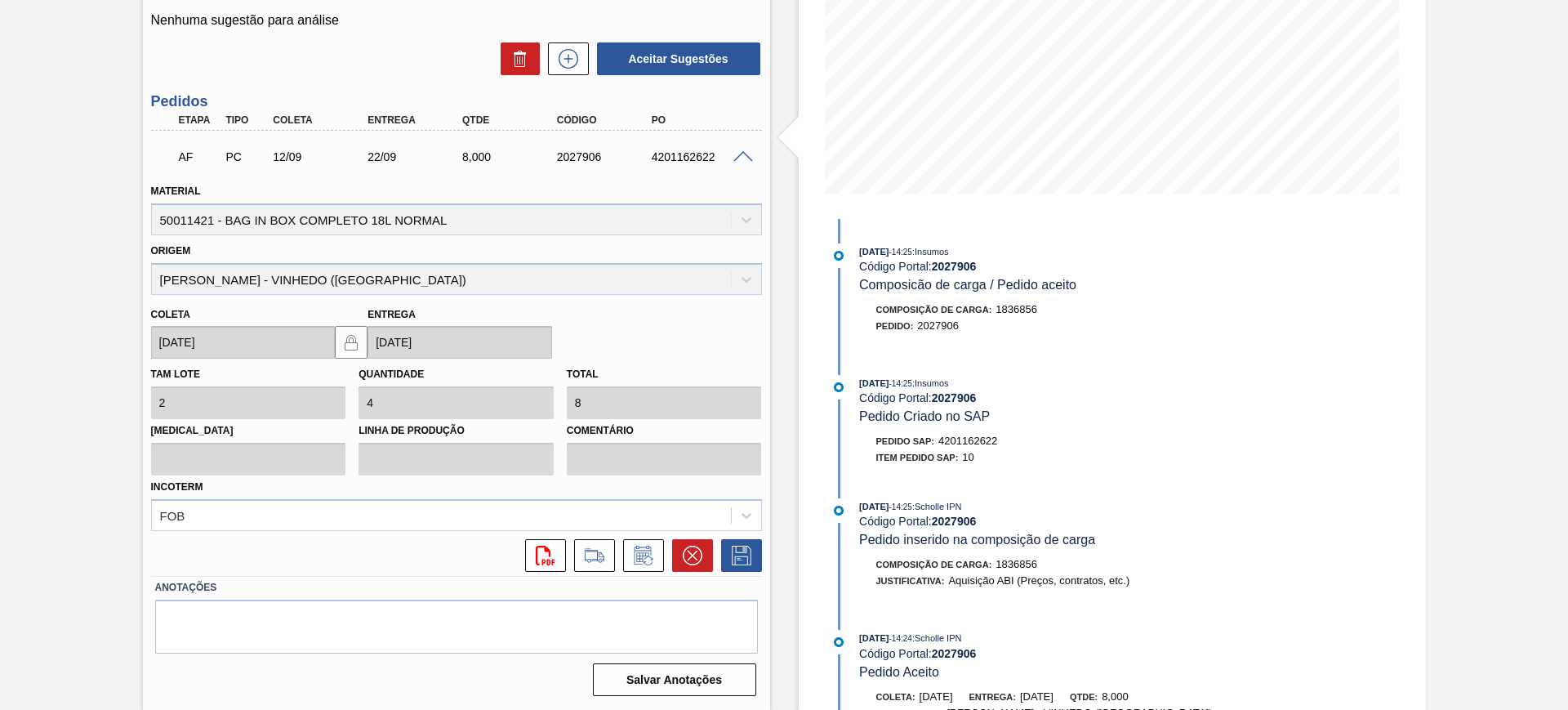
click at [745, 151] on span at bounding box center [743, 157] width 19 height 12
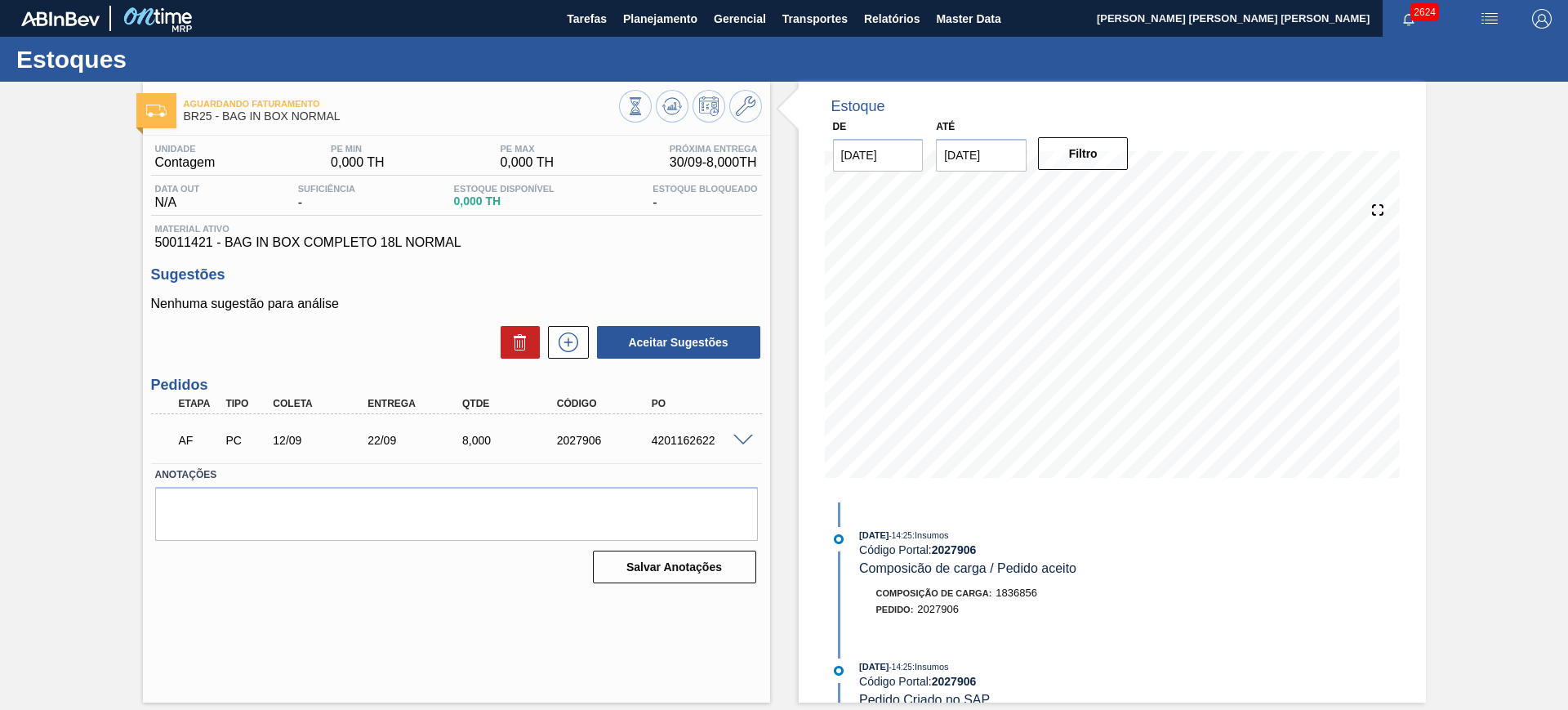
click at [710, 437] on div "4201162622" at bounding box center [701, 440] width 107 height 13
copy div "4201162622"
click at [653, 21] on span "Planejamento" at bounding box center [660, 19] width 74 height 19
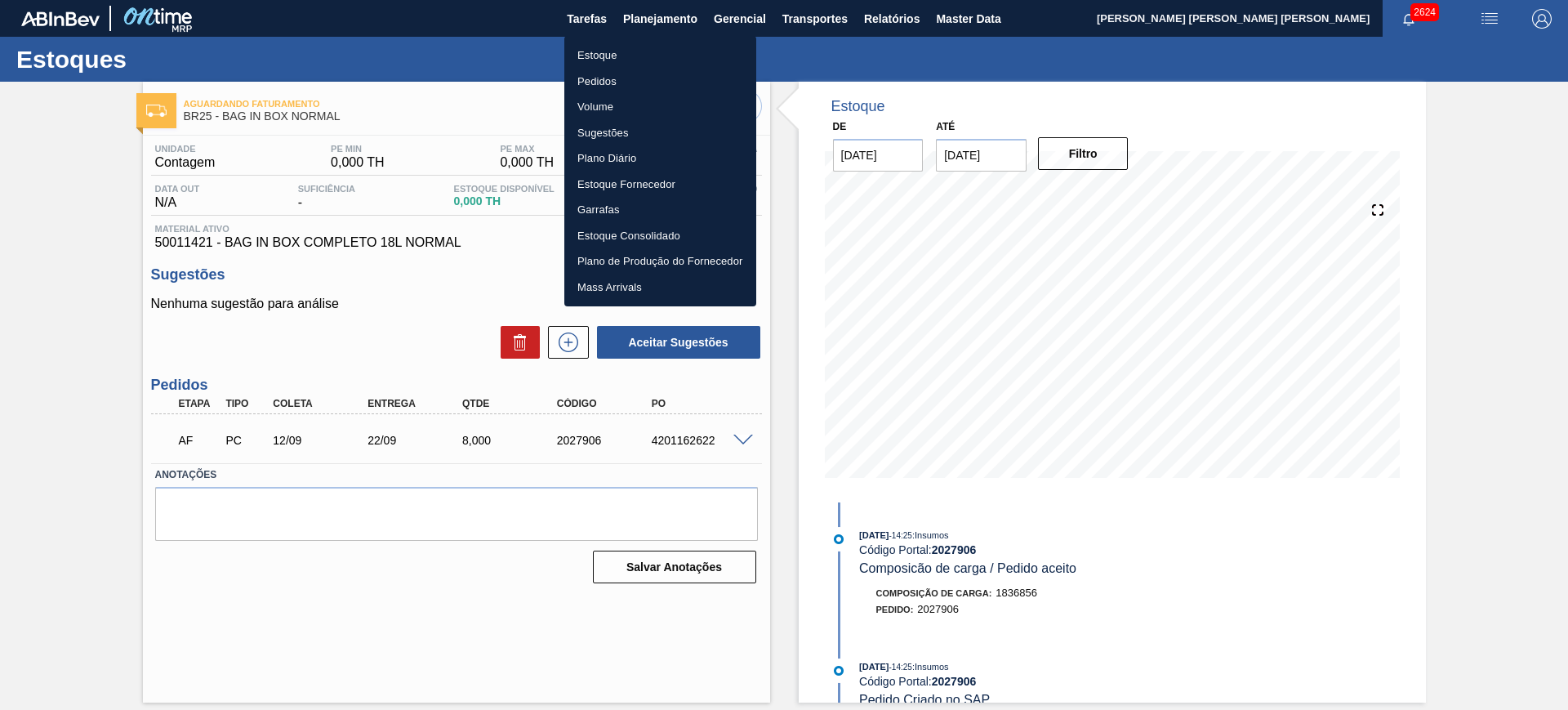
click at [570, 658] on div at bounding box center [784, 355] width 1568 height 710
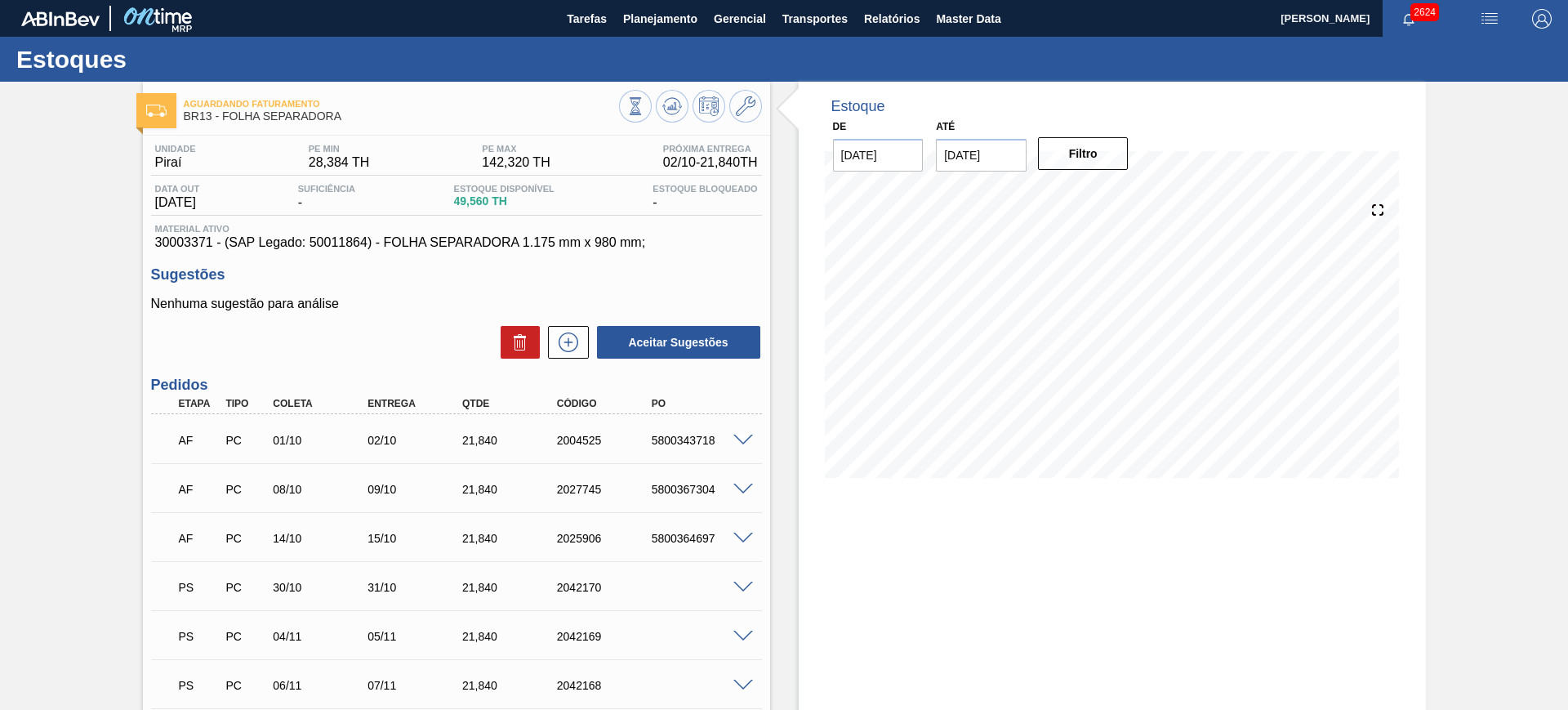
click at [962, 167] on input "[DATE]" at bounding box center [982, 155] width 91 height 32
click at [1121, 191] on button "Next Month" at bounding box center [1119, 194] width 11 height 11
click at [1114, 349] on div "3" at bounding box center [1115, 352] width 22 height 22
type input "[DATE]"
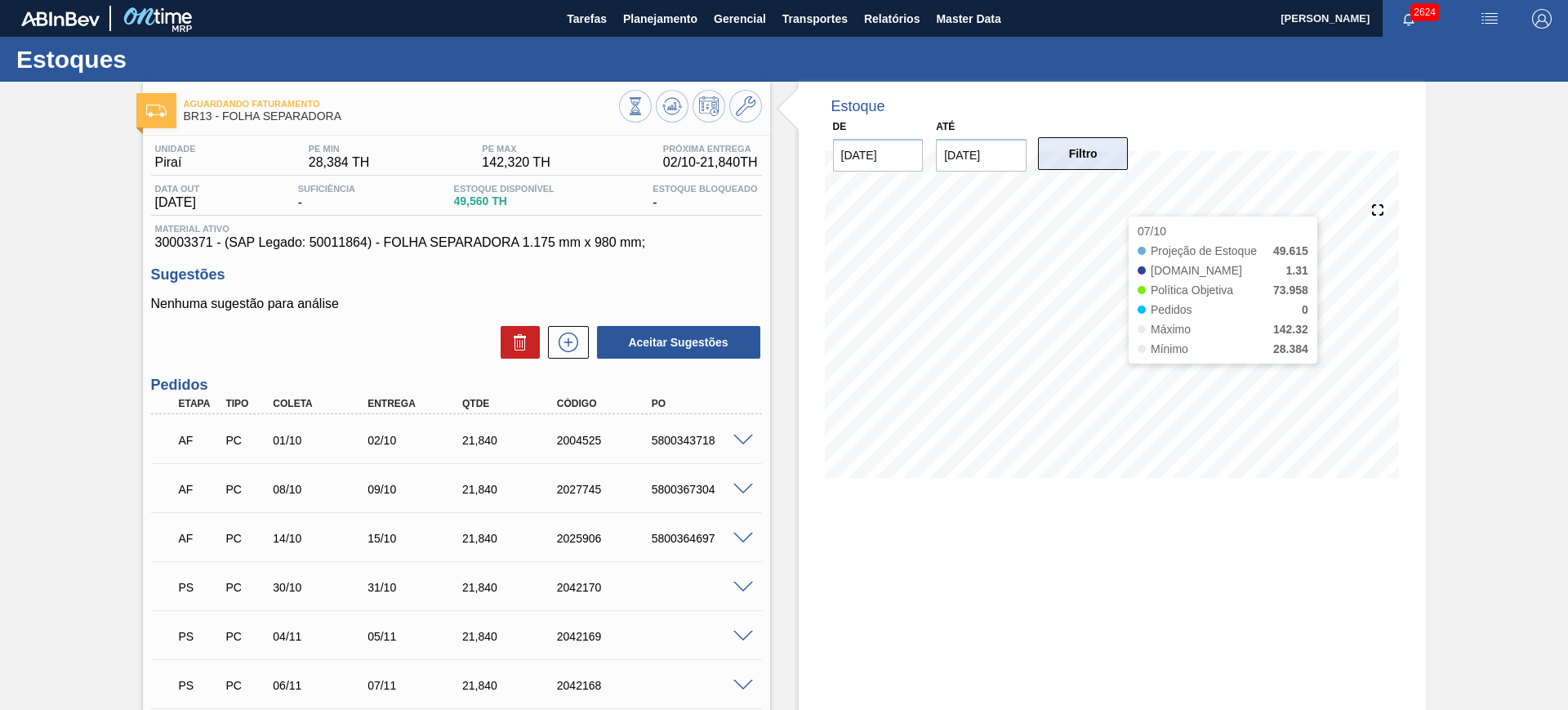
click at [1080, 151] on button "Filtro" at bounding box center [1084, 153] width 91 height 32
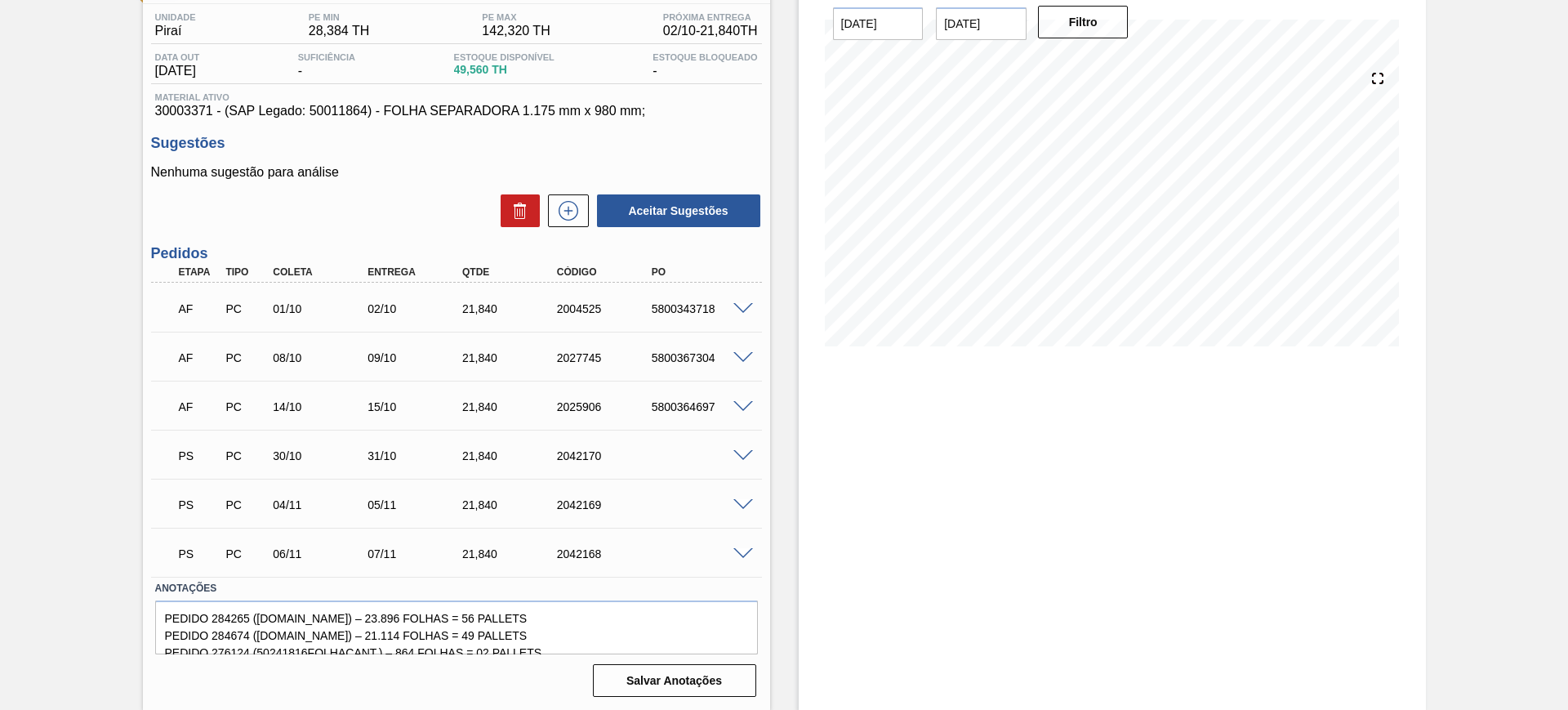
scroll to position [133, 0]
click at [742, 450] on span at bounding box center [743, 455] width 19 height 12
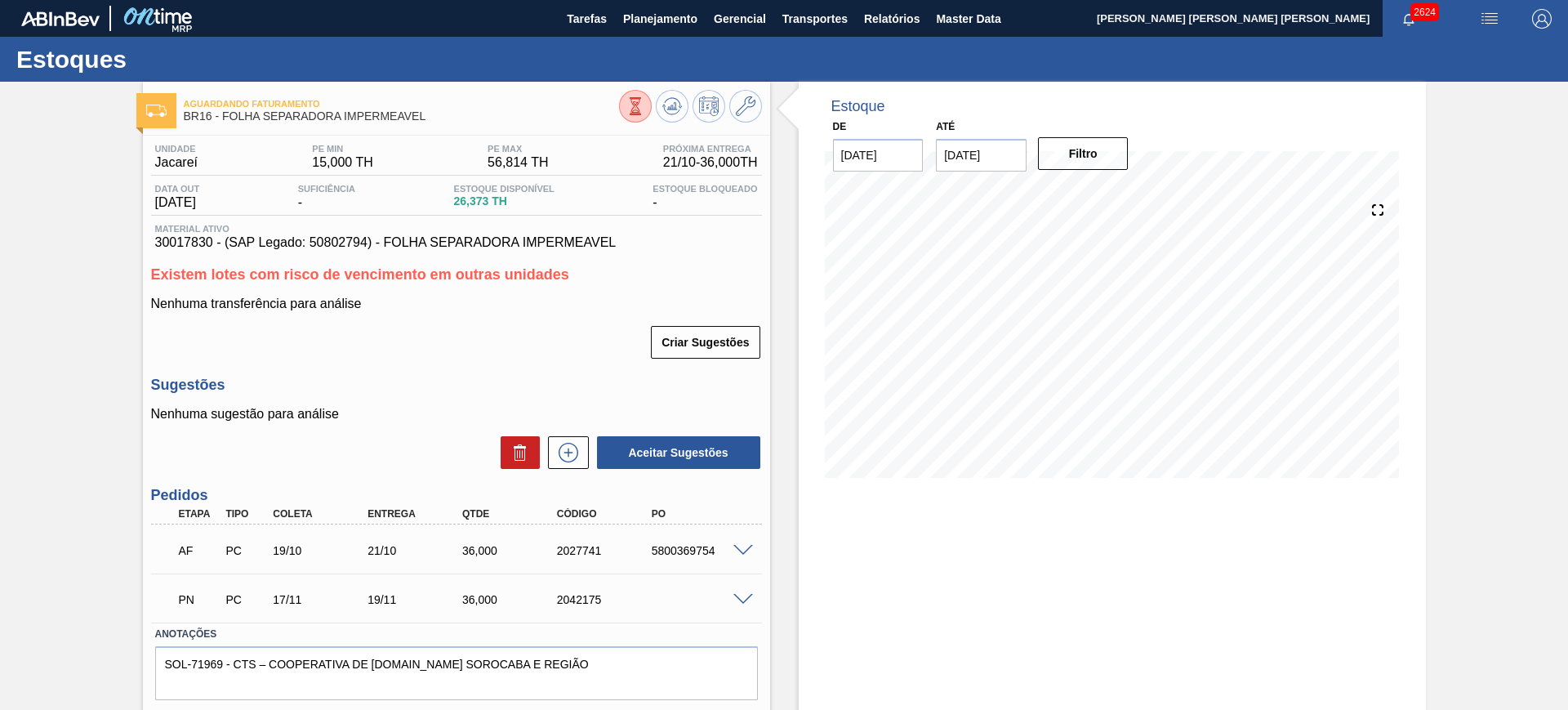
click at [740, 550] on span at bounding box center [743, 551] width 19 height 12
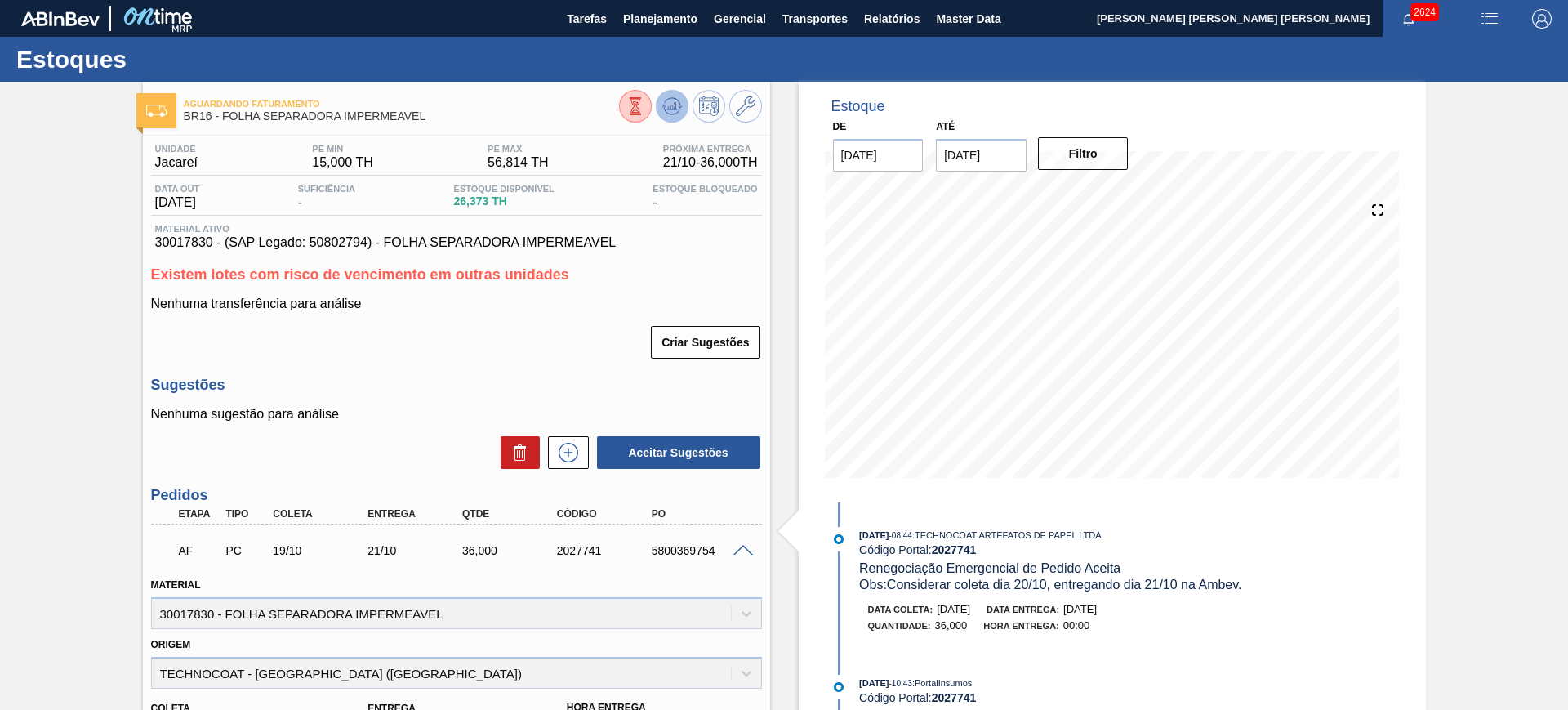
click at [669, 99] on icon at bounding box center [671, 106] width 19 height 19
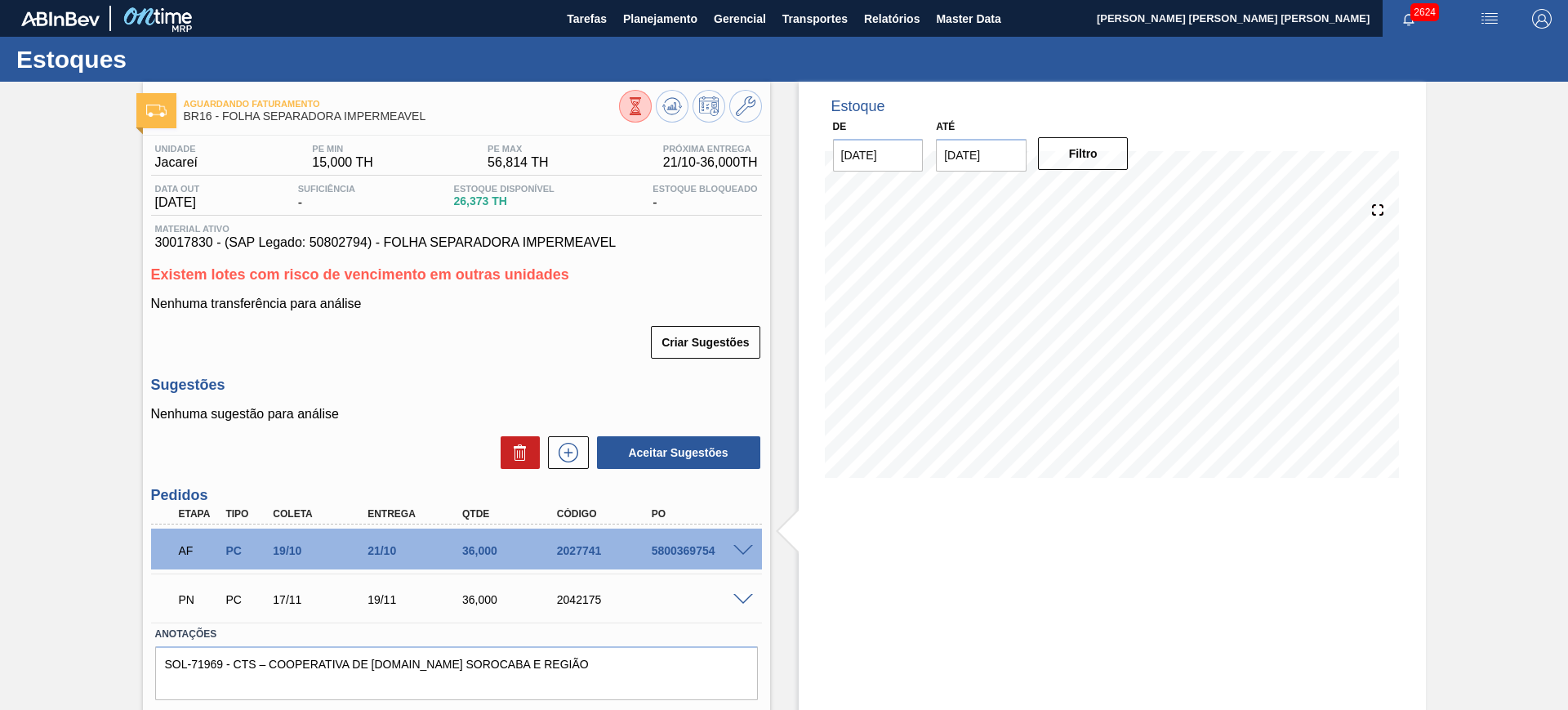
click at [677, 552] on div "5800369754" at bounding box center [701, 551] width 107 height 13
copy div "5800369754"
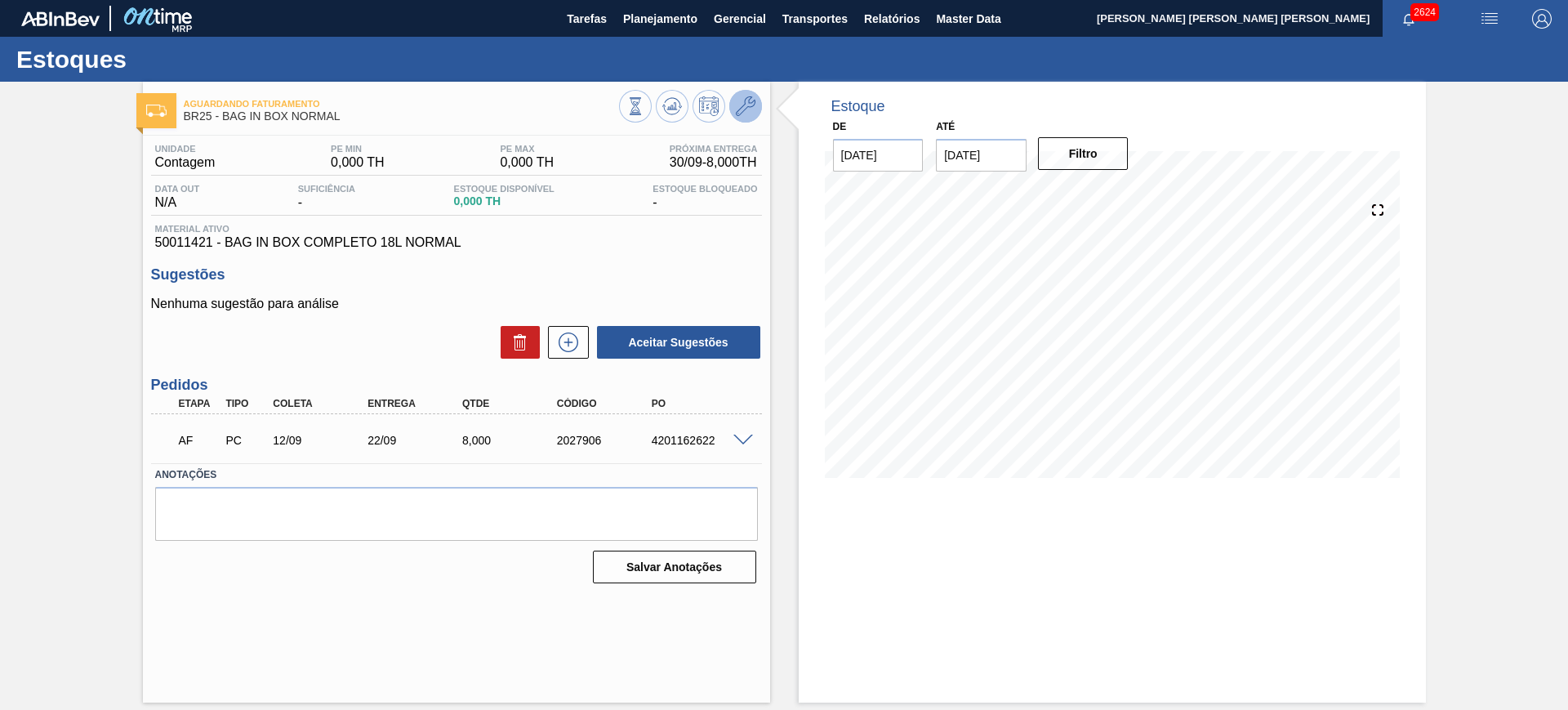
click at [759, 107] on button at bounding box center [746, 106] width 32 height 32
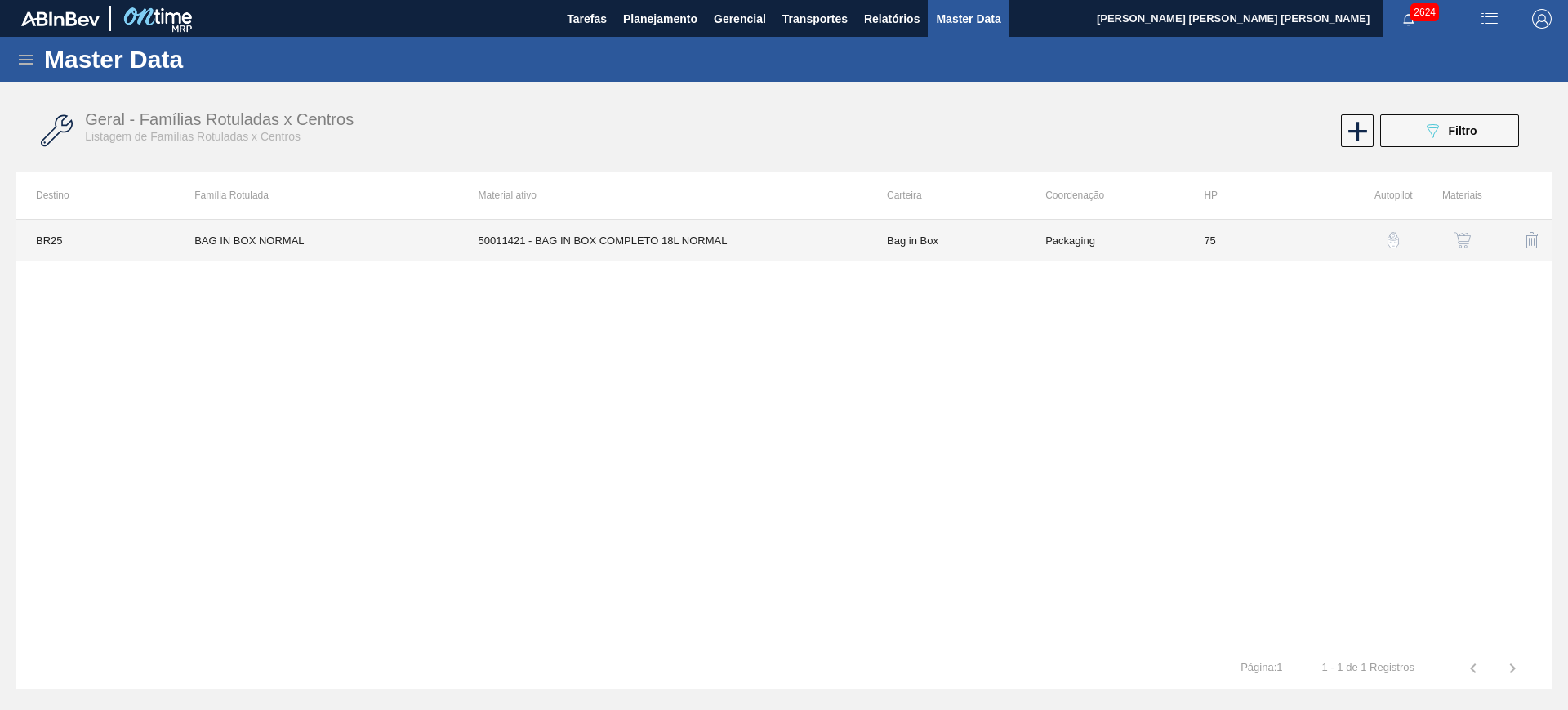
click at [534, 236] on td "50011421 - BAG IN BOX COMPLETO 18L NORMAL" at bounding box center [663, 240] width 408 height 41
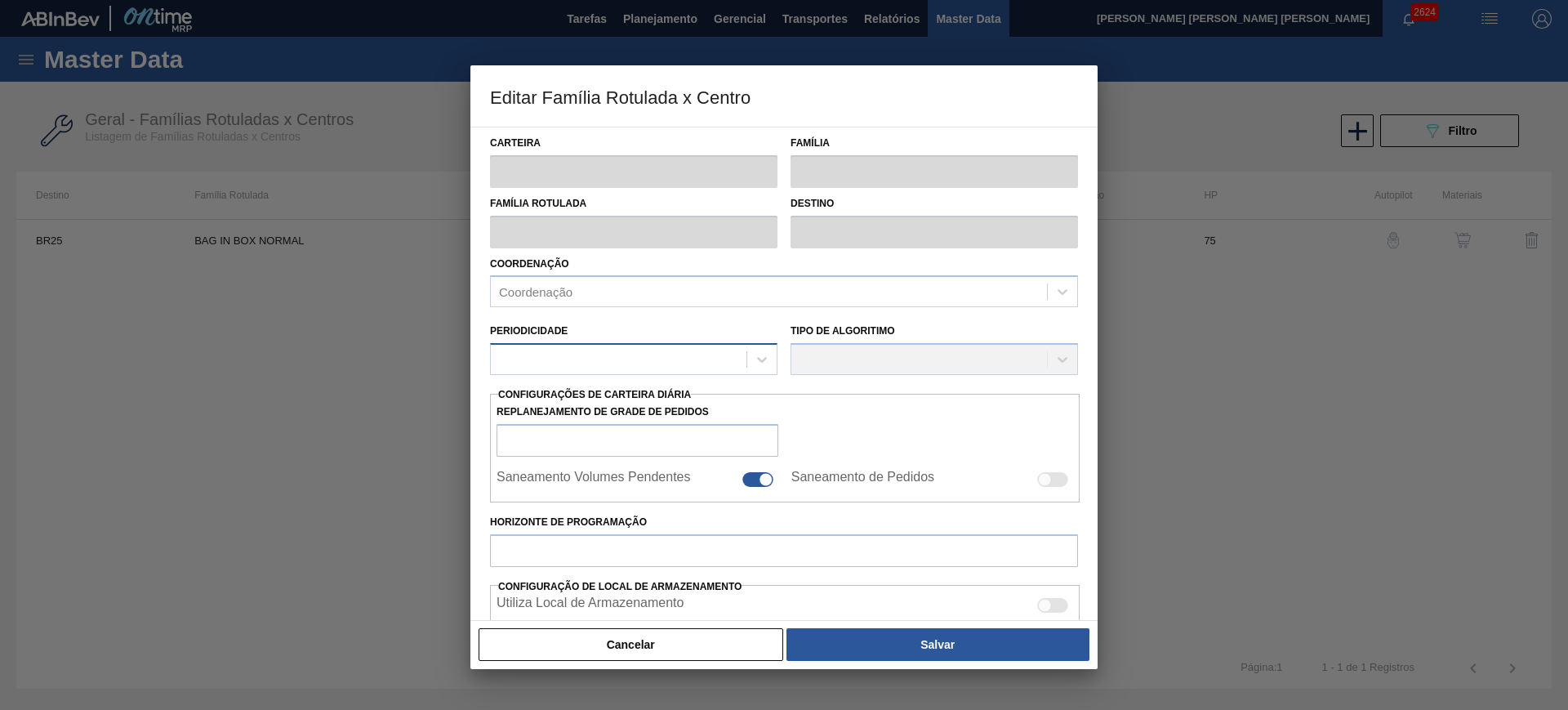
type input "Bag in Box"
type input "Bag In Box"
type input "BAG IN BOX NORMAL"
type input "BR25 - Contagem"
type input "75"
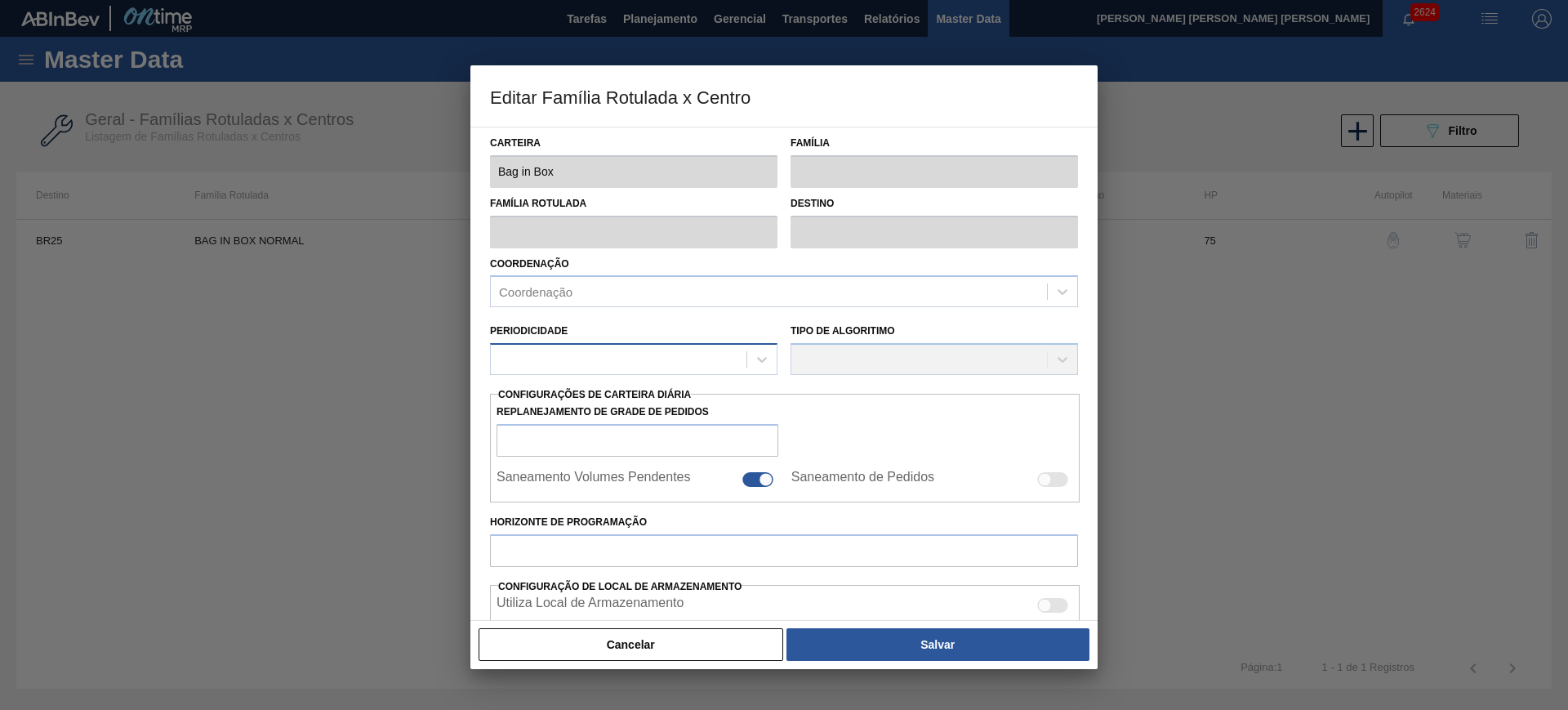
type input "0"
type input "100"
type input "0,000"
checkbox input "true"
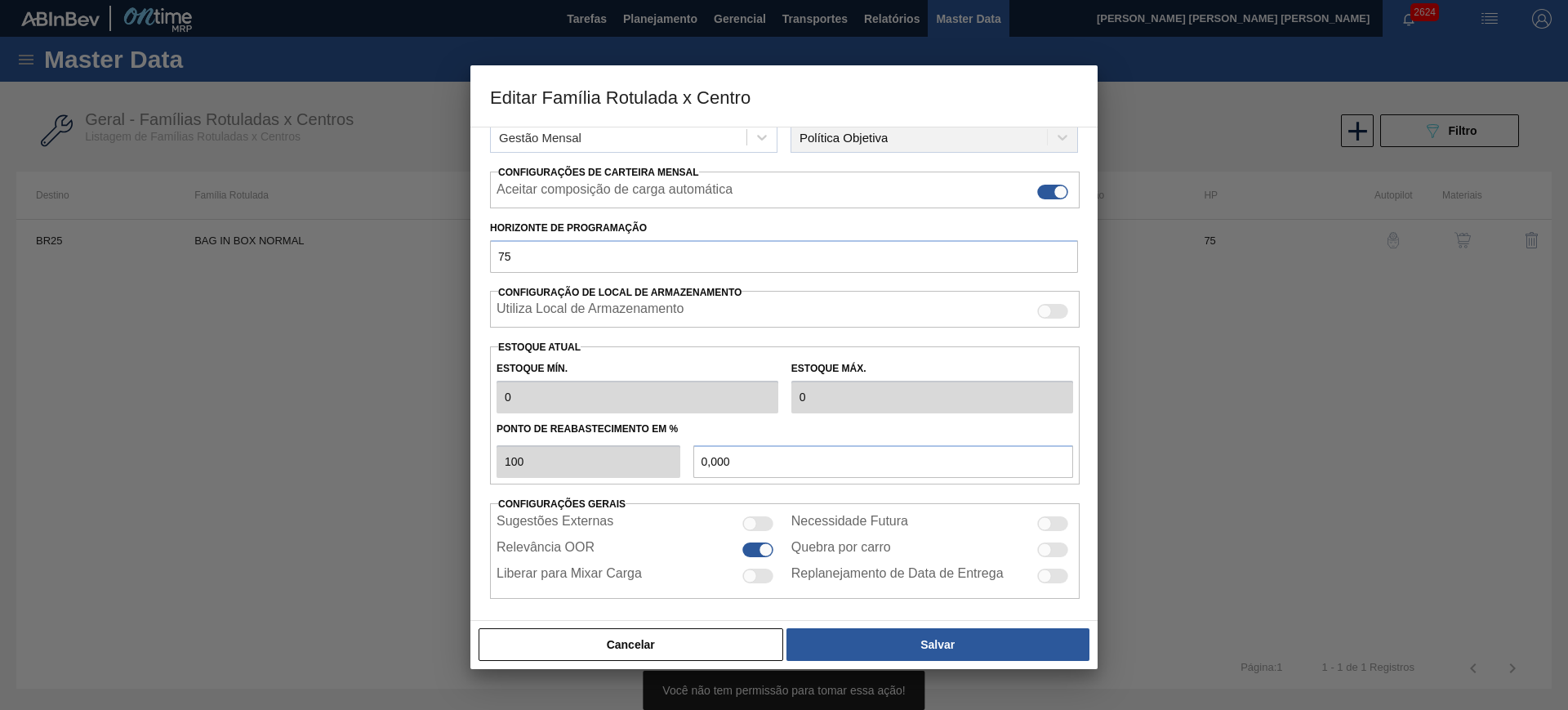
scroll to position [233, 0]
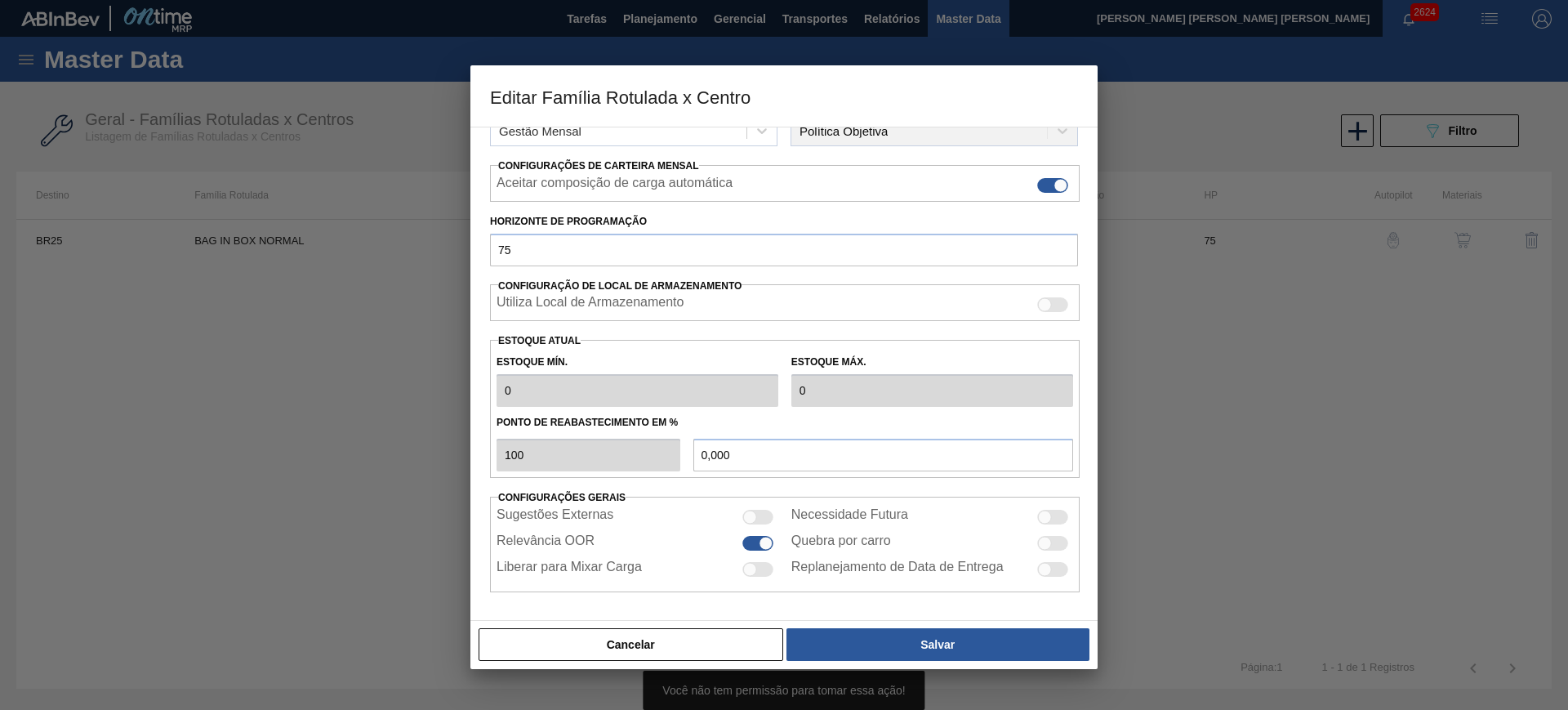
click at [117, 442] on div at bounding box center [784, 355] width 1568 height 710
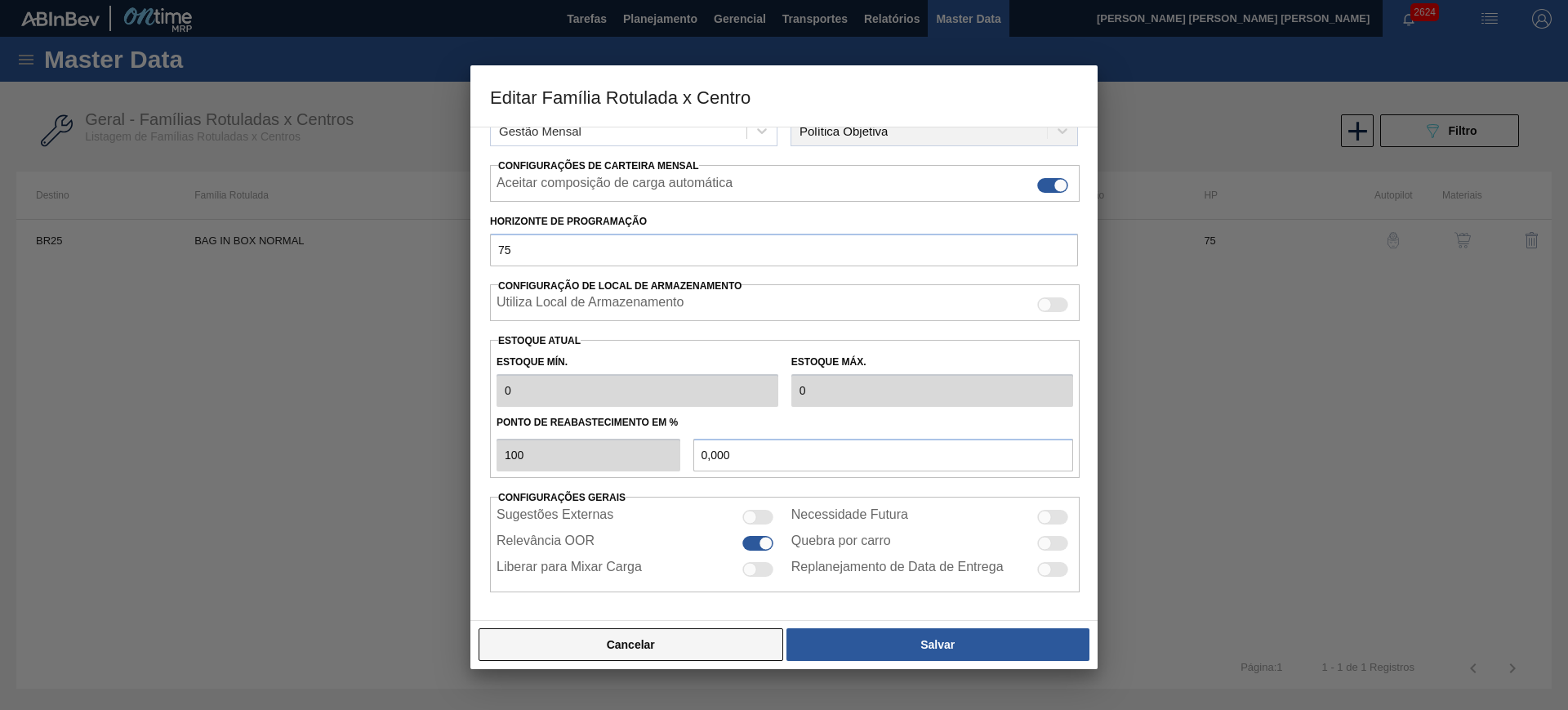
click at [728, 641] on button "Cancelar" at bounding box center [631, 643] width 305 height 32
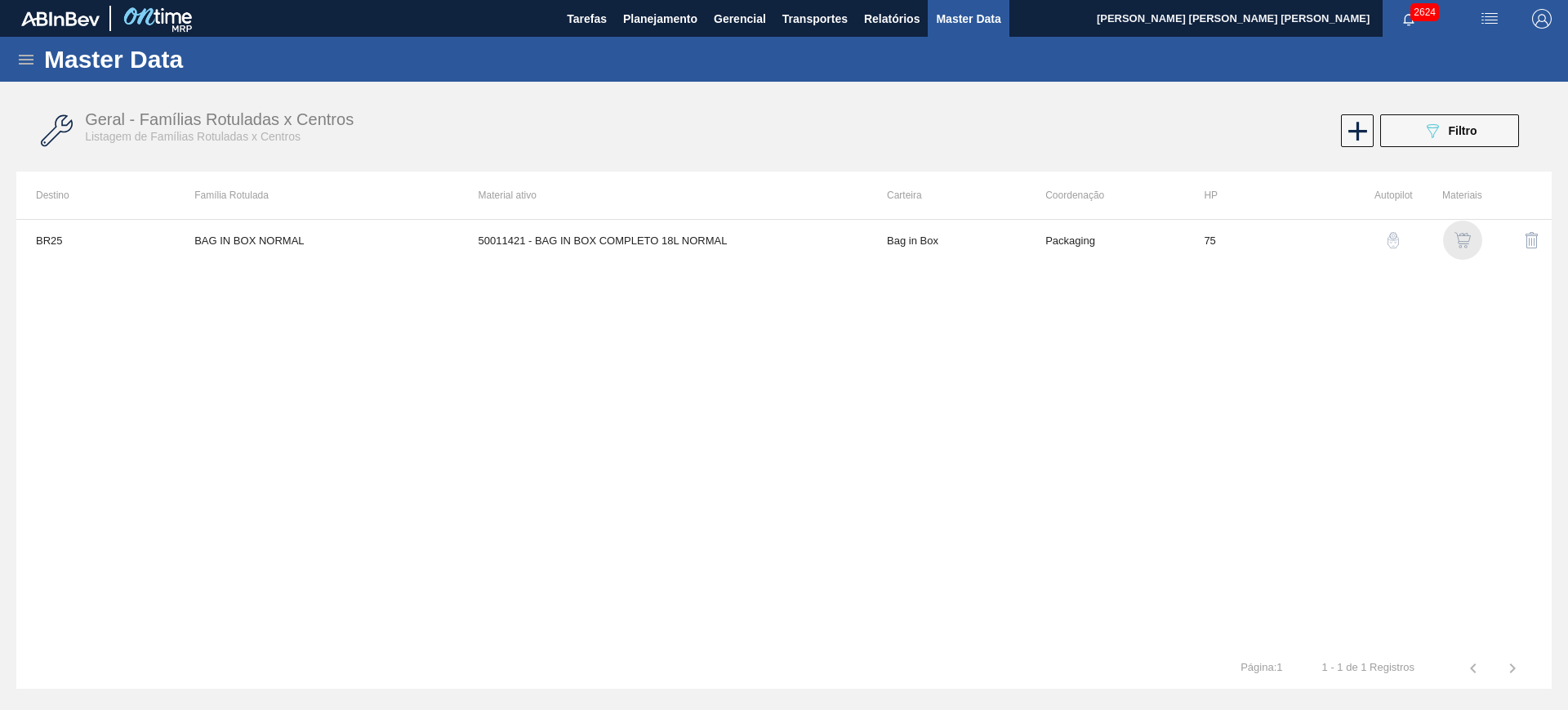
click at [1463, 235] on img "button" at bounding box center [1463, 240] width 17 height 17
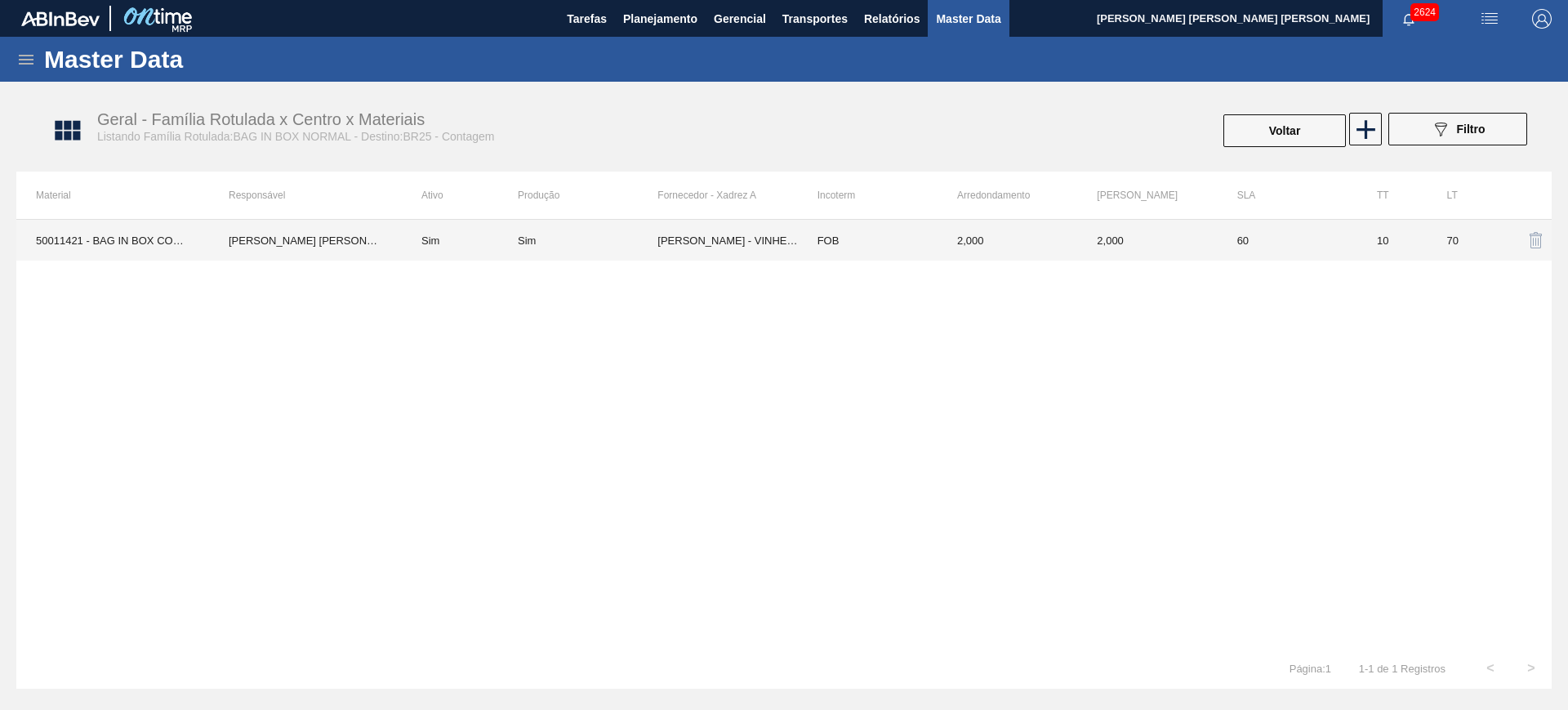
click at [629, 247] on td "Sim" at bounding box center [588, 240] width 140 height 41
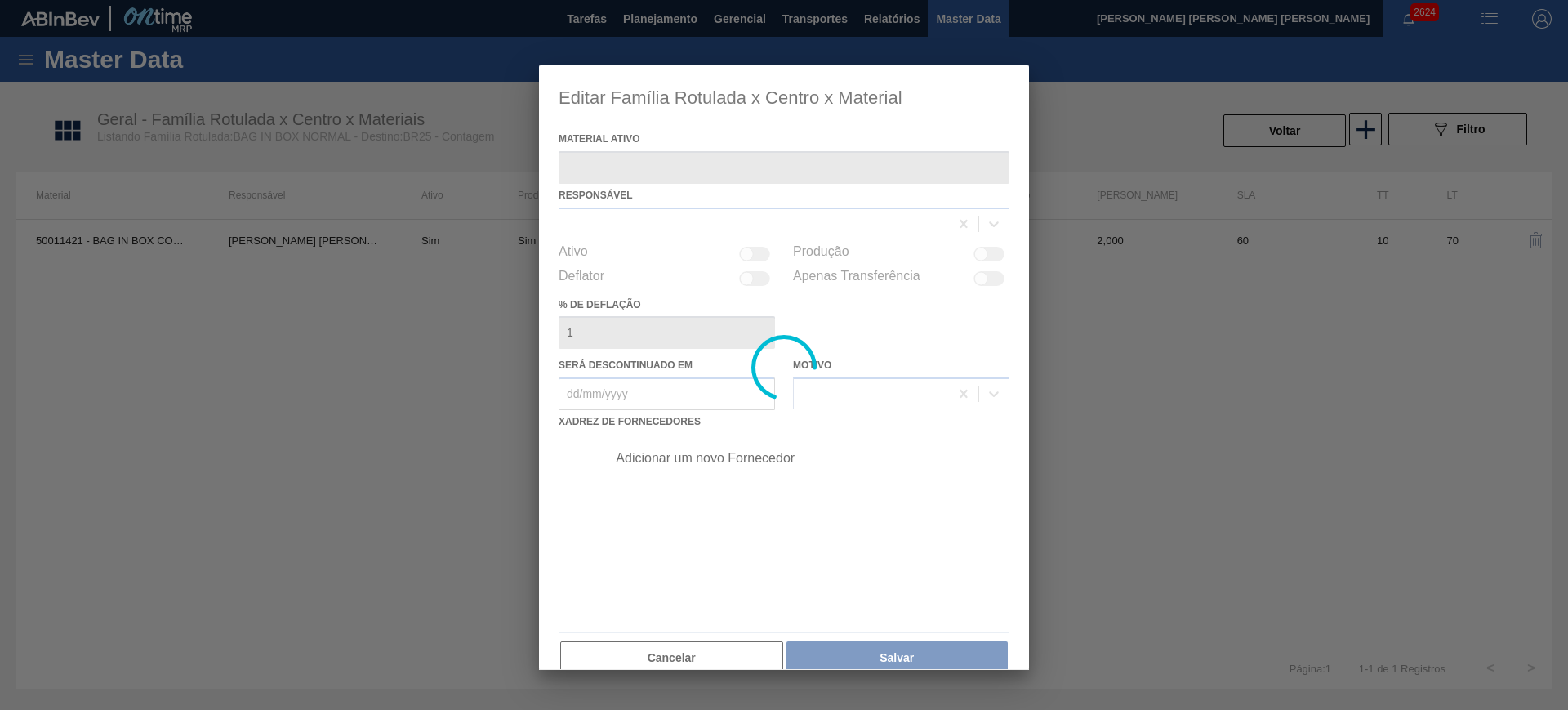
type ativo "50011421 - BAG IN BOX COMPLETO 18L NORMAL"
checkbox input "true"
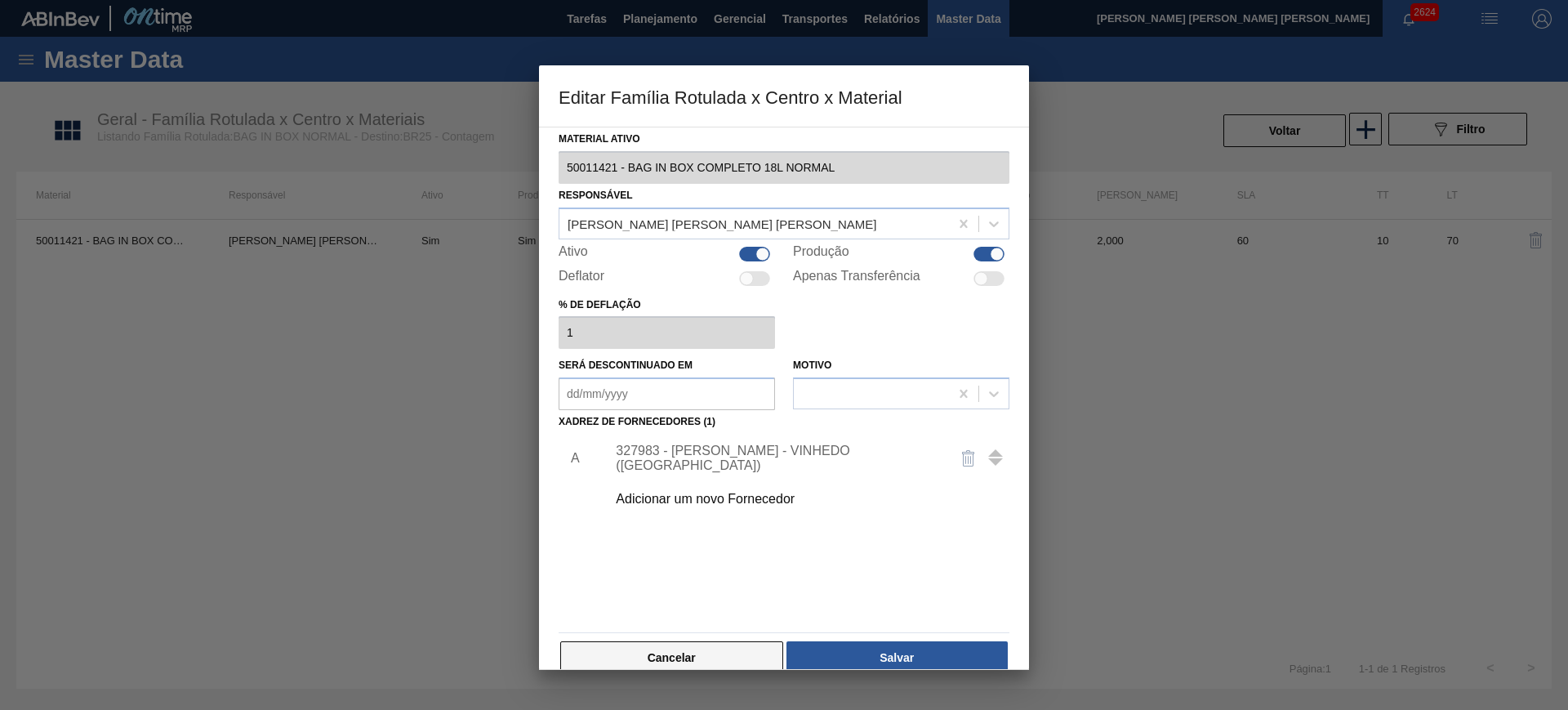
click at [726, 667] on button "Cancelar" at bounding box center [671, 657] width 223 height 32
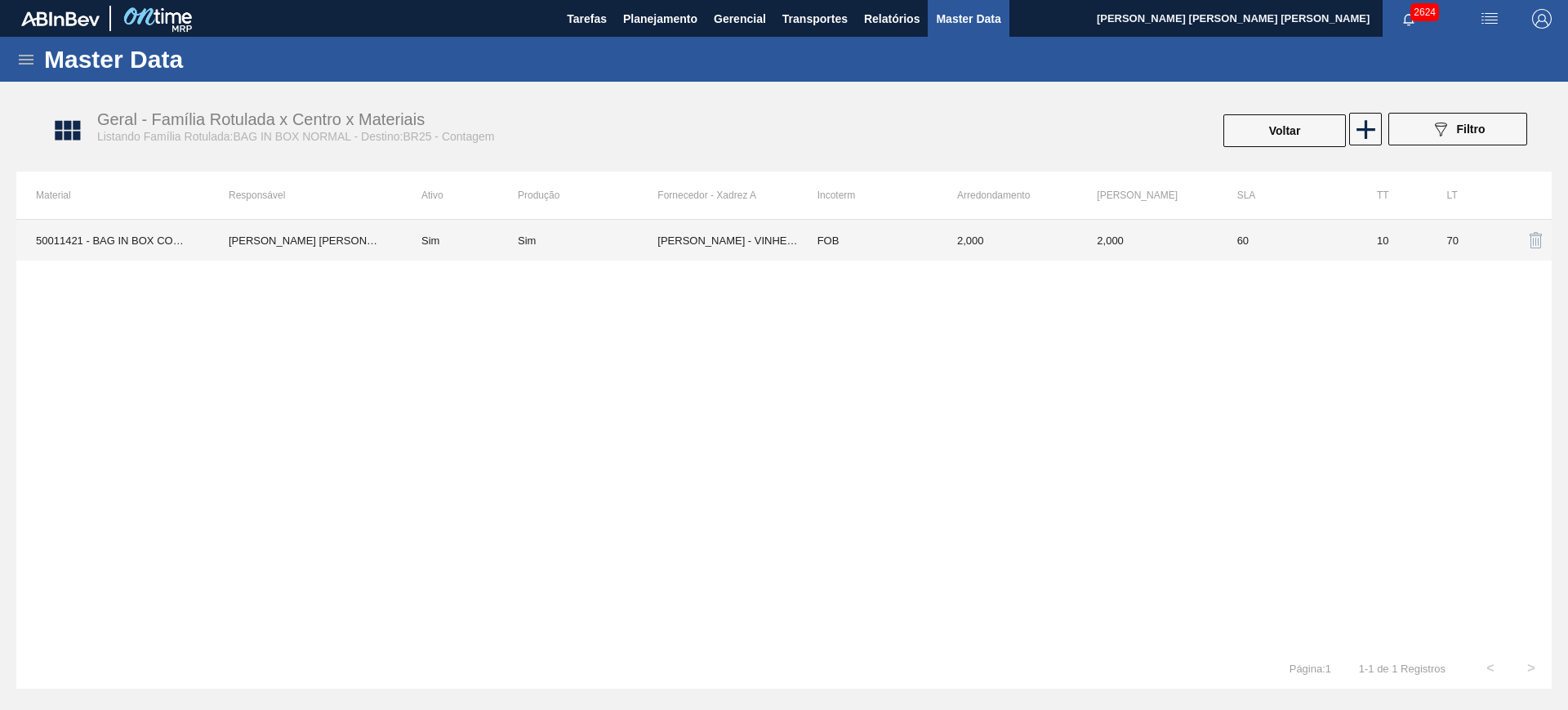
click at [244, 235] on td "[PERSON_NAME] [PERSON_NAME] [PERSON_NAME]" at bounding box center [306, 240] width 193 height 41
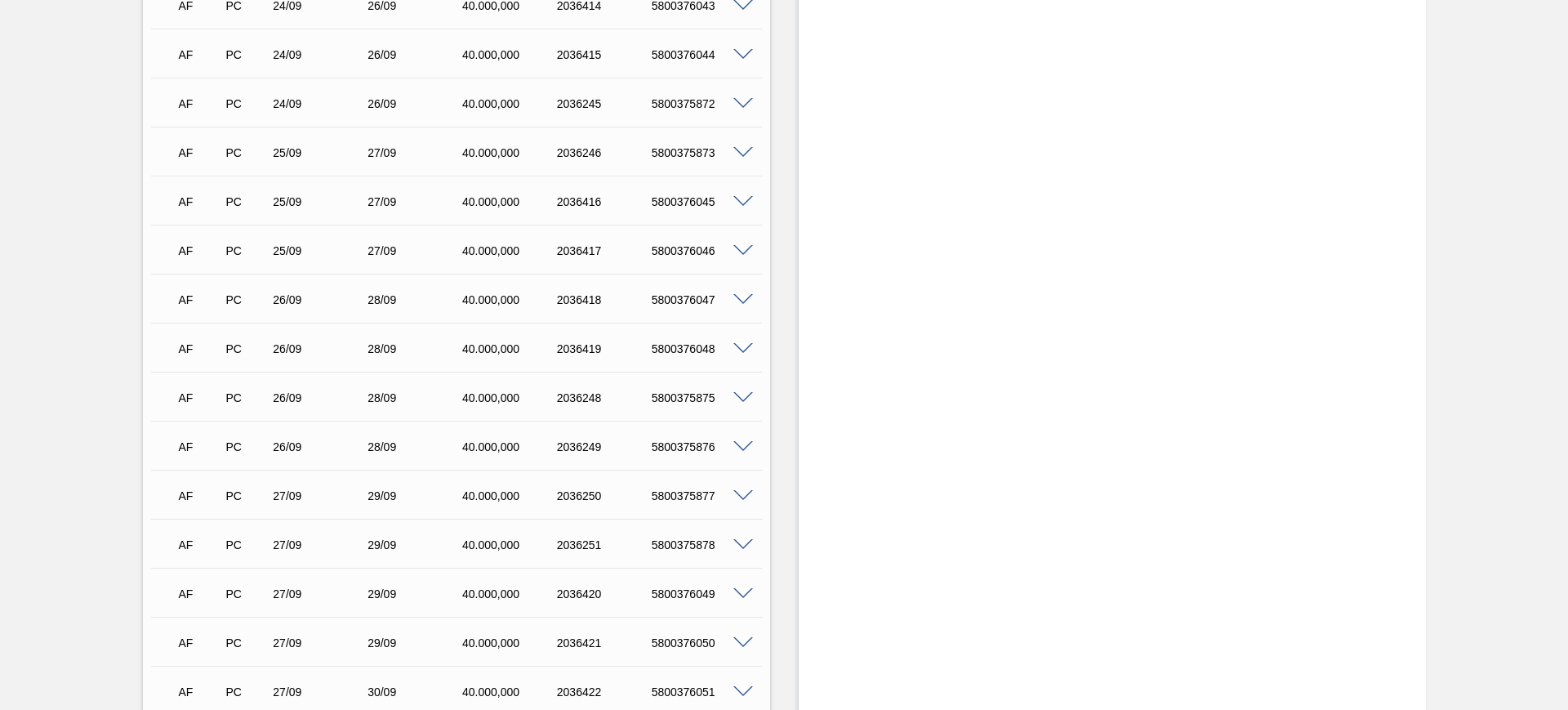
scroll to position [715, 0]
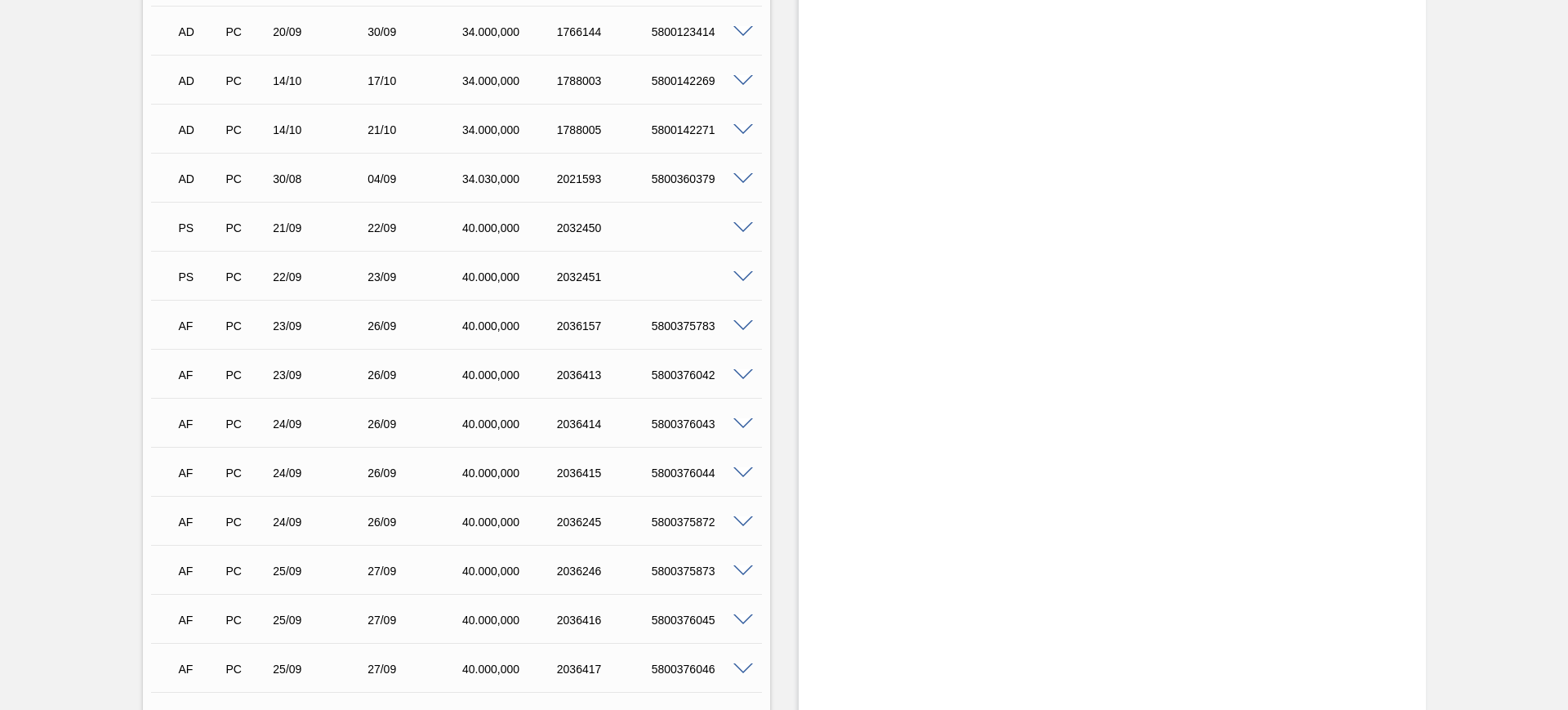
click at [747, 221] on div at bounding box center [746, 226] width 32 height 12
click at [745, 226] on span at bounding box center [743, 228] width 19 height 12
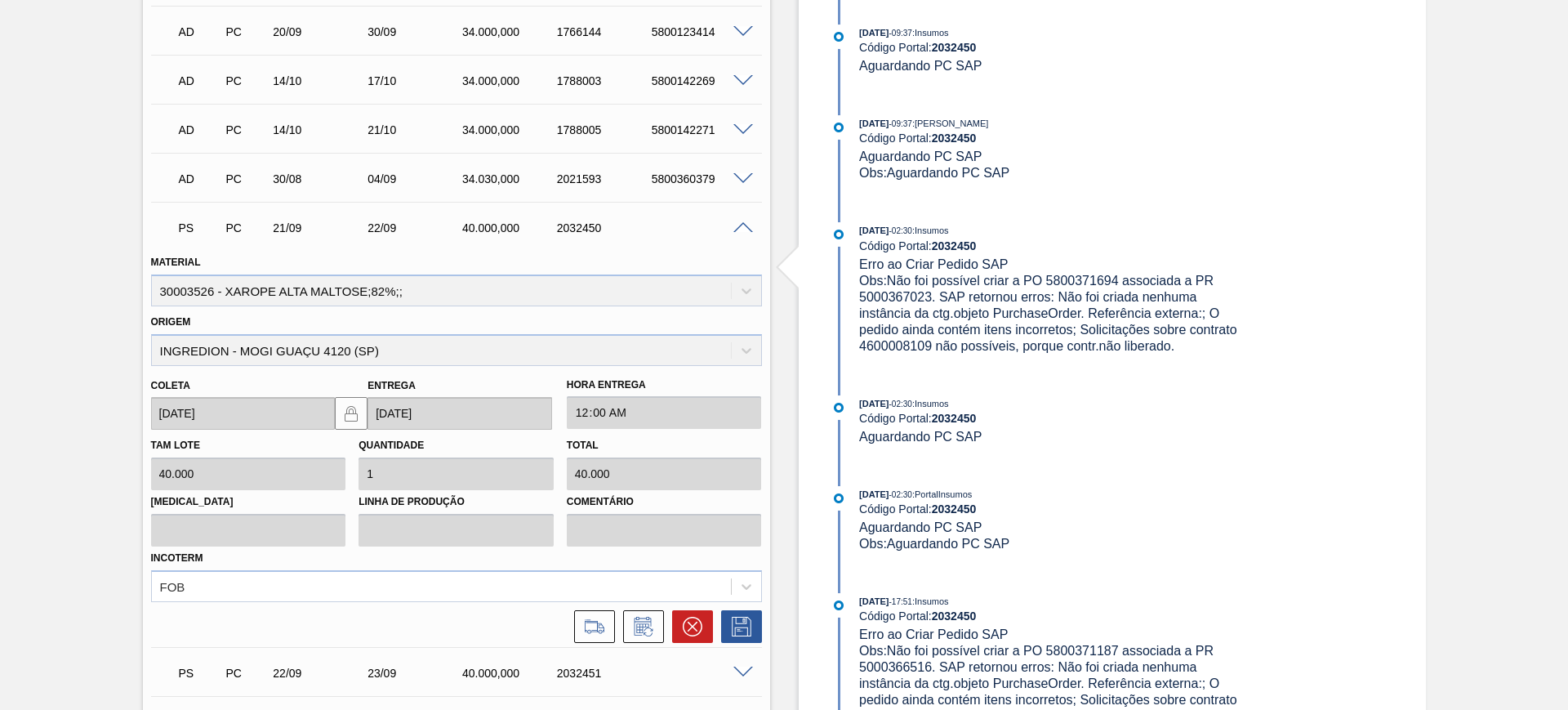
click at [887, 342] on span "Obs: Não foi possível criar a PO 5800371694 associada a PR 5000367023. SAP reto…" at bounding box center [1050, 312] width 381 height 79
copy span "4600008109"
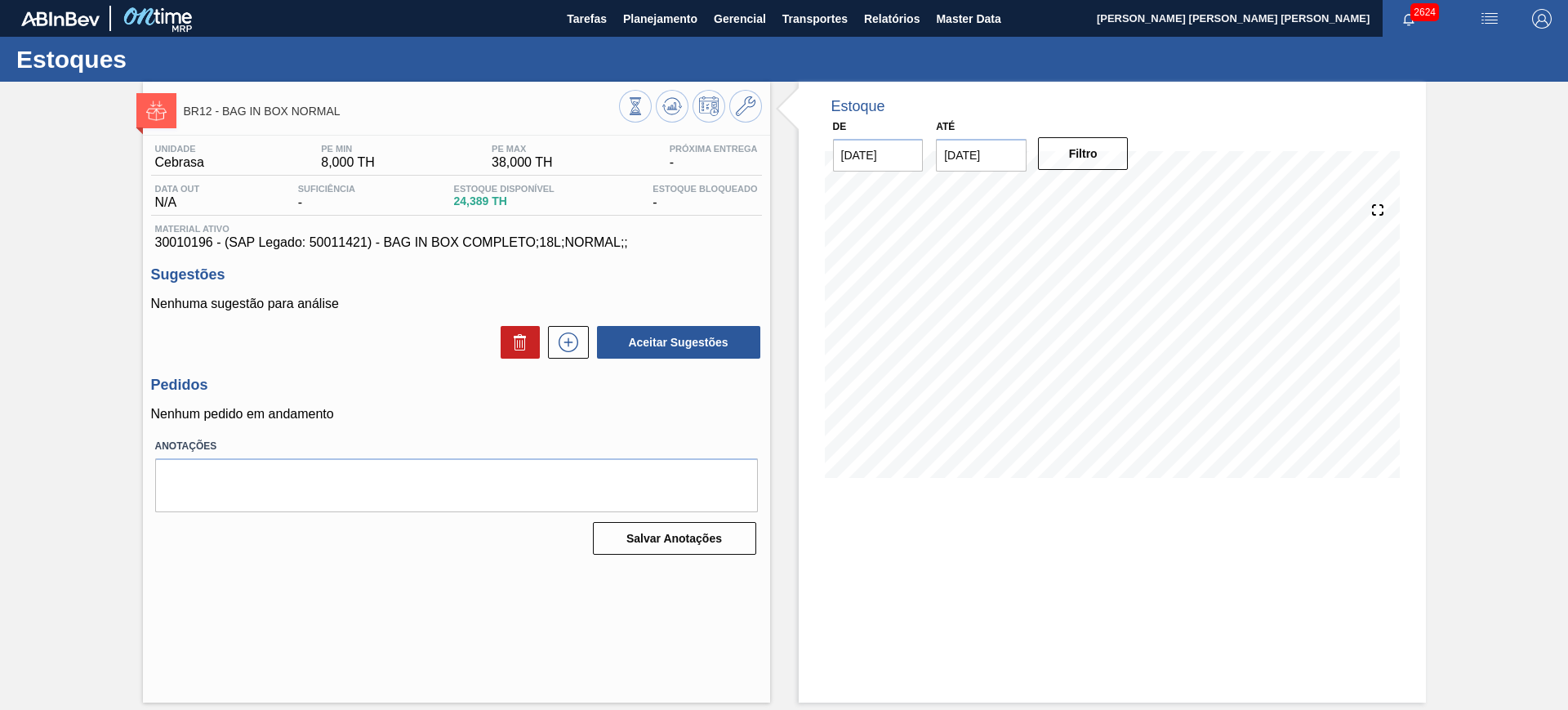
click at [422, 245] on span "30010196 - (SAP Legado: 50011421) - BAG IN BOX COMPLETO;18L;NORMAL;;" at bounding box center [456, 243] width 603 height 15
copy span "30010196 - (SAP Legado: 50011421) - BAG IN BOX COMPLETO;18L;NORMAL;;"
